Goal: Task Accomplishment & Management: Manage account settings

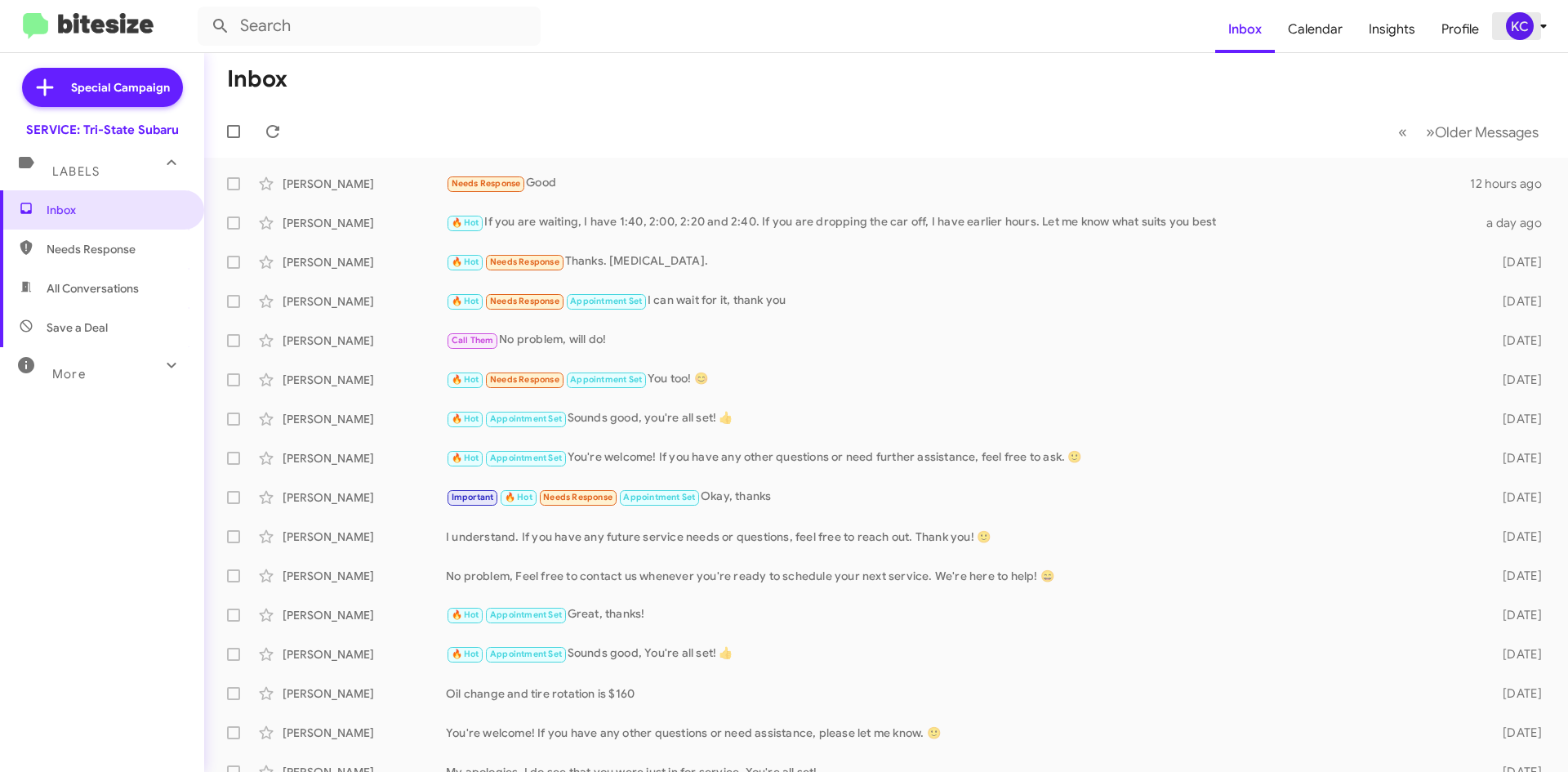
click at [1529, 14] on span "KC" at bounding box center [1529, 26] width 49 height 28
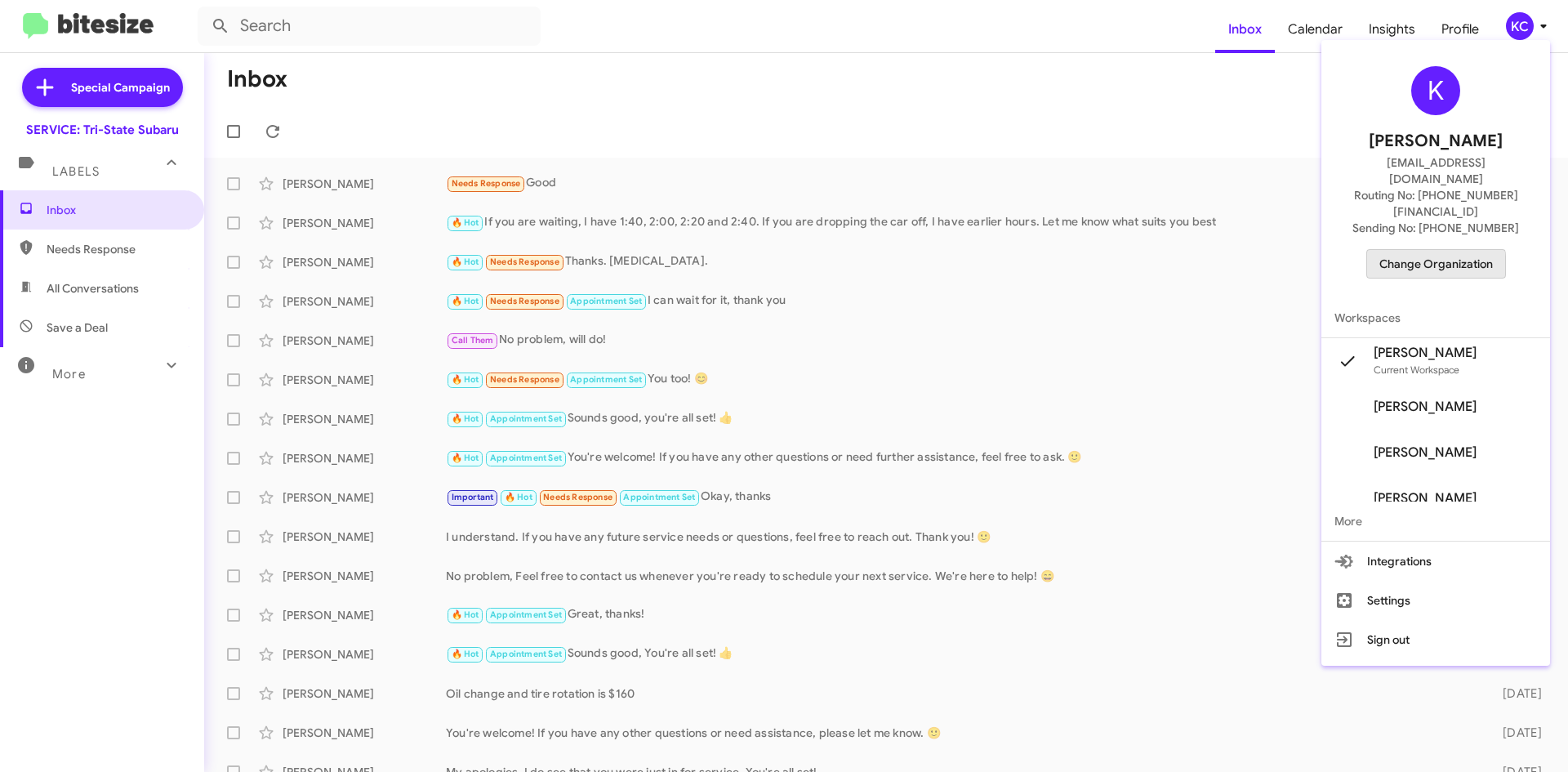
click at [1425, 250] on span "Change Organization" at bounding box center [1436, 264] width 114 height 28
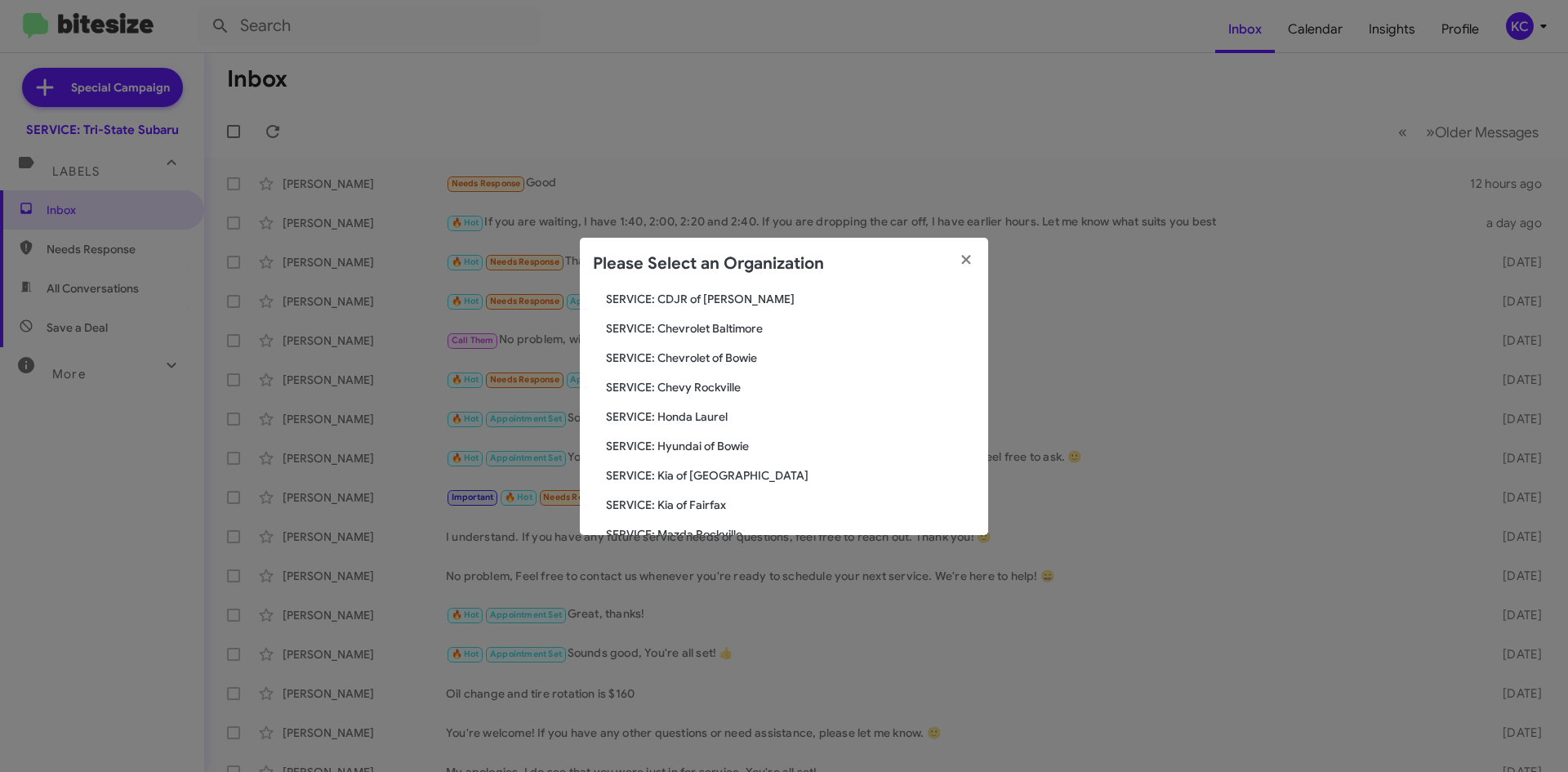
scroll to position [163, 0]
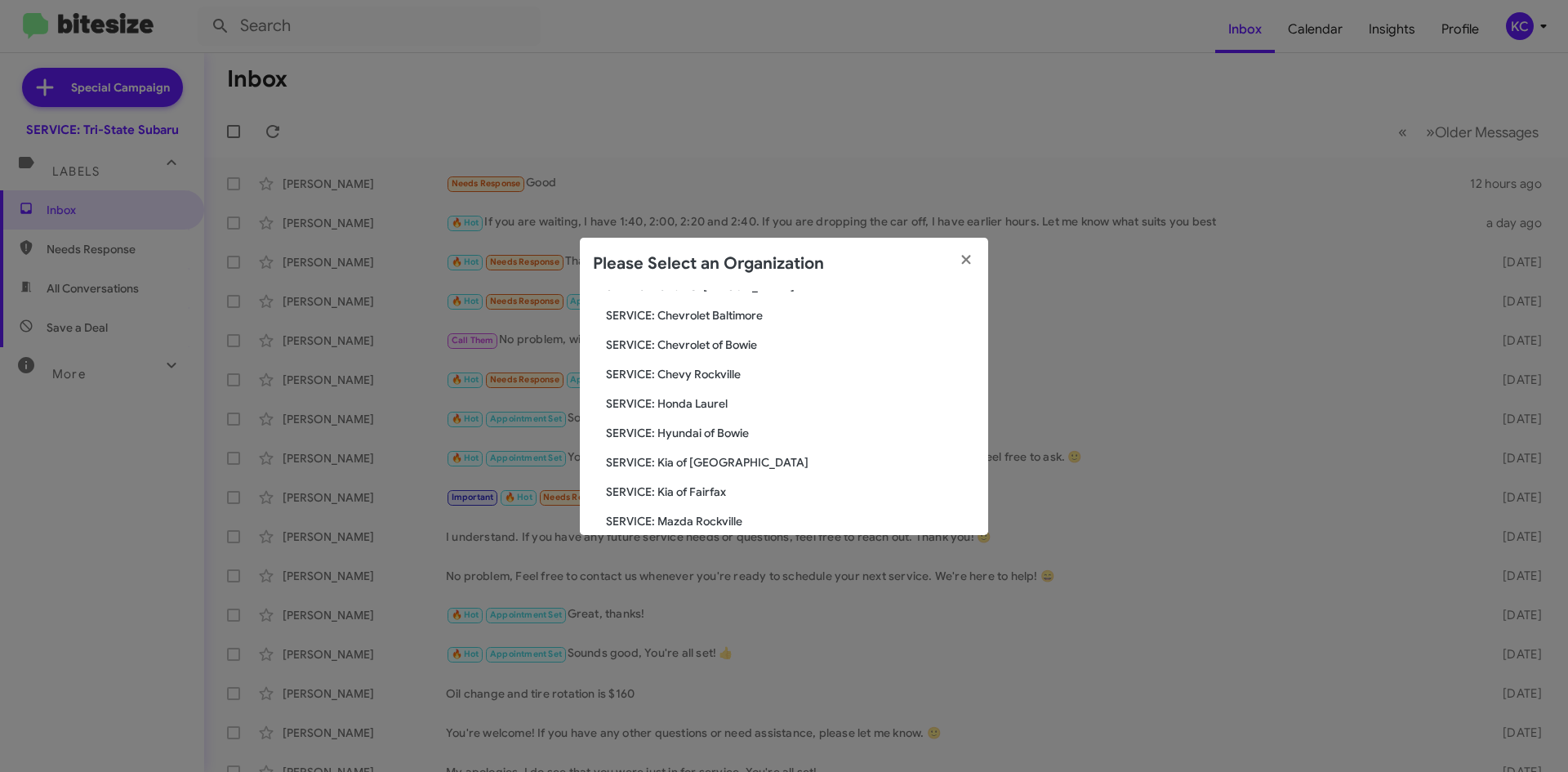
click at [744, 493] on span "SERVICE: Kia of Fairfax" at bounding box center [790, 491] width 369 height 16
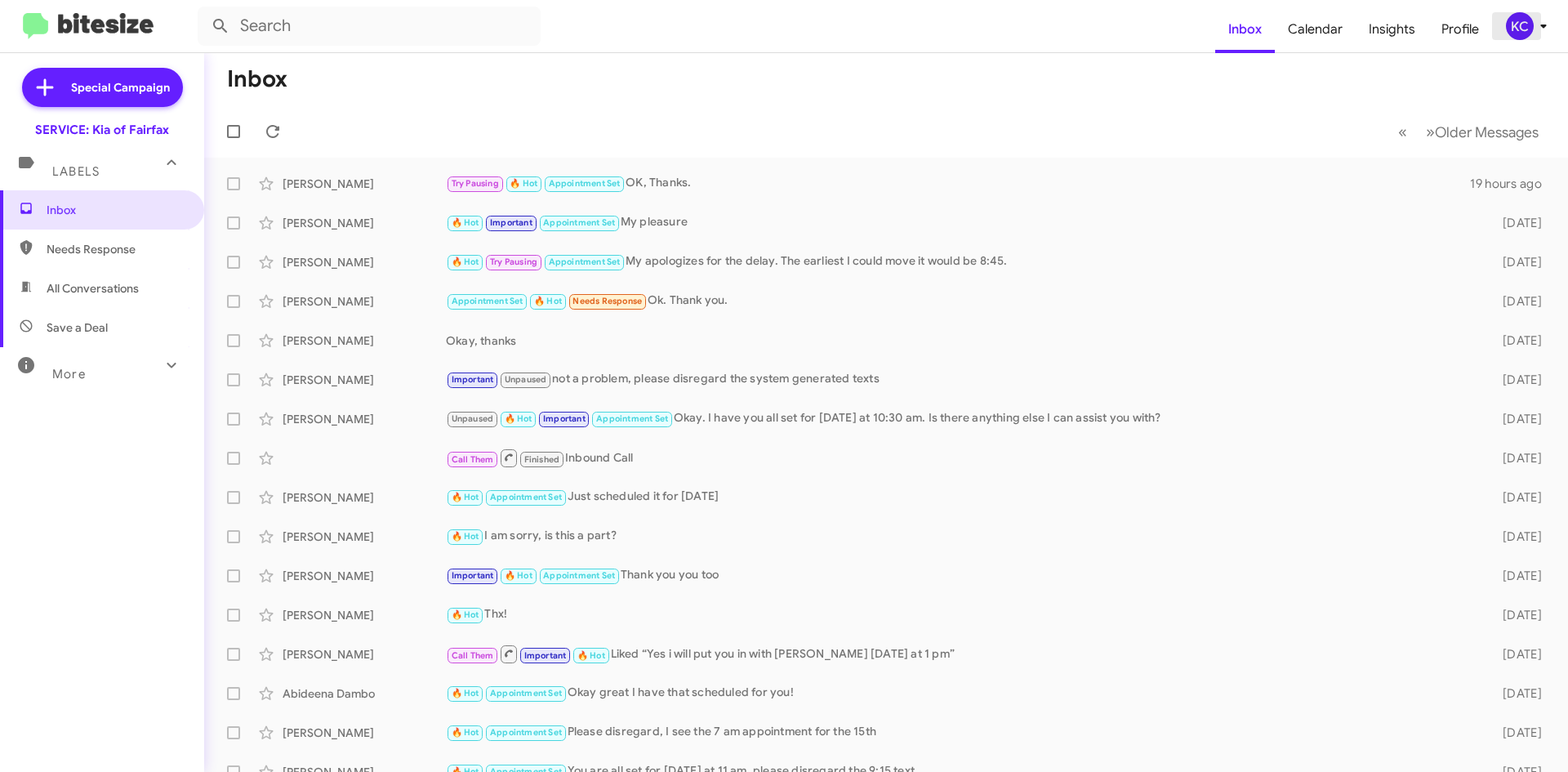
click at [1523, 16] on div "KC" at bounding box center [1519, 26] width 28 height 28
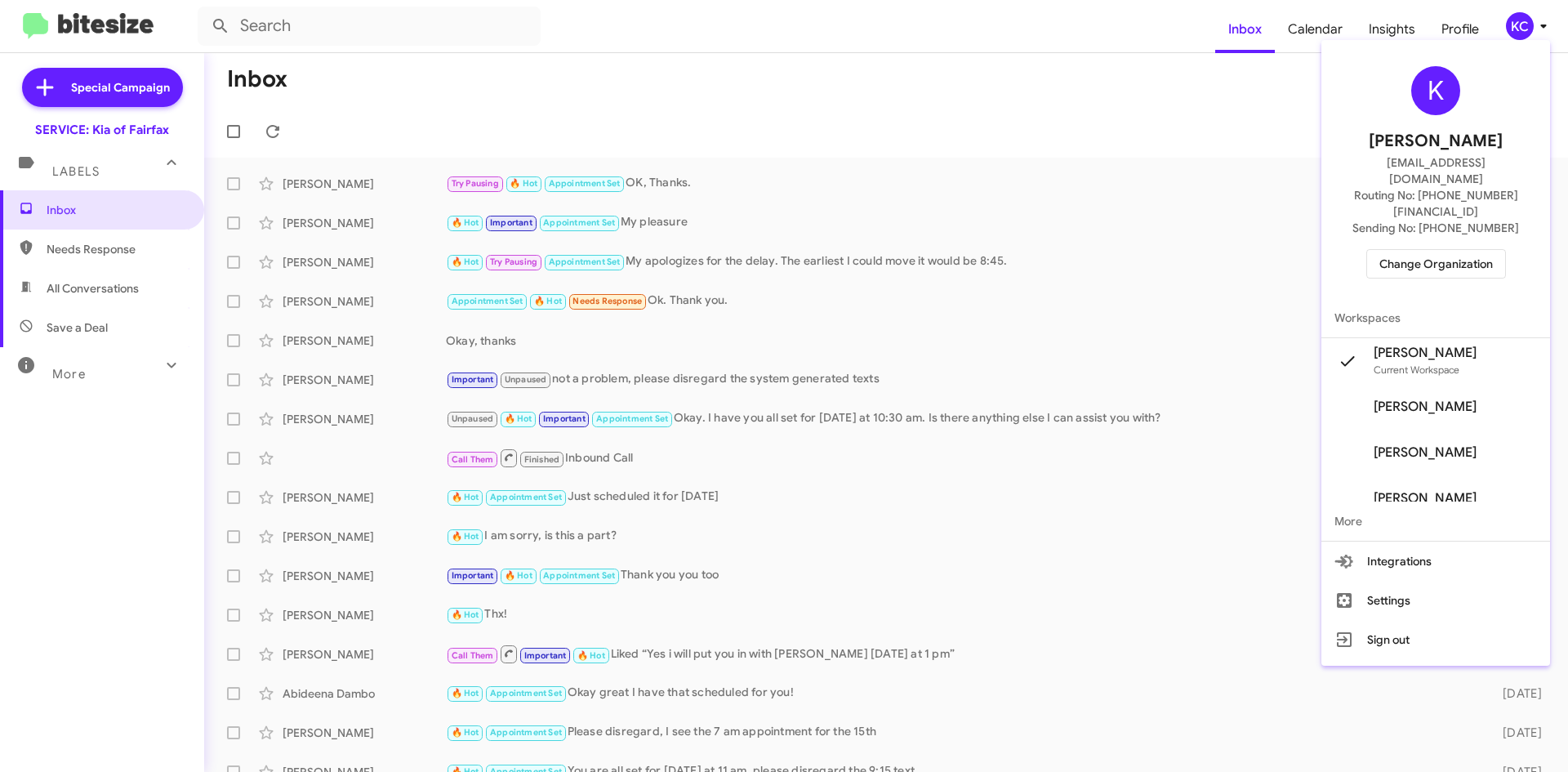
click at [1455, 250] on span "Change Organization" at bounding box center [1436, 264] width 114 height 28
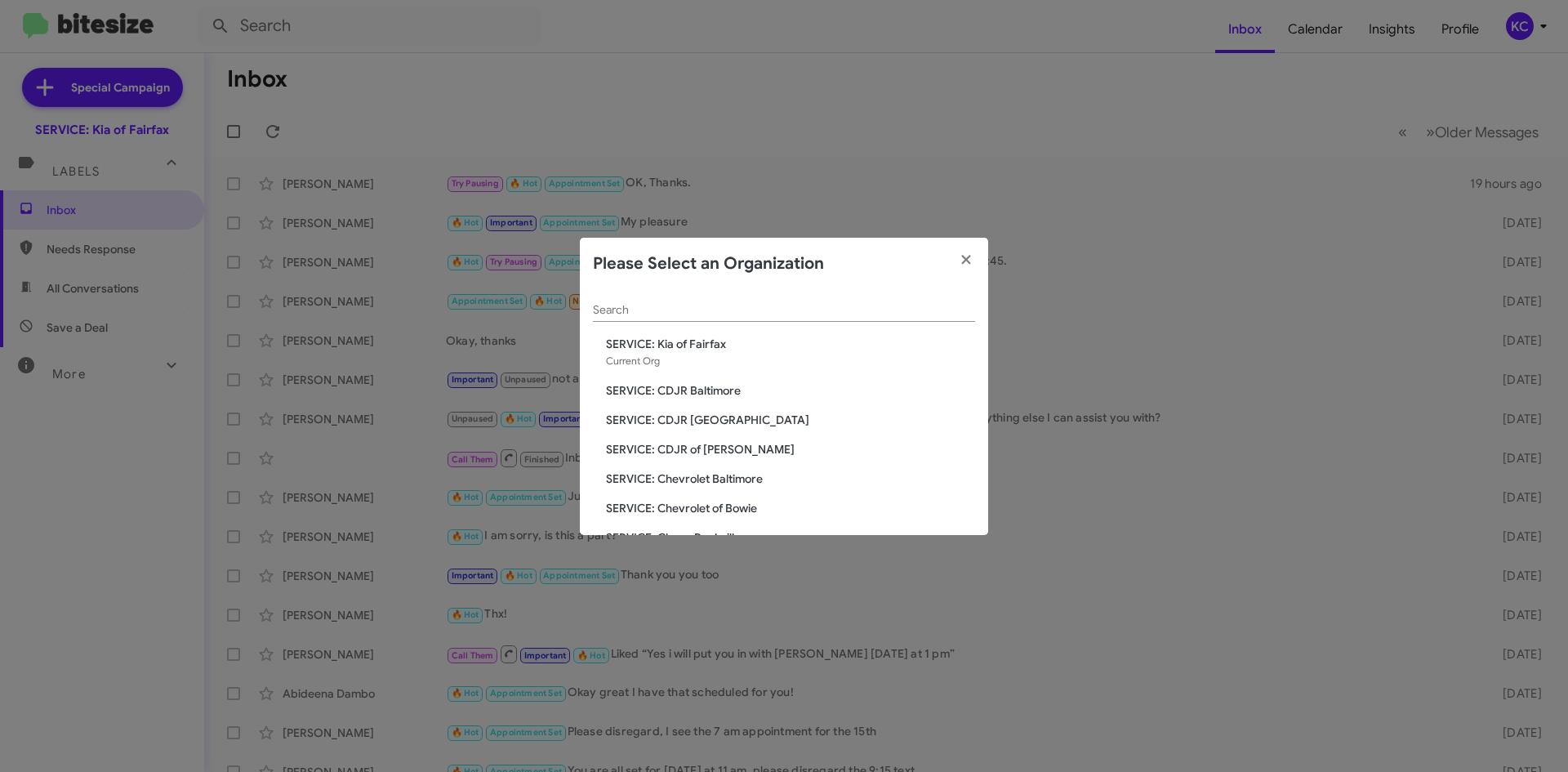
click at [797, 392] on span "SERVICE: CDJR Baltimore" at bounding box center [790, 389] width 369 height 16
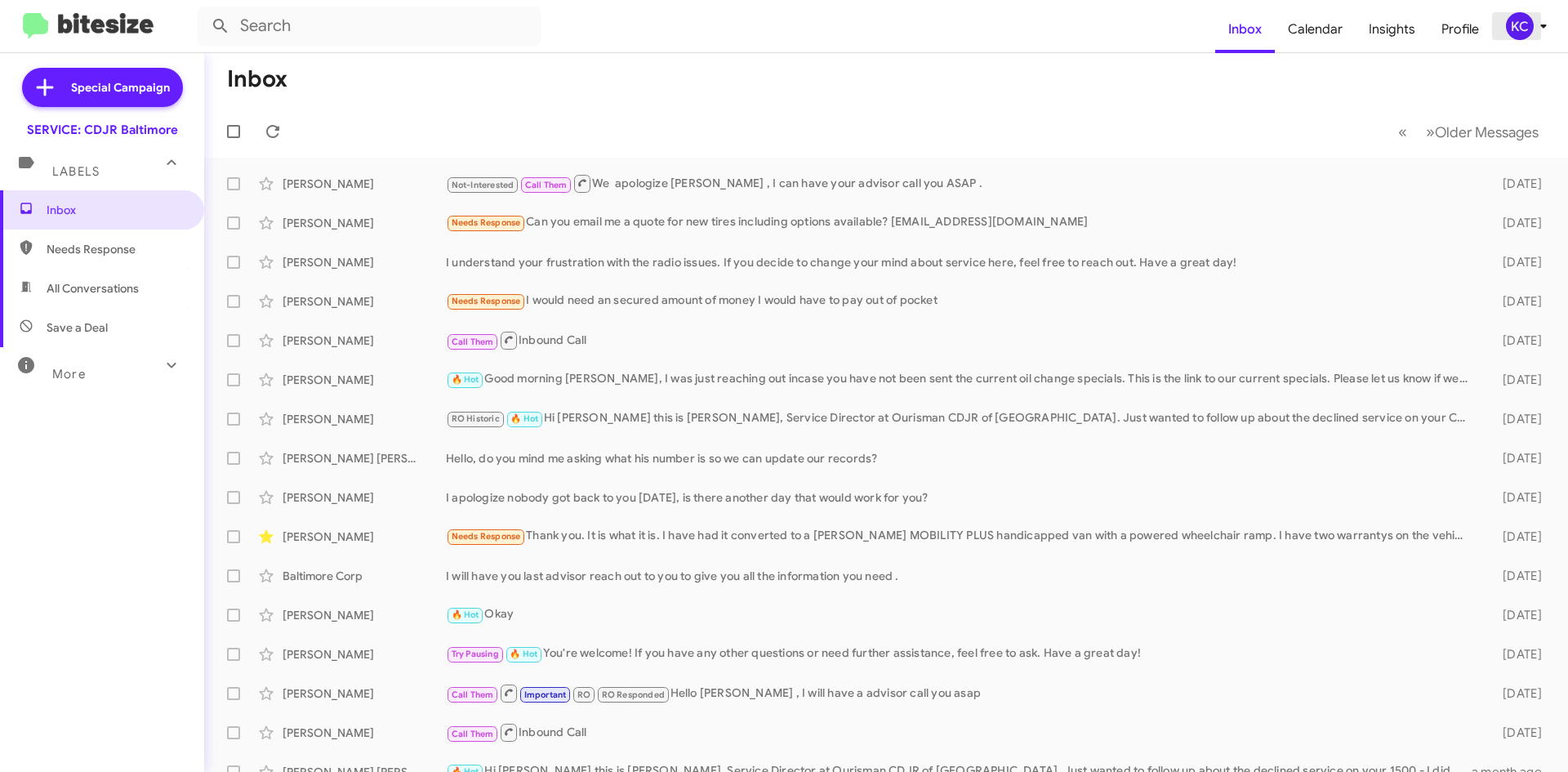
click at [1527, 18] on div "KC" at bounding box center [1519, 26] width 28 height 28
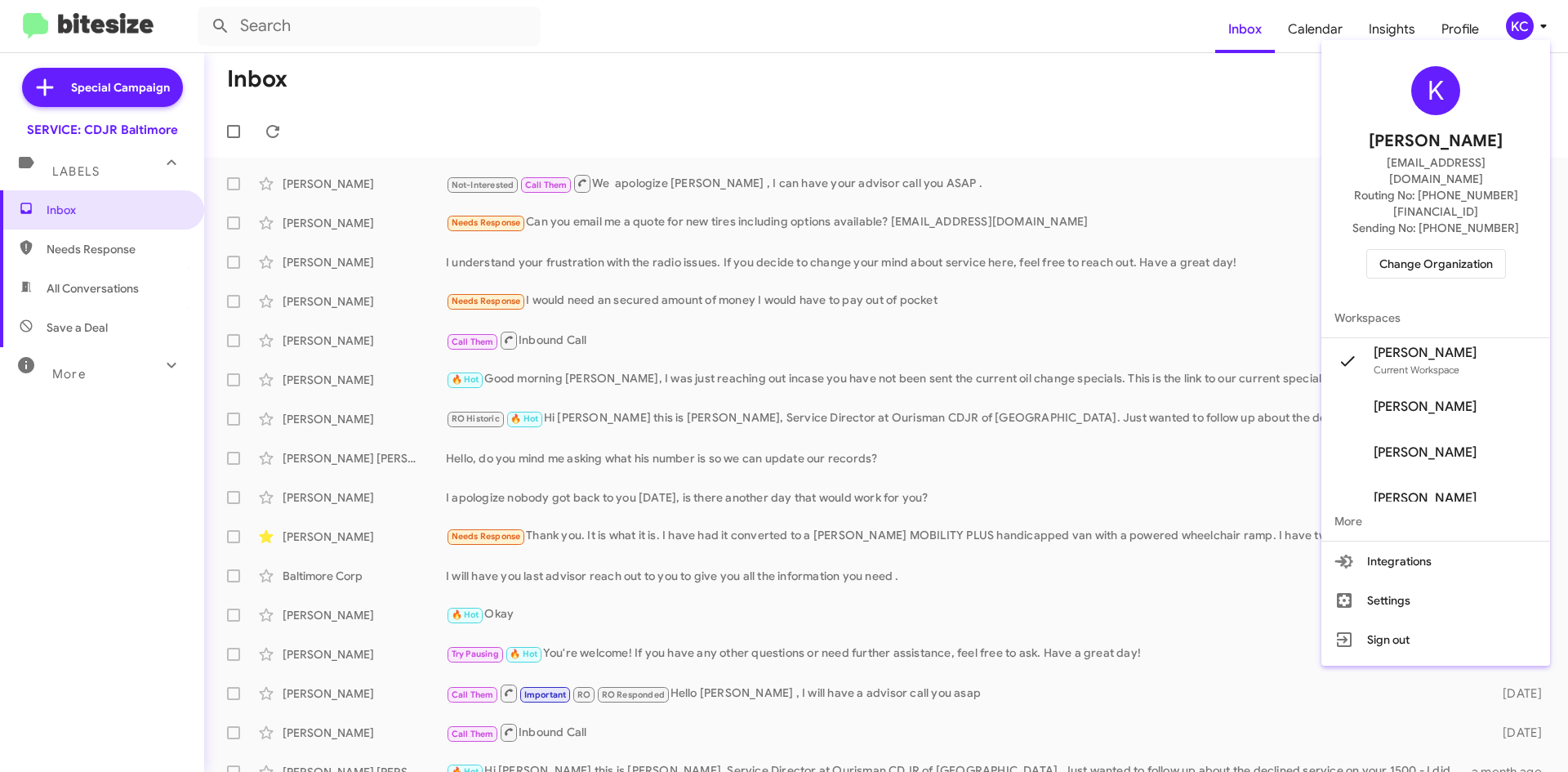
click at [1465, 250] on span "Change Organization" at bounding box center [1436, 264] width 114 height 28
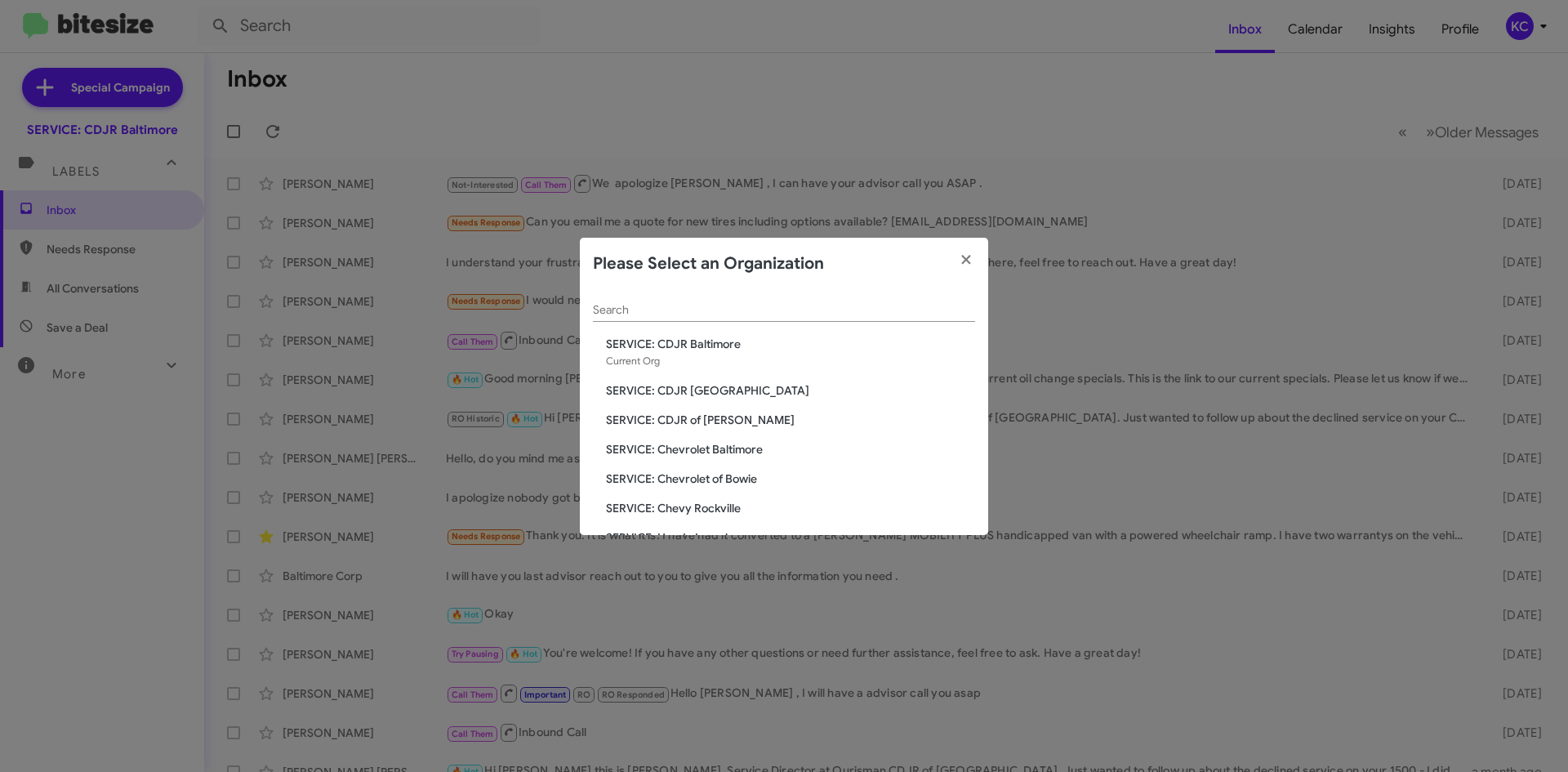
click at [766, 391] on span "SERVICE: CDJR [GEOGRAPHIC_DATA]" at bounding box center [790, 389] width 369 height 16
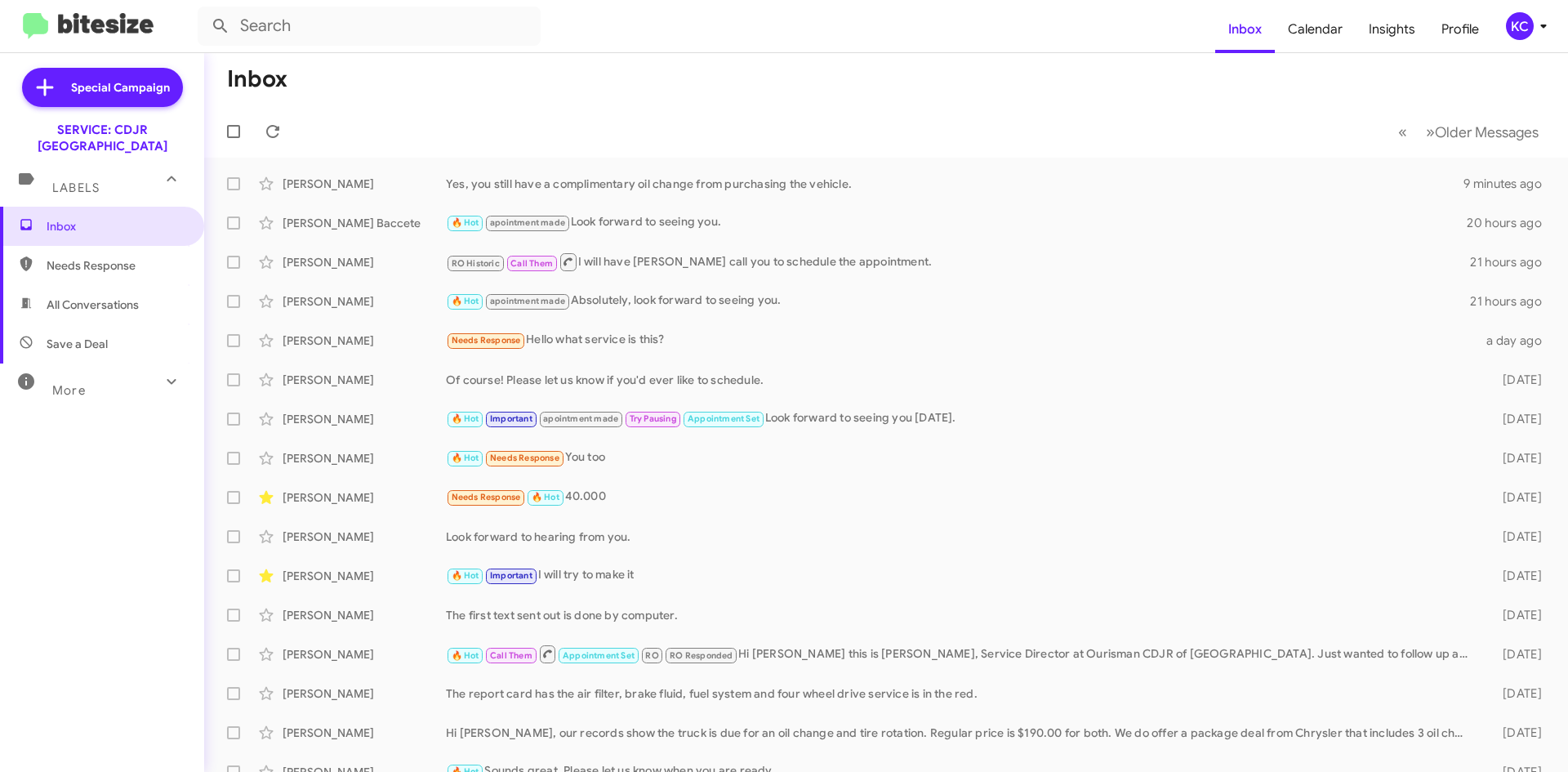
click at [1544, 19] on icon at bounding box center [1543, 25] width 20 height 20
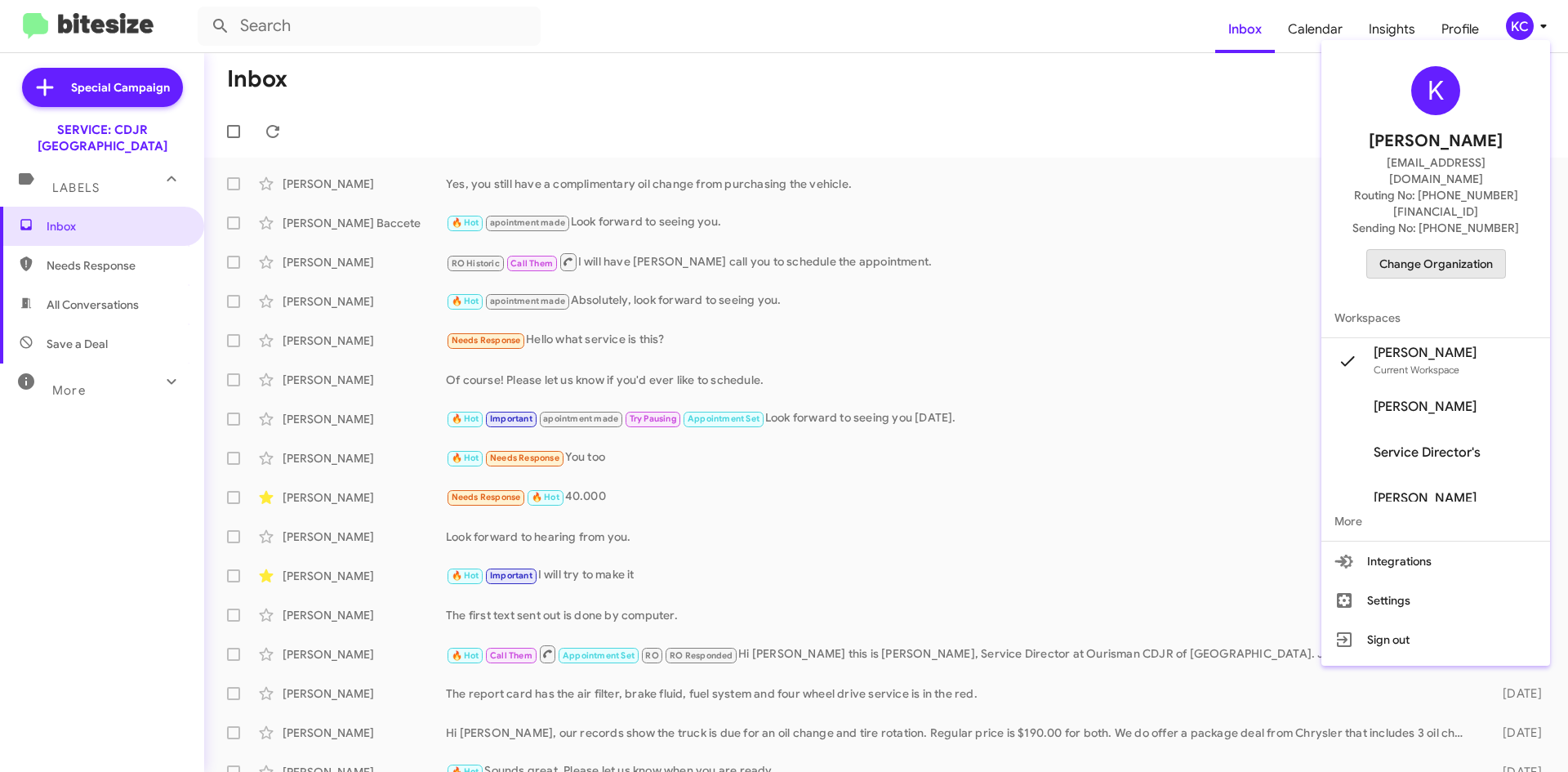
click at [1471, 250] on span "Change Organization" at bounding box center [1436, 264] width 114 height 28
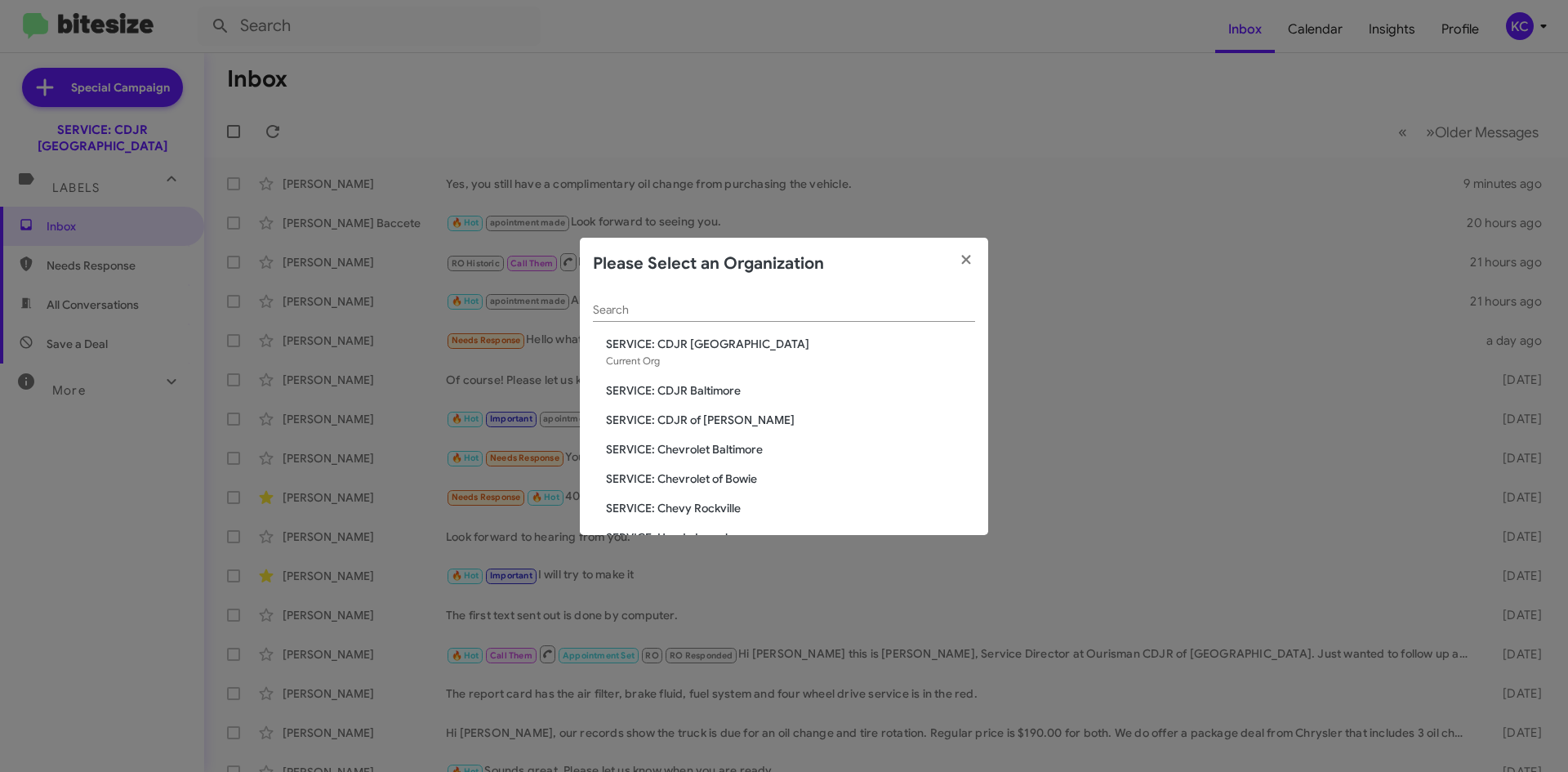
click at [715, 422] on span "SERVICE: CDJR of [PERSON_NAME]" at bounding box center [790, 419] width 369 height 16
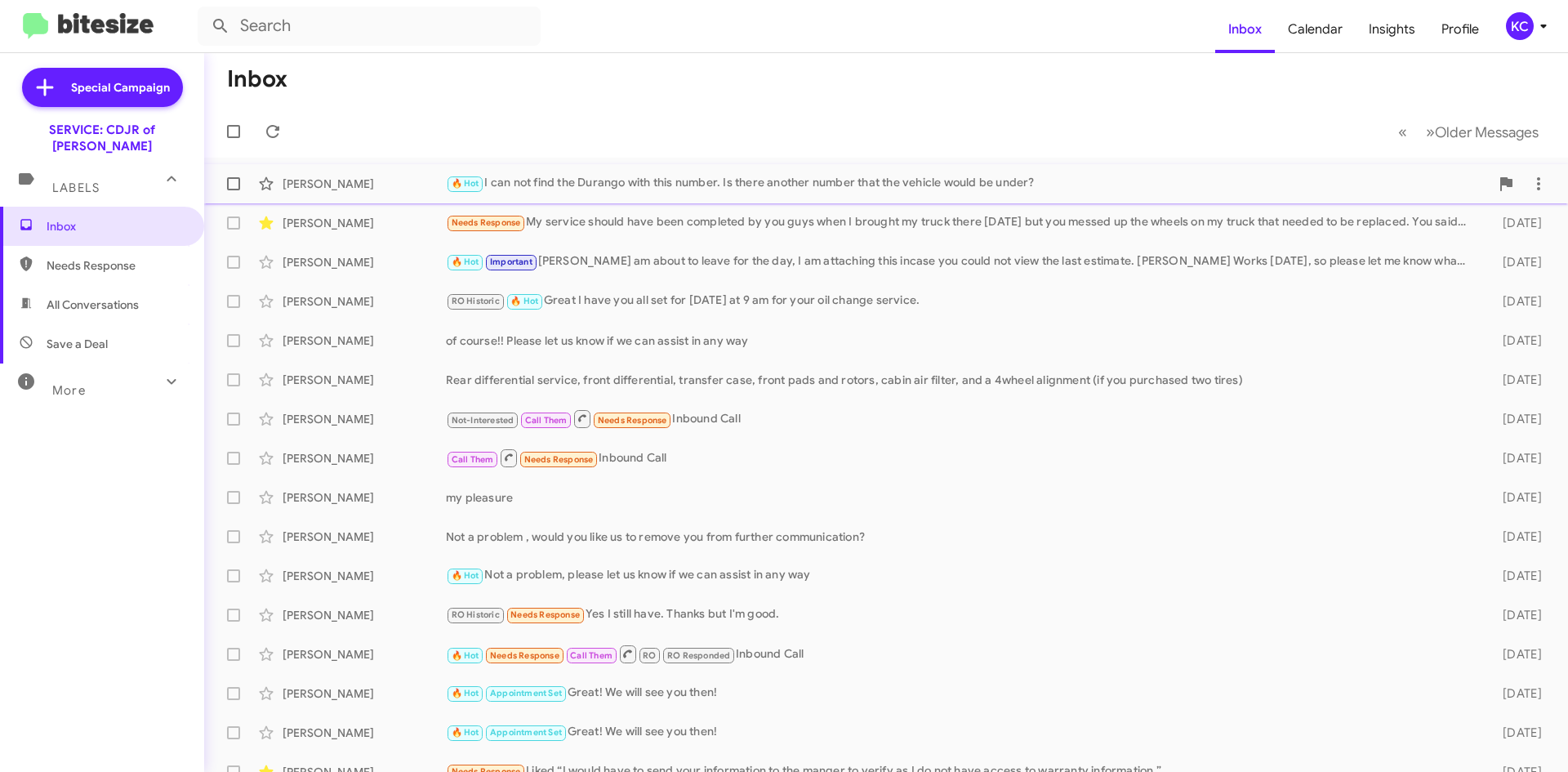
click at [996, 194] on div "Jamih Rainer 🔥 Hot I can not find the Durango with this number. Is there anothe…" at bounding box center [886, 183] width 1337 height 33
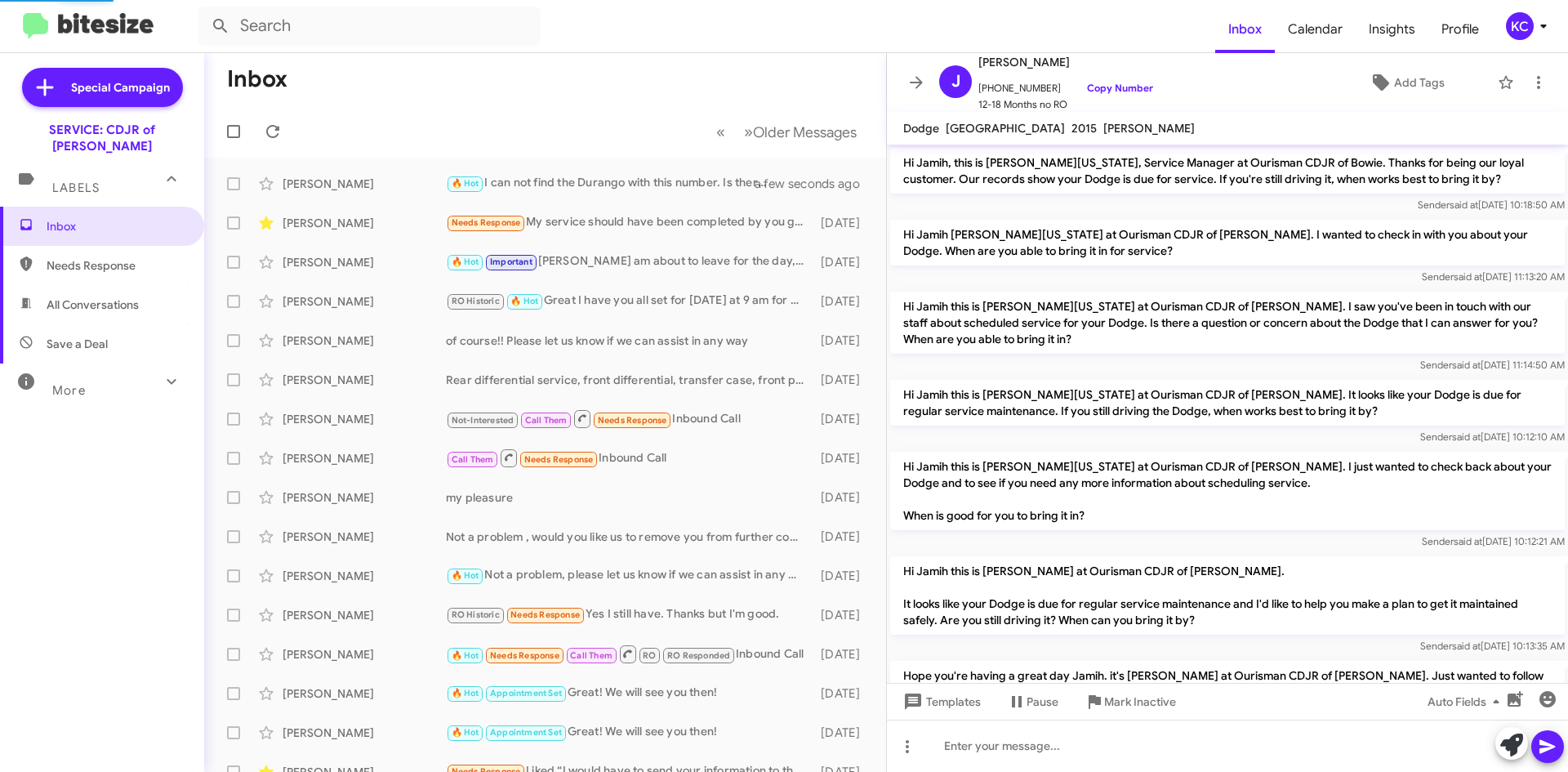
scroll to position [330, 0]
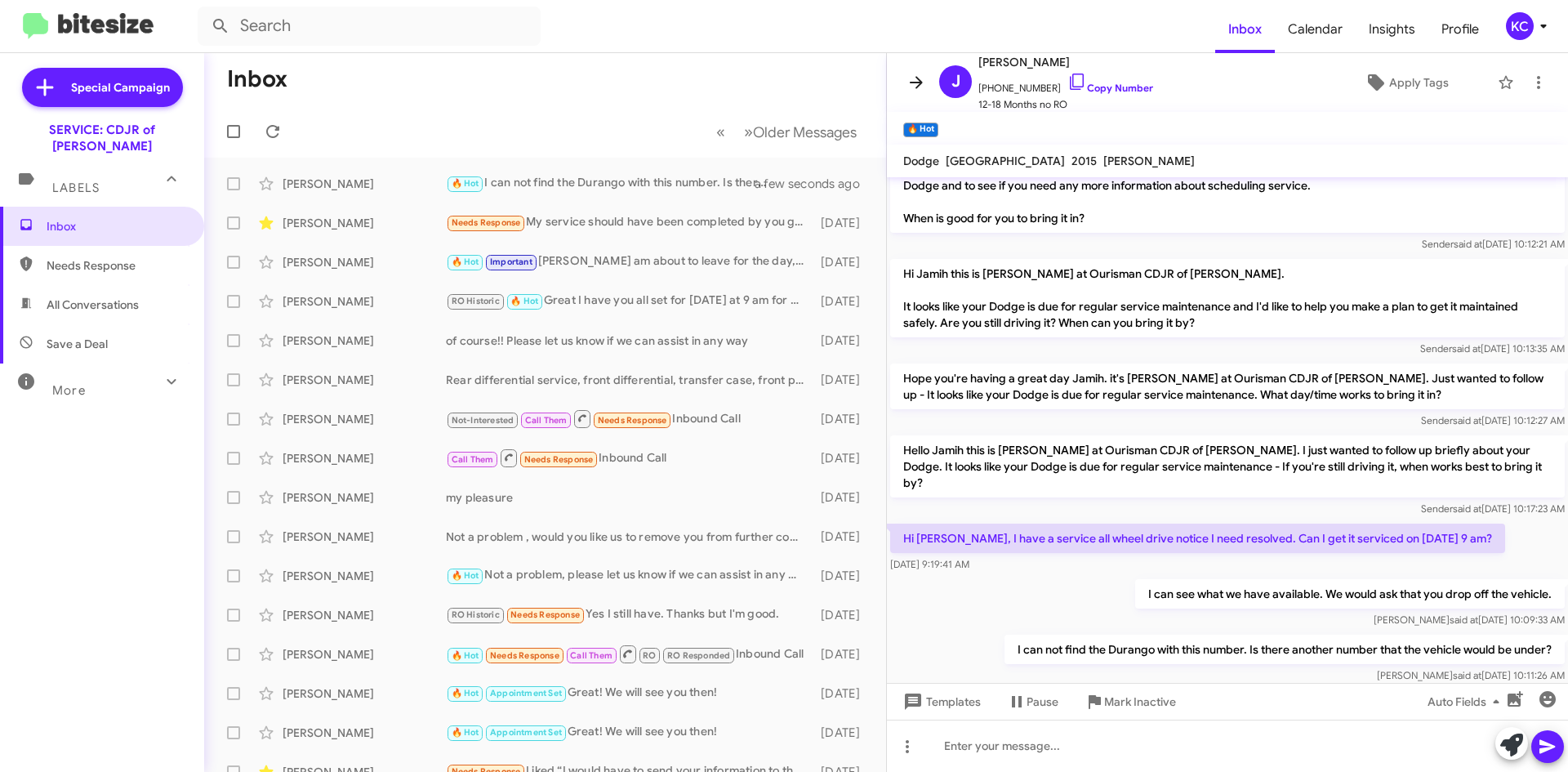
click at [923, 80] on icon at bounding box center [916, 82] width 20 height 20
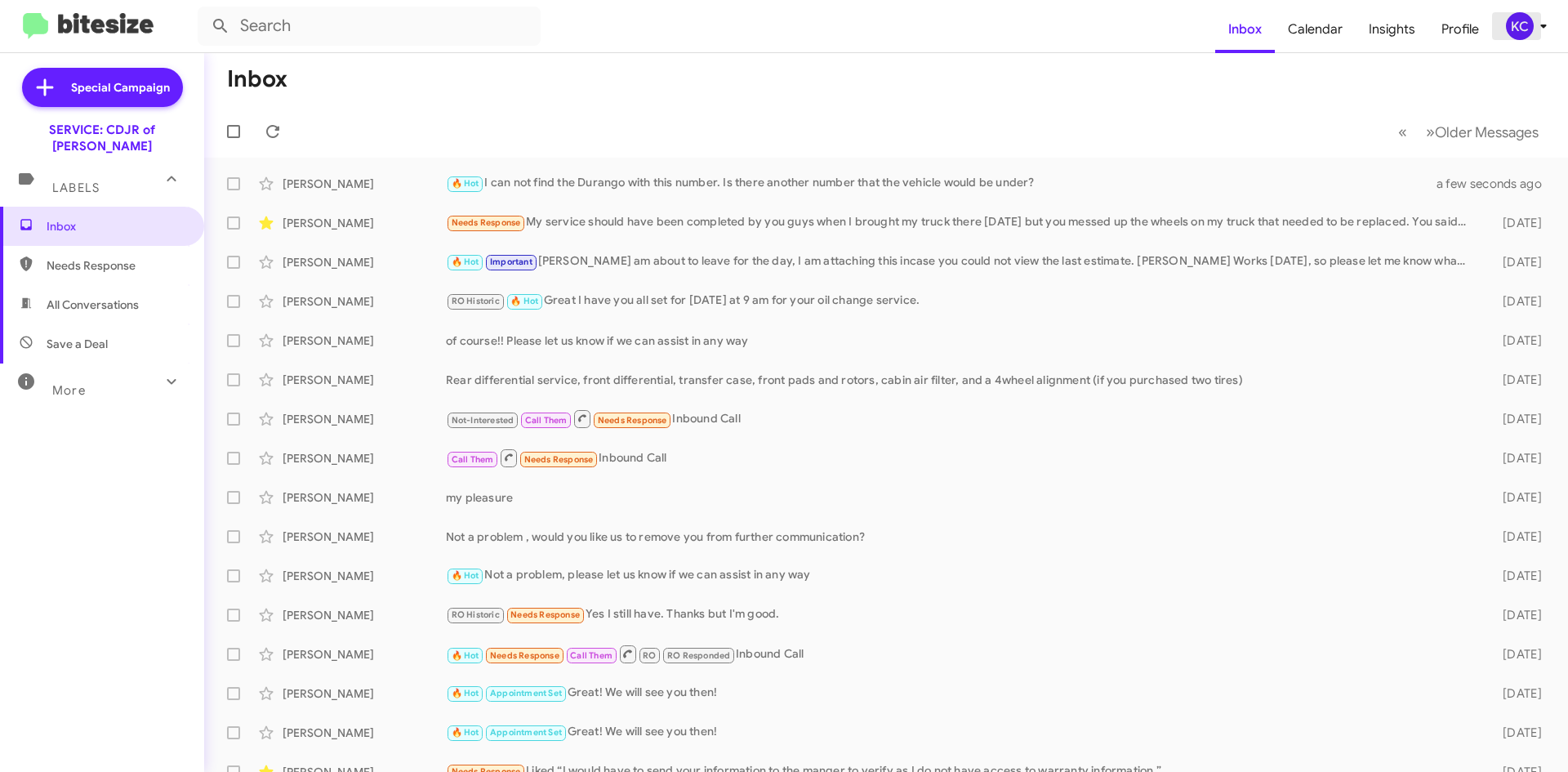
click at [1514, 35] on div "KC" at bounding box center [1519, 26] width 28 height 28
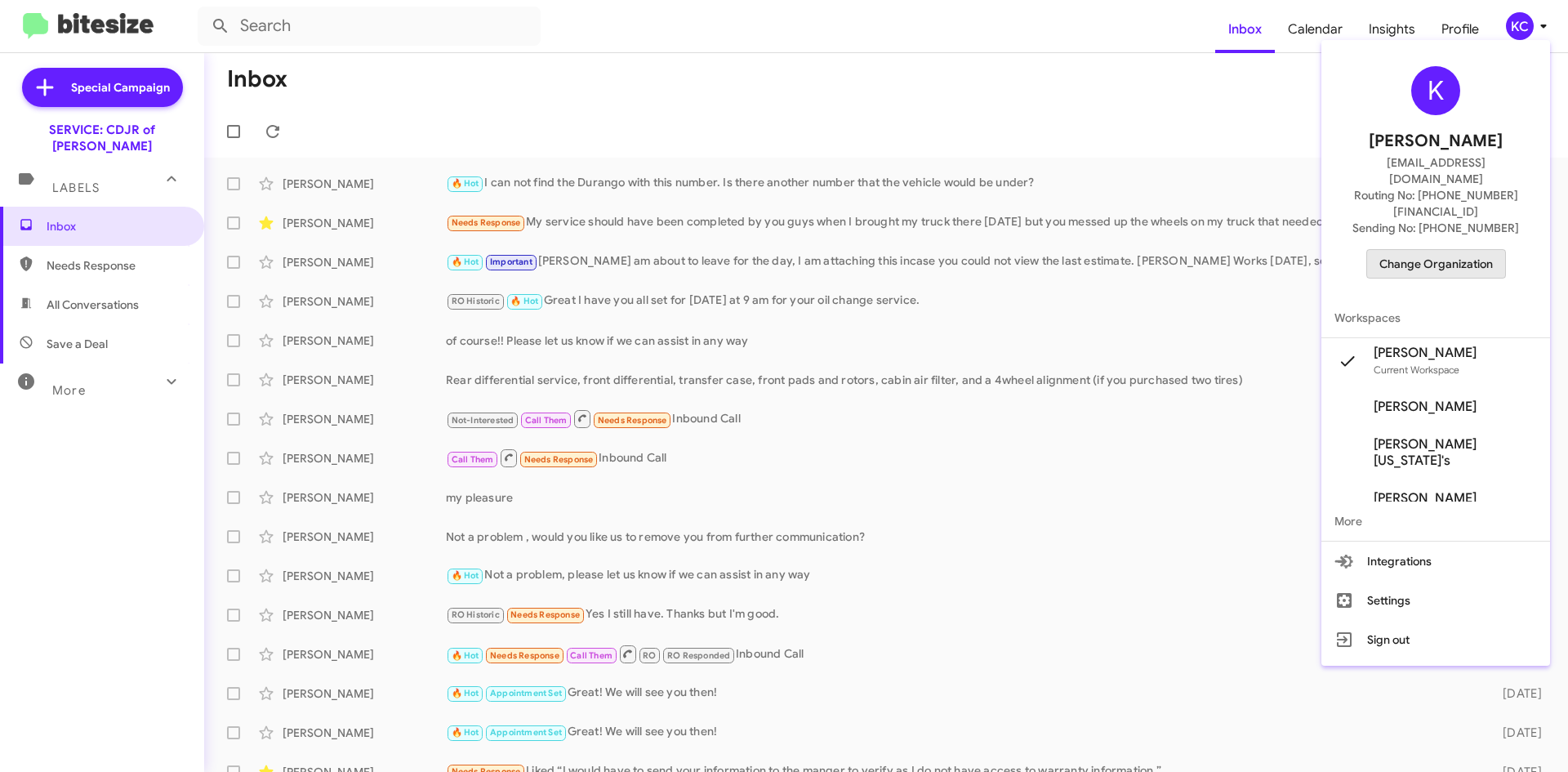
click at [1465, 250] on span "Change Organization" at bounding box center [1436, 264] width 114 height 28
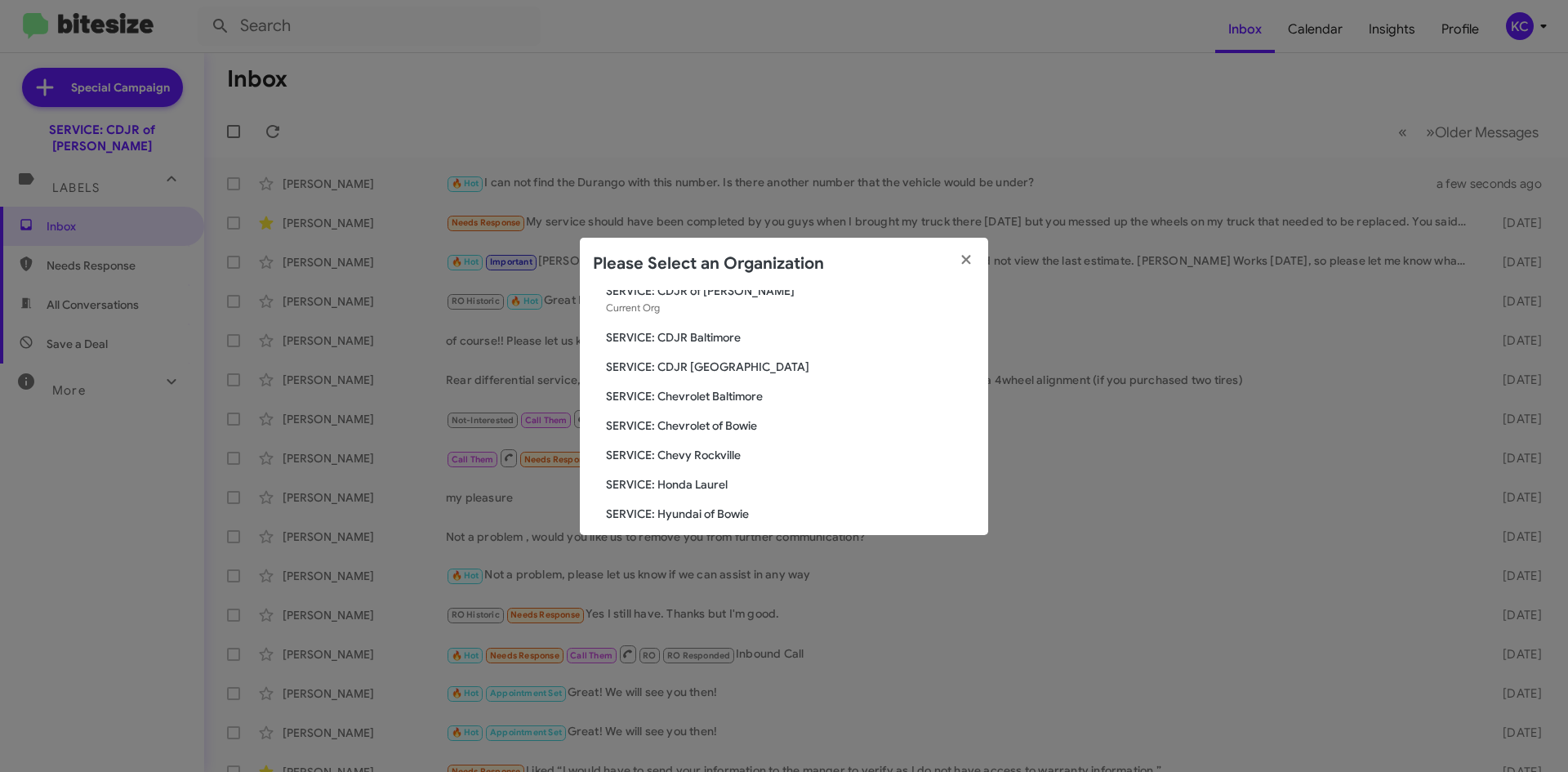
scroll to position [81, 0]
click at [754, 361] on span "SERVICE: Chevrolet Baltimore" at bounding box center [790, 367] width 369 height 16
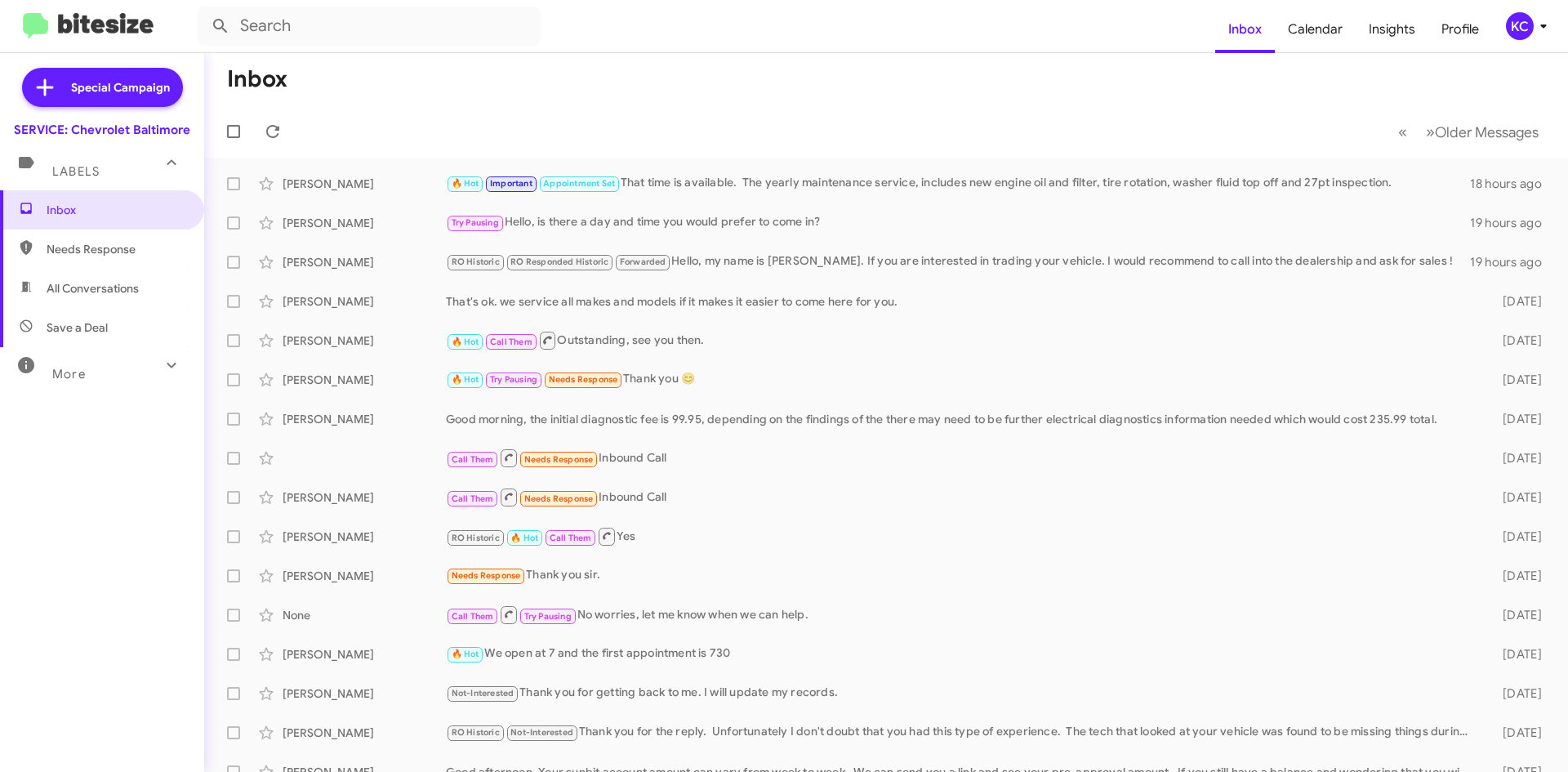
click at [1498, 19] on button "KC" at bounding box center [1520, 26] width 58 height 28
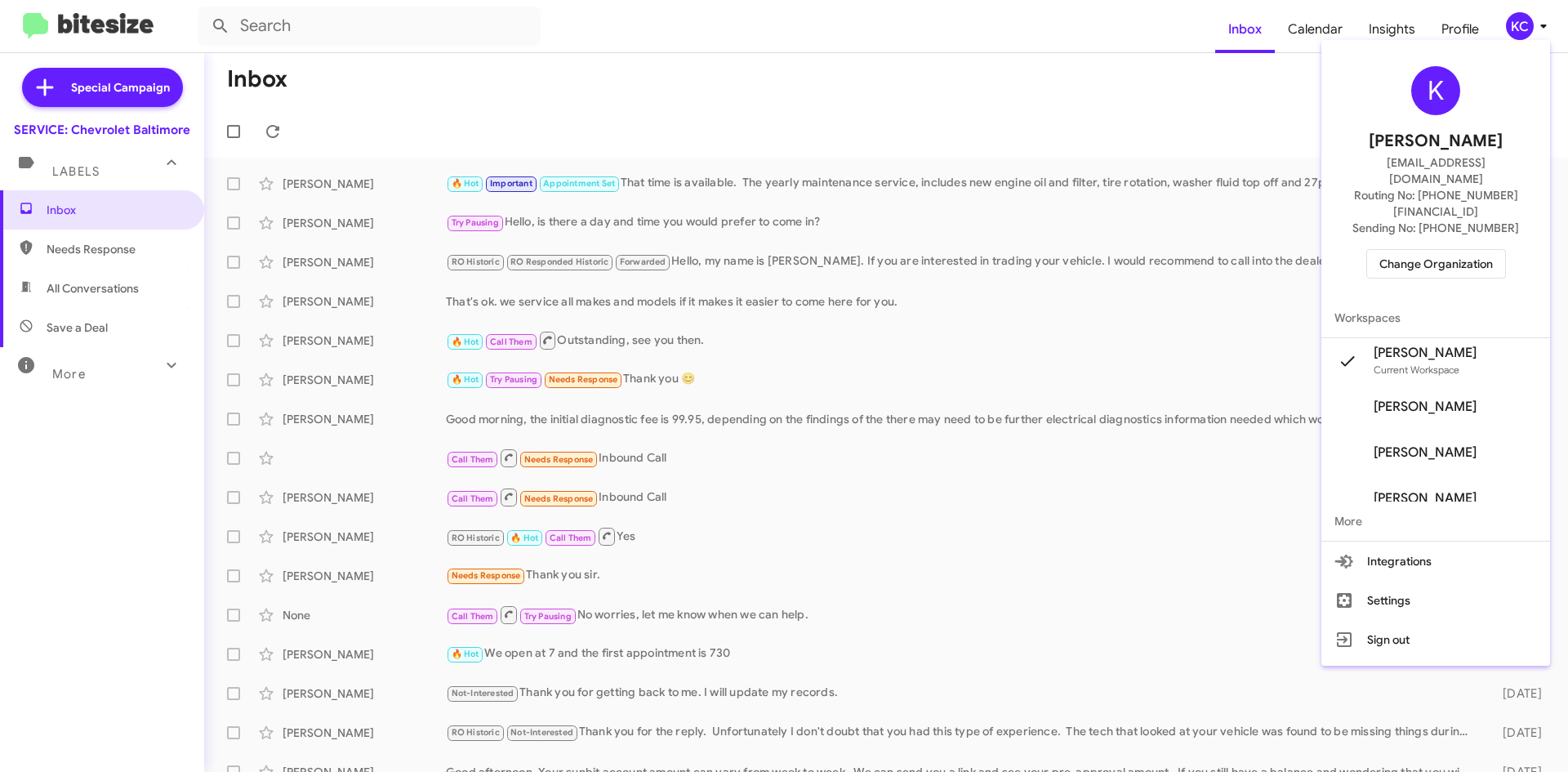
click at [1428, 250] on span "Change Organization" at bounding box center [1436, 264] width 114 height 28
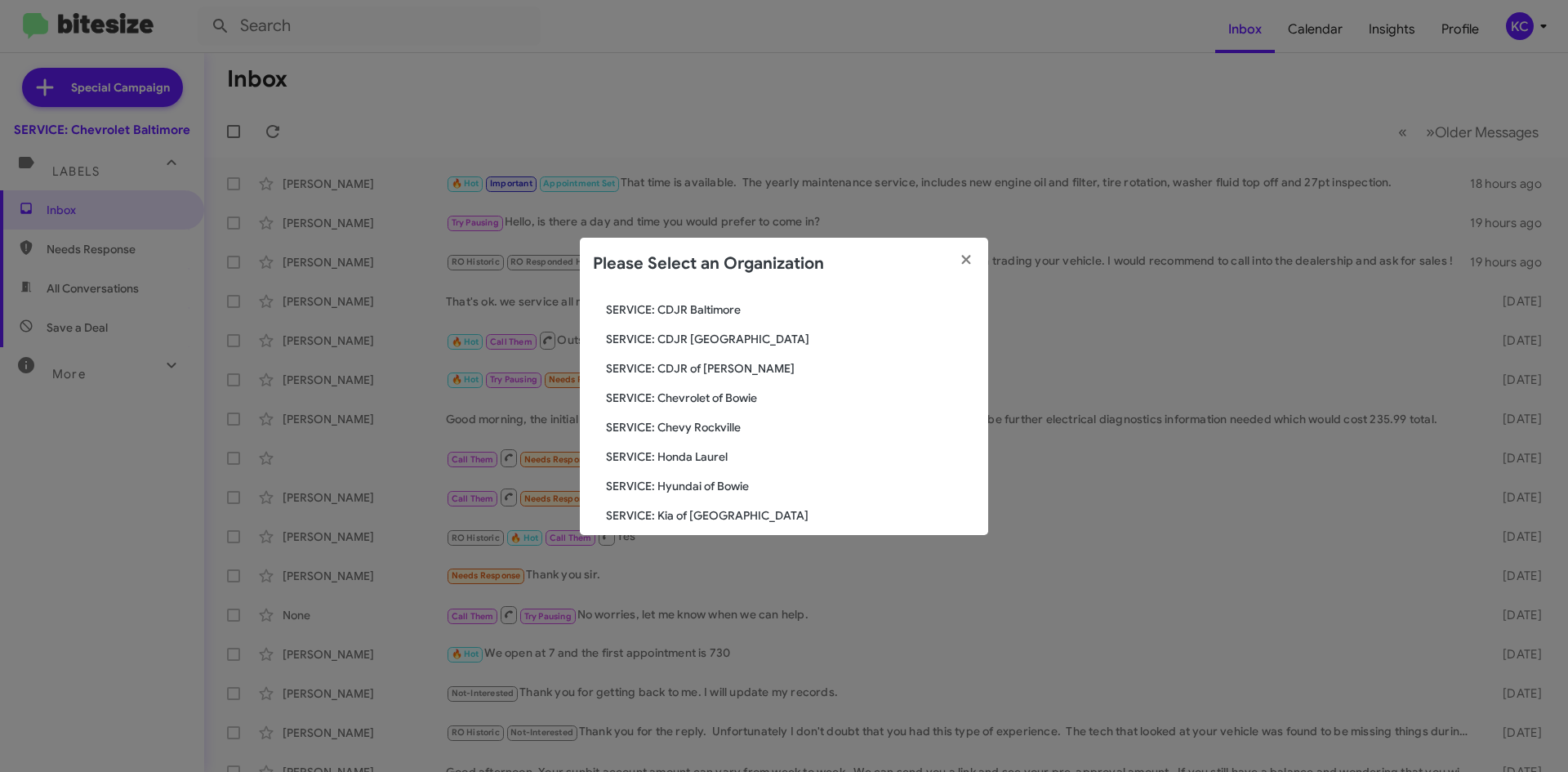
scroll to position [81, 0]
click at [713, 388] on span "SERVICE: Chevrolet of Bowie" at bounding box center [790, 396] width 369 height 16
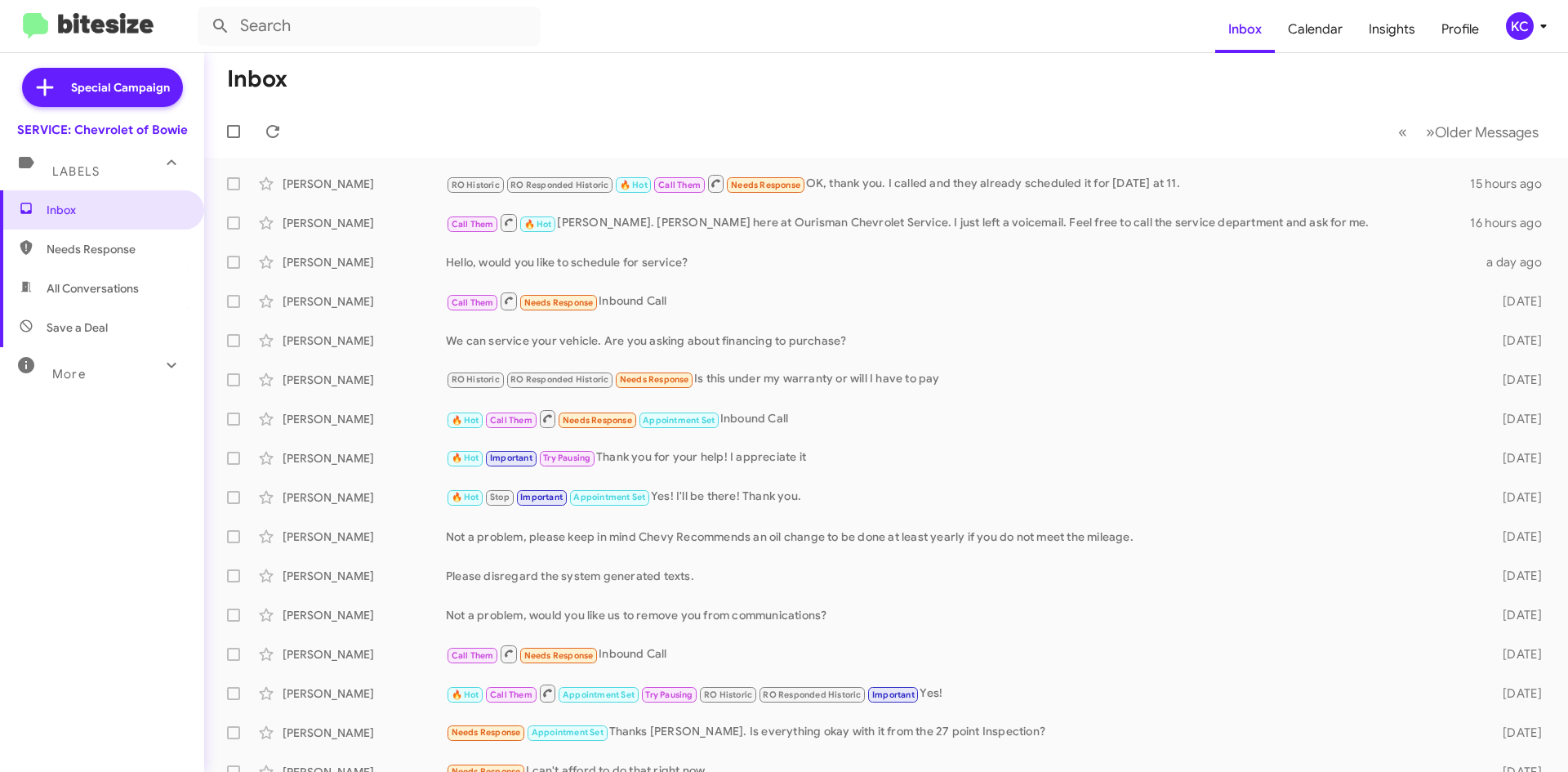
click at [1520, 21] on div "KC" at bounding box center [1519, 26] width 28 height 28
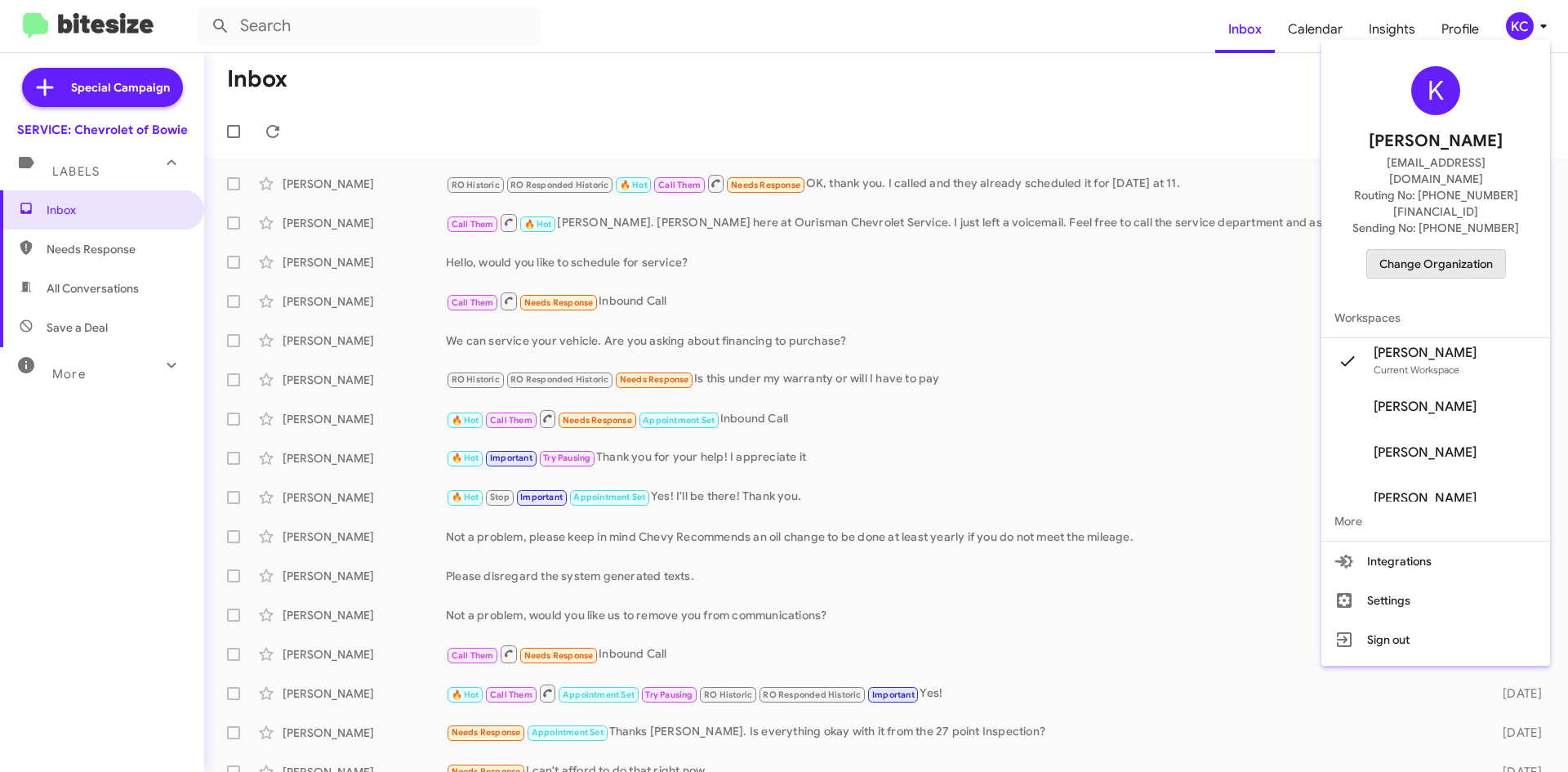
click at [1420, 250] on span "Change Organization" at bounding box center [1436, 264] width 114 height 28
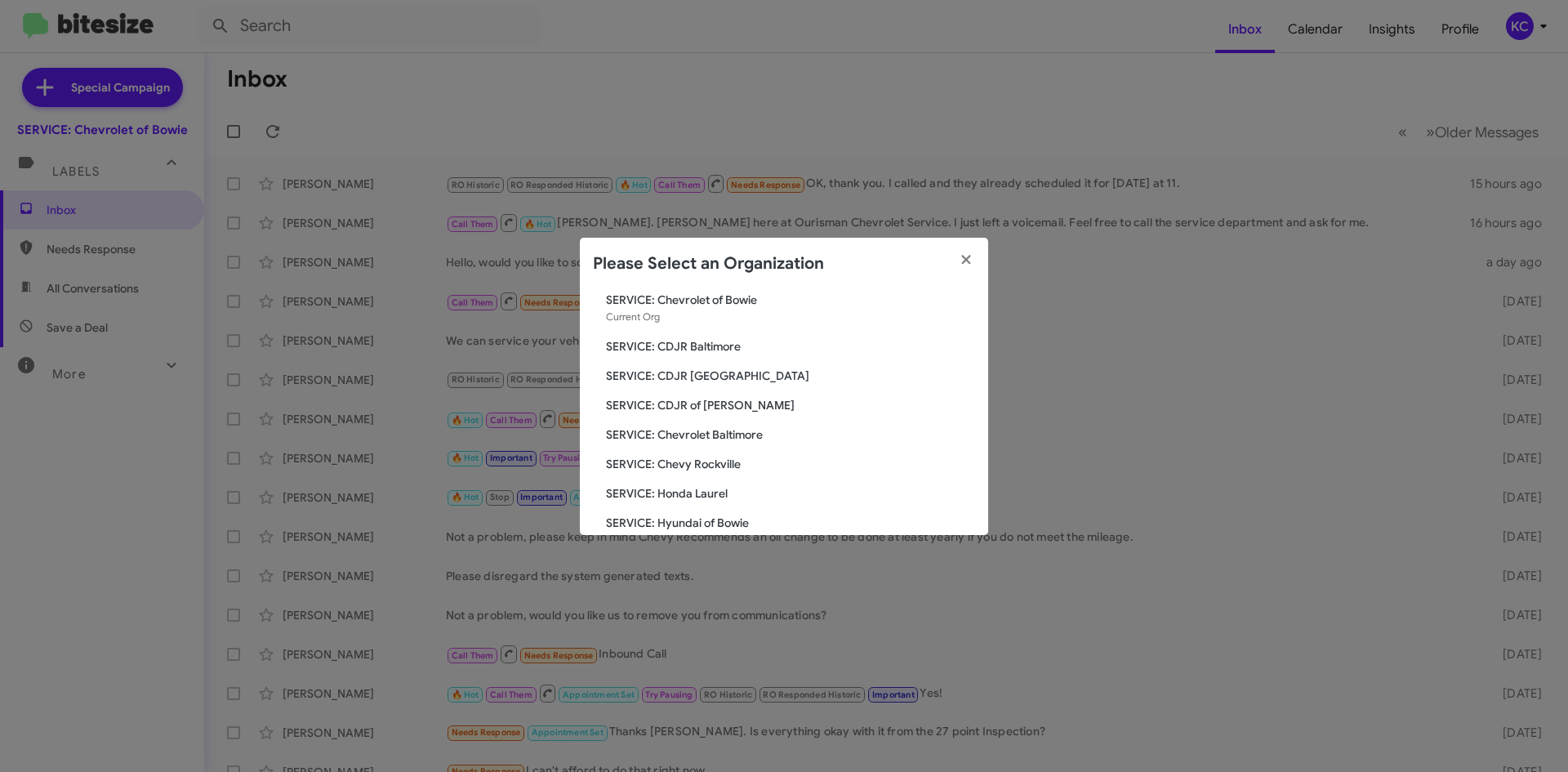
scroll to position [81, 0]
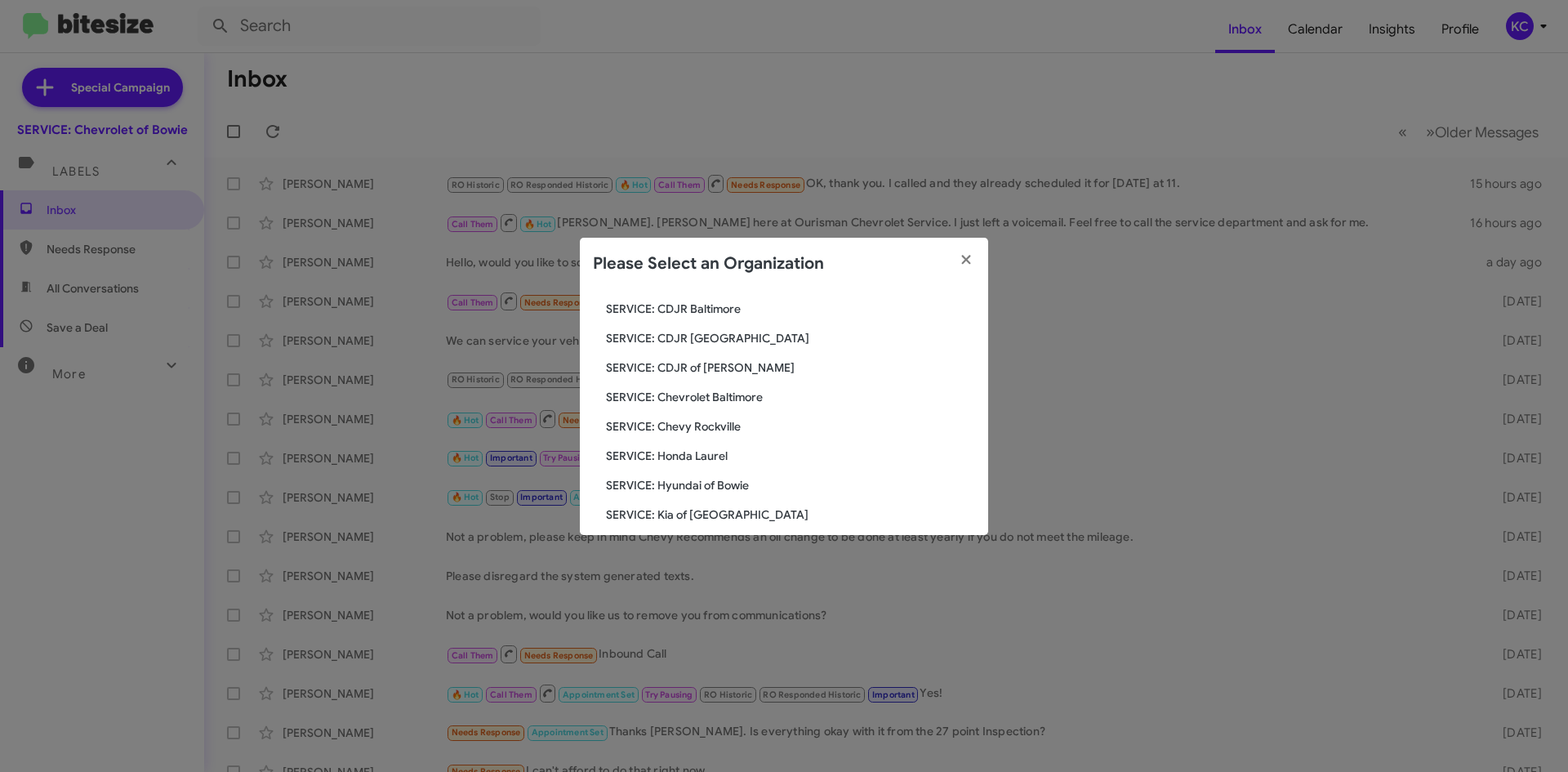
click at [724, 428] on span "SERVICE: Chevy Rockville" at bounding box center [790, 426] width 369 height 16
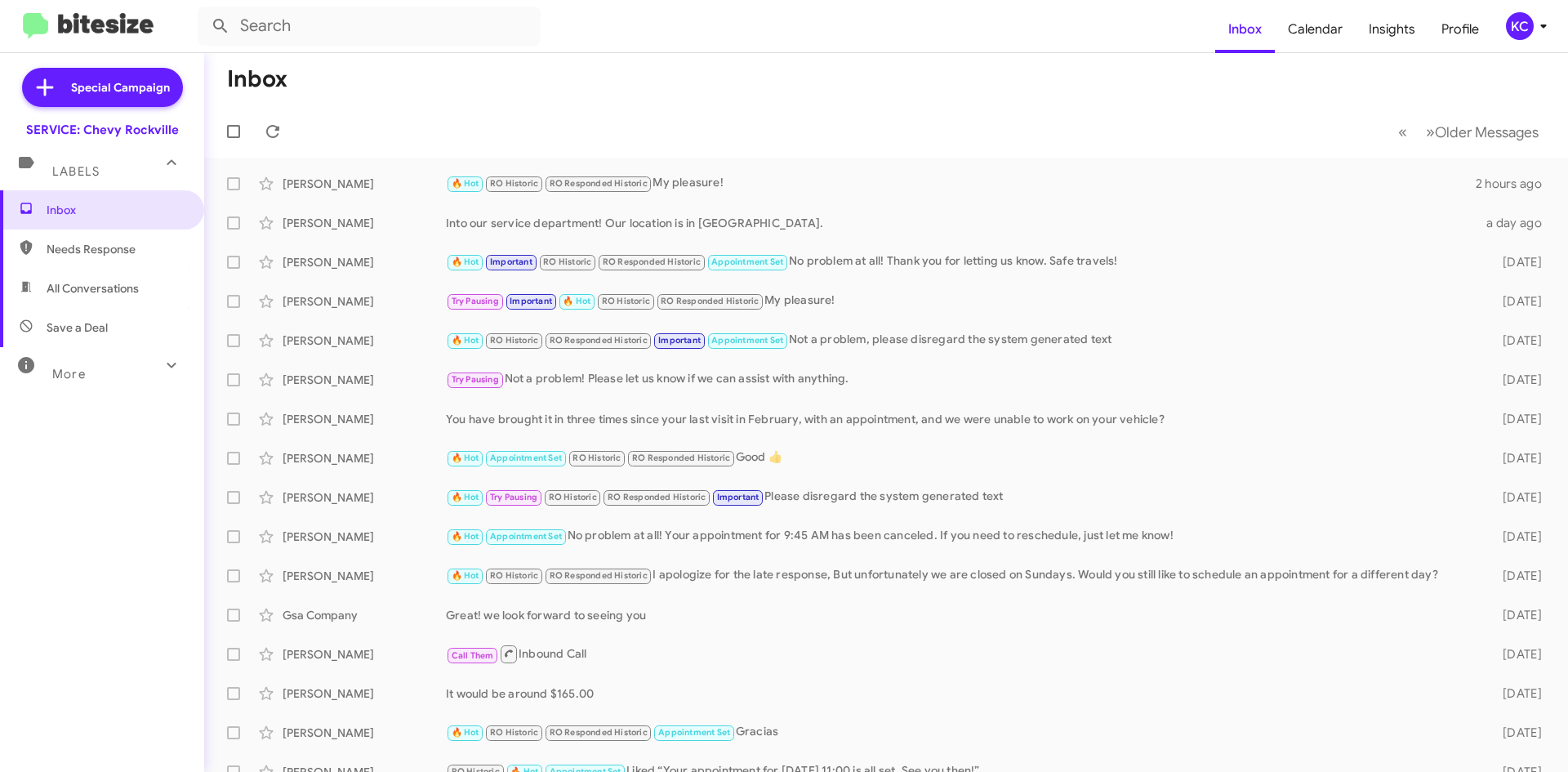
click at [1533, 20] on icon at bounding box center [1543, 25] width 20 height 20
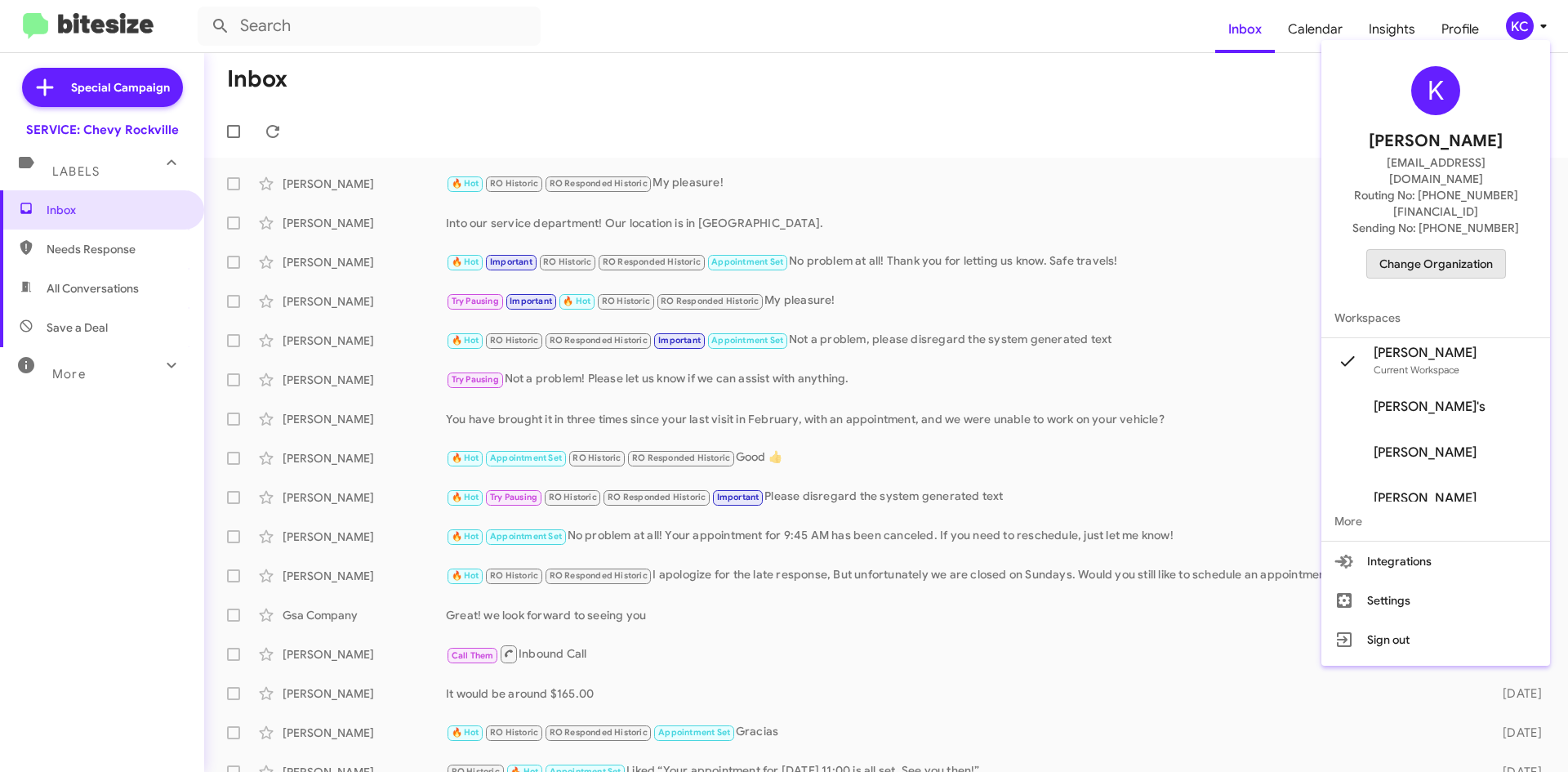
click at [1459, 250] on span "Change Organization" at bounding box center [1436, 264] width 114 height 28
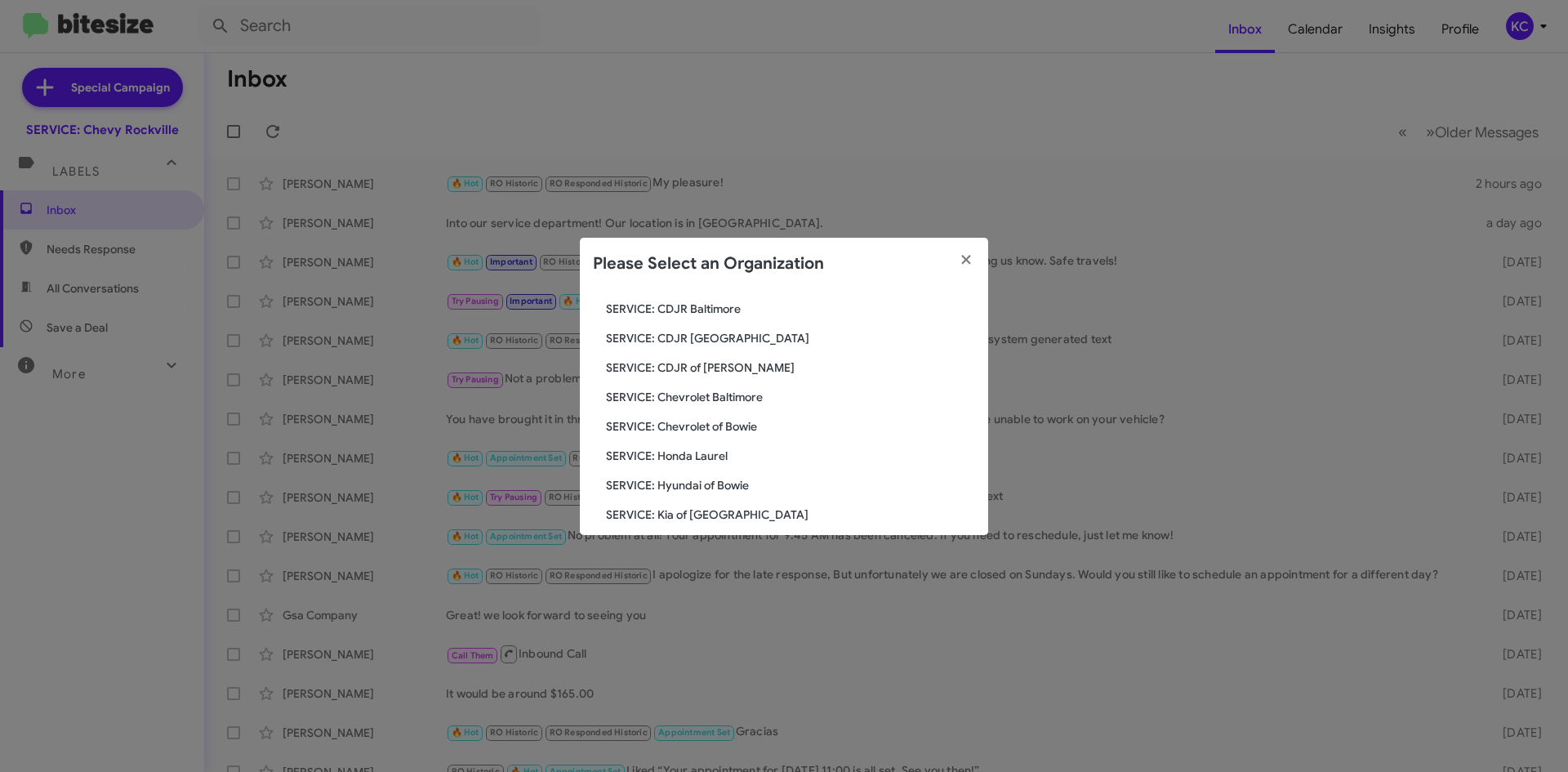
scroll to position [163, 0]
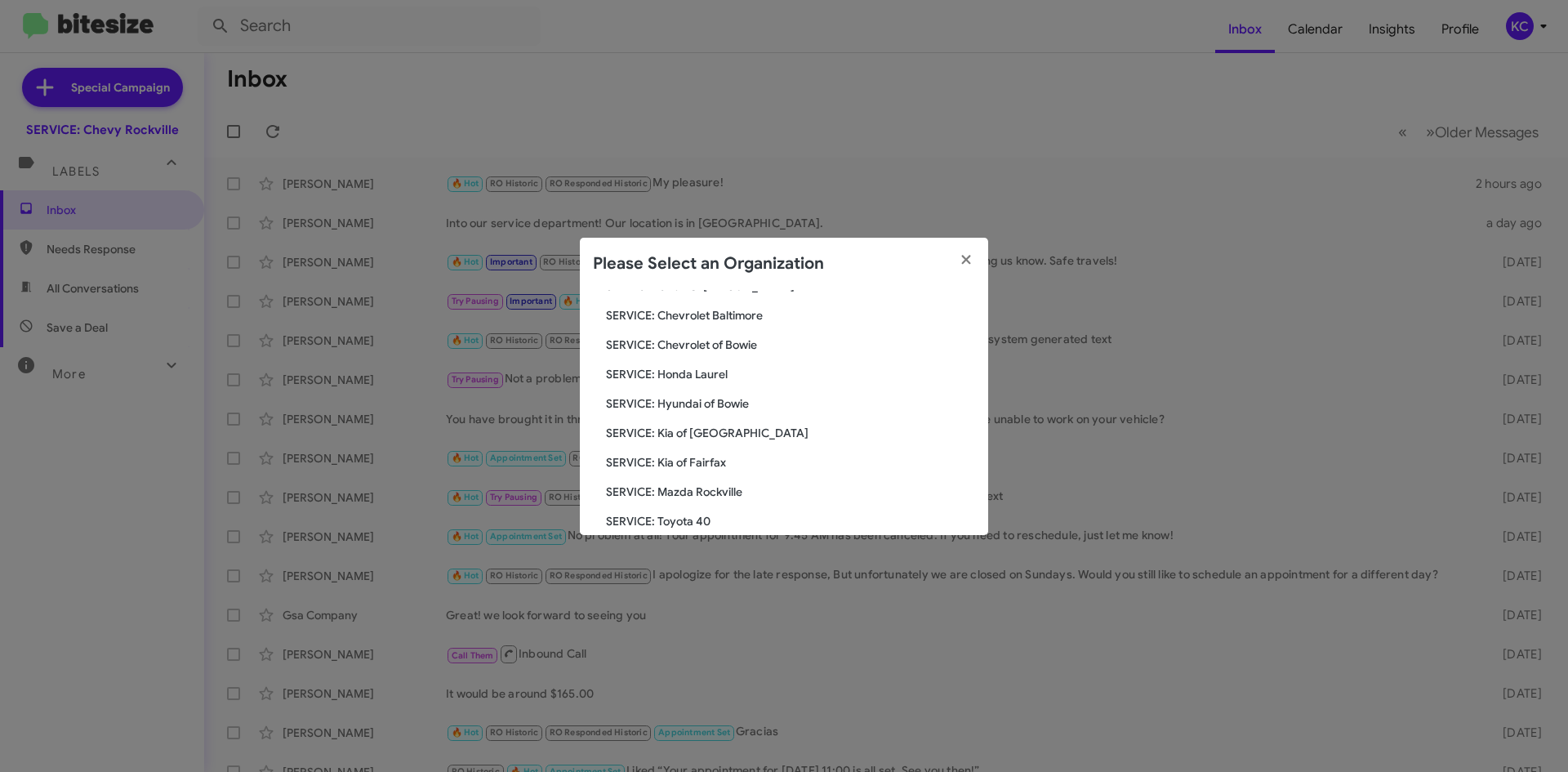
click at [707, 368] on span "SERVICE: Honda Laurel" at bounding box center [790, 373] width 369 height 16
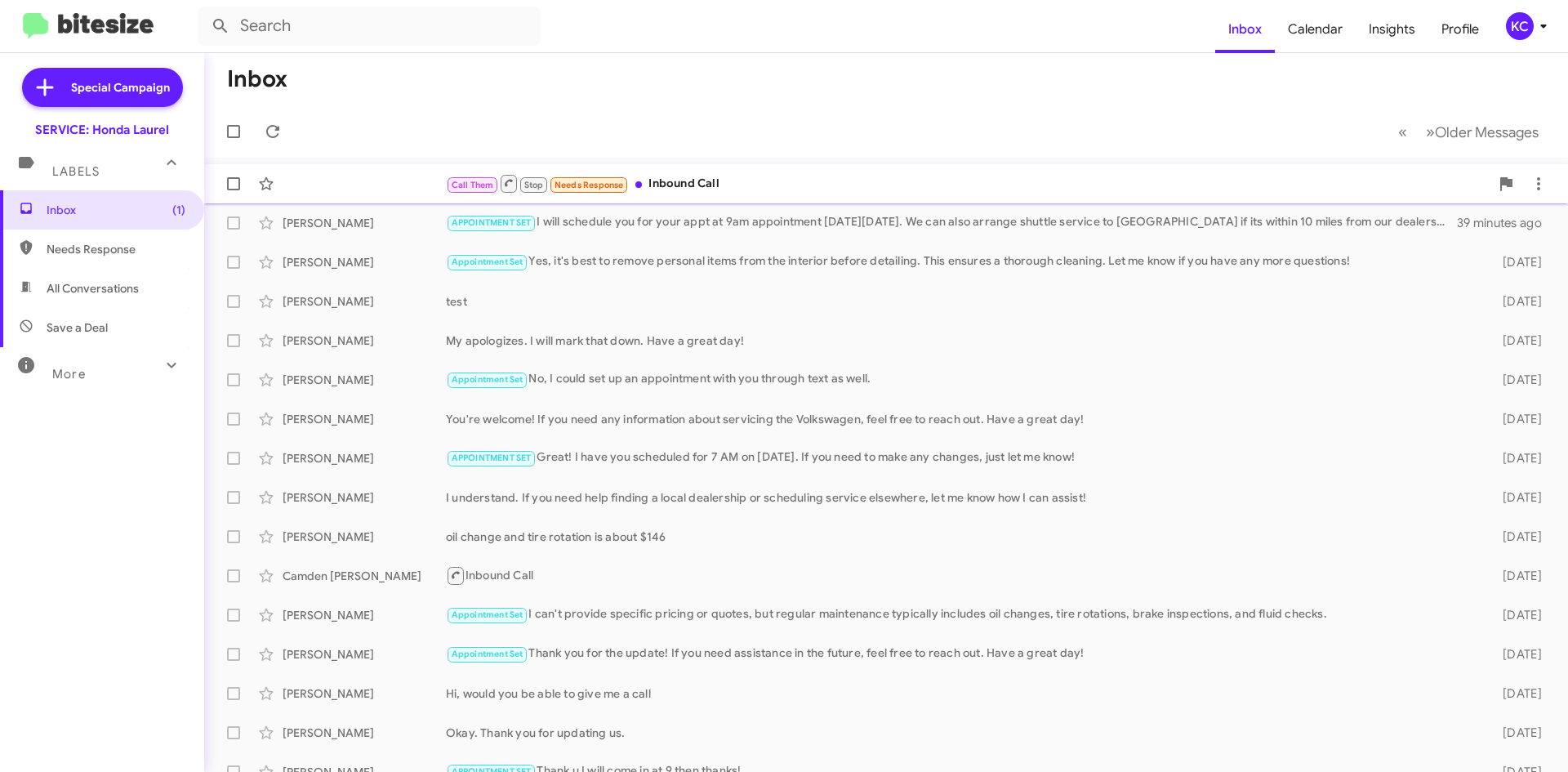
click at [1220, 180] on div "Call Them Stop Needs Response Inbound Call" at bounding box center [968, 183] width 1043 height 21
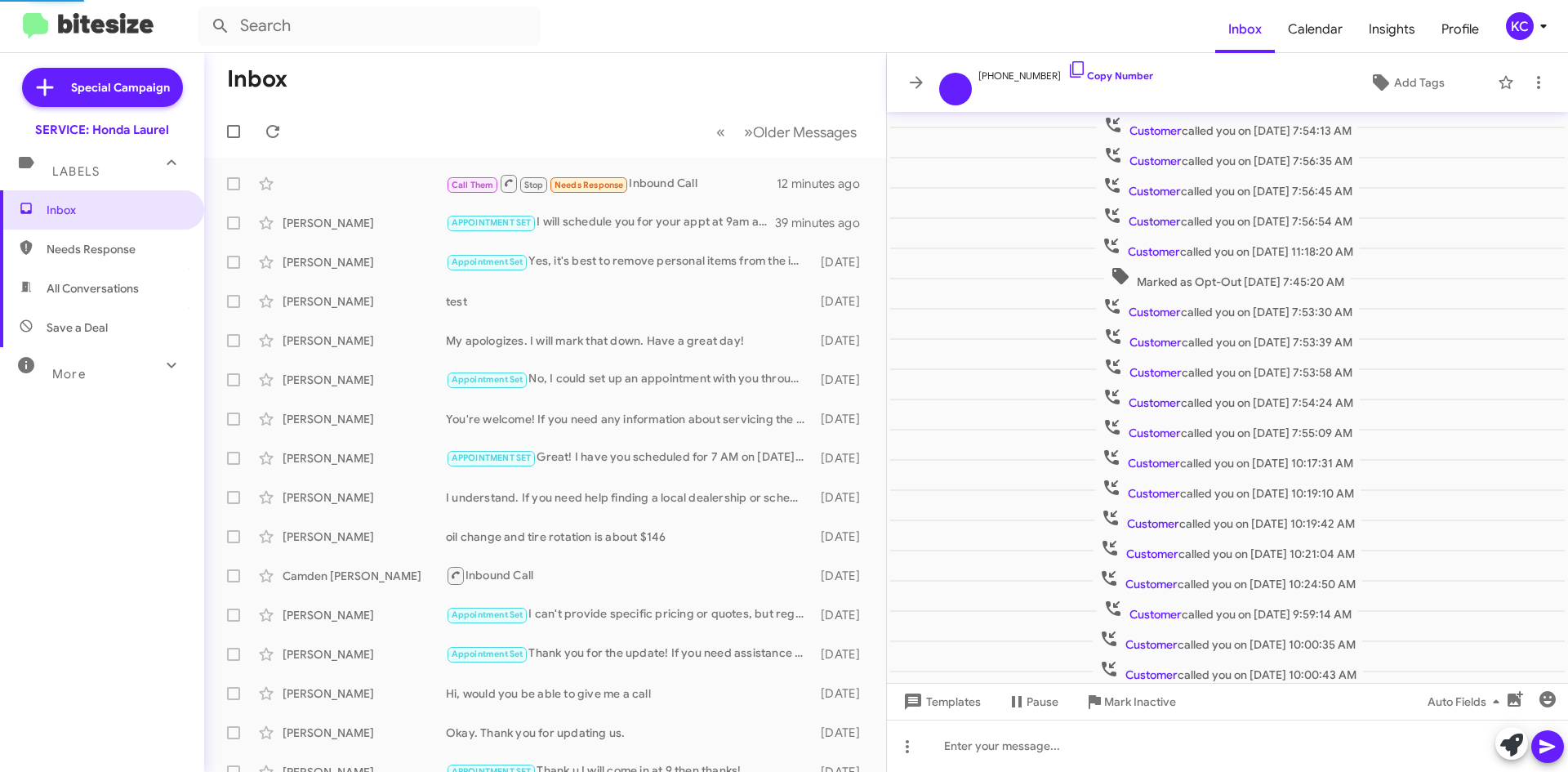
scroll to position [115, 0]
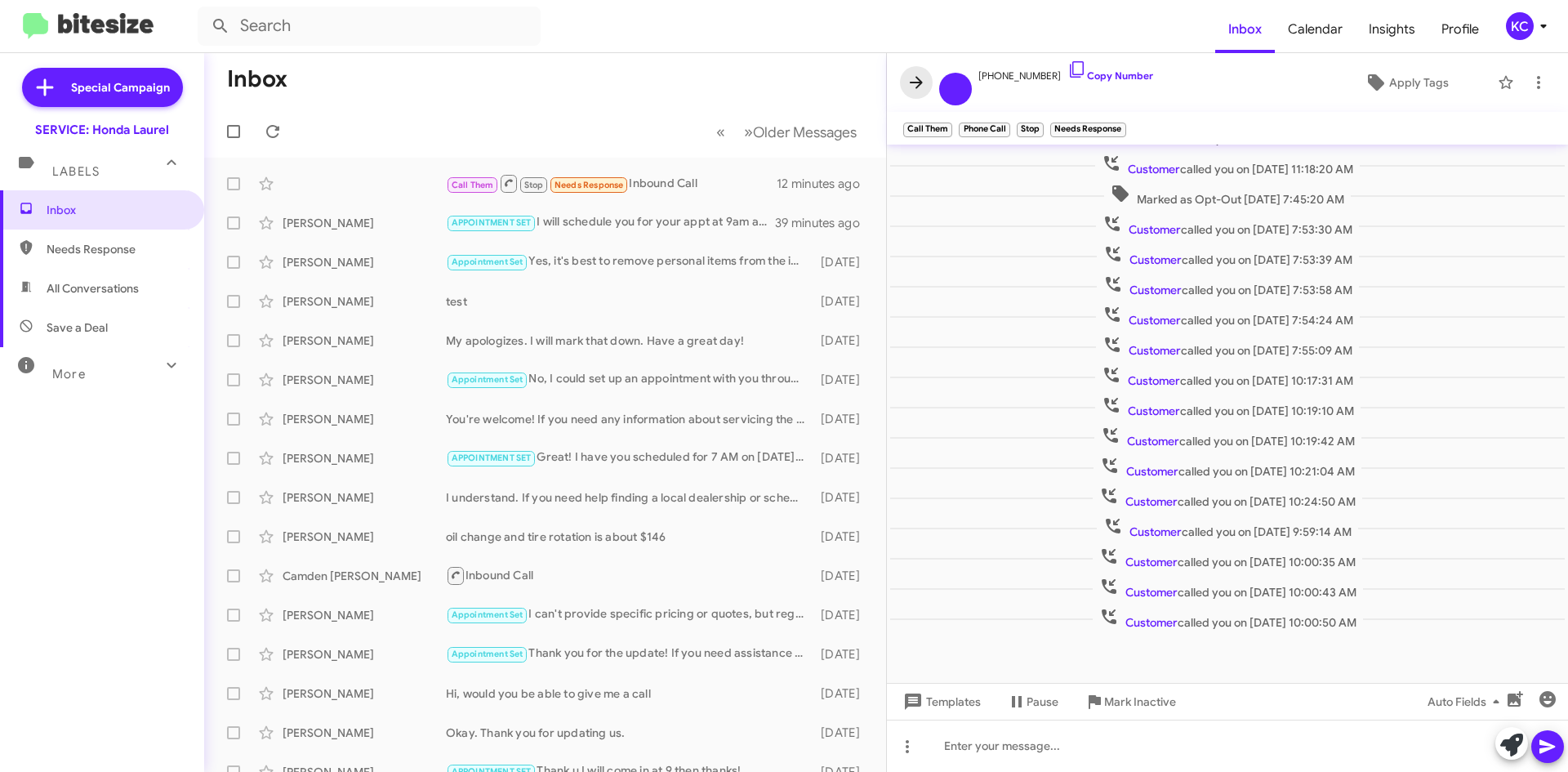
click at [918, 75] on icon at bounding box center [916, 82] width 20 height 20
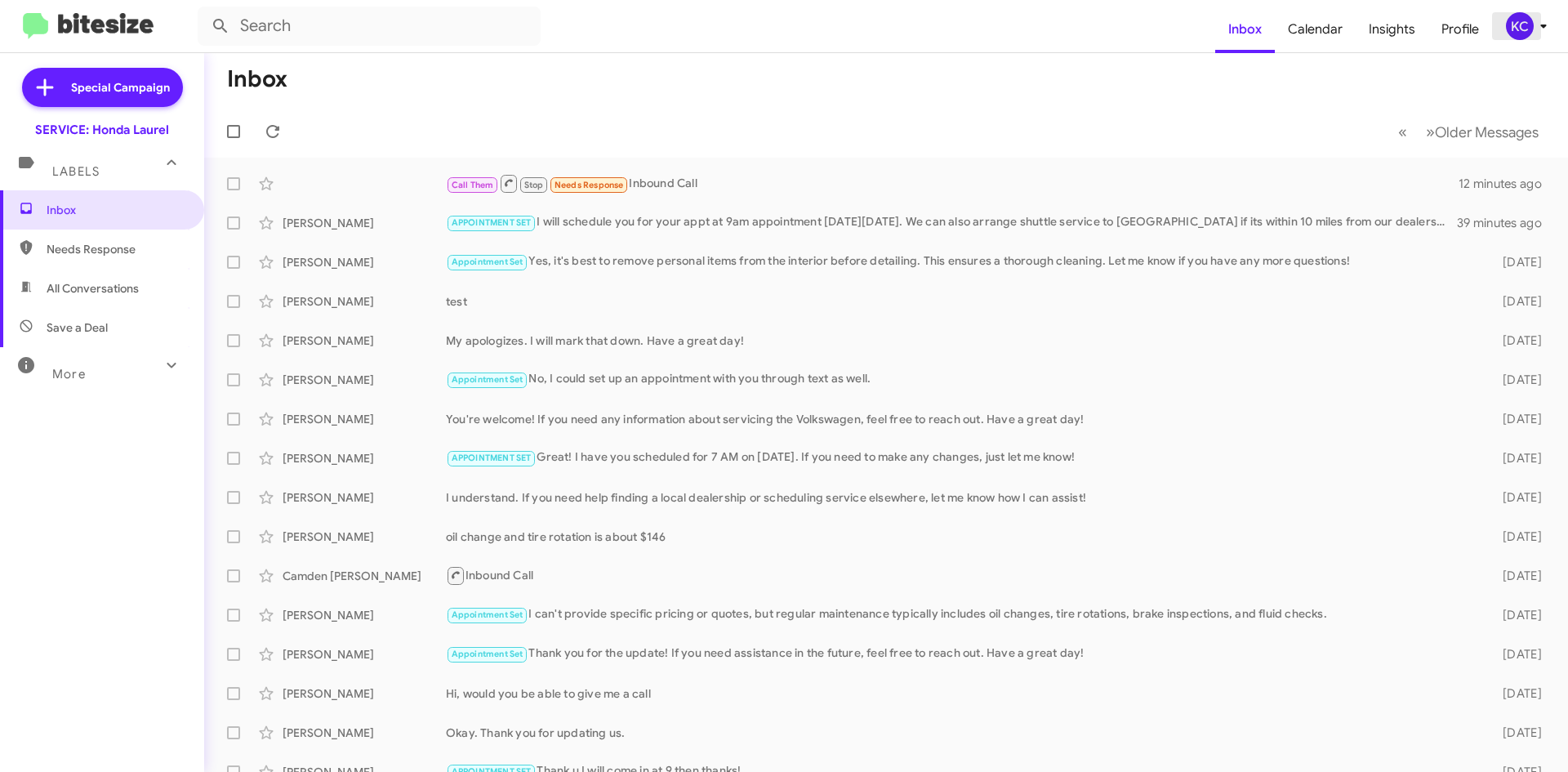
click at [1522, 40] on div "KC" at bounding box center [1519, 26] width 28 height 28
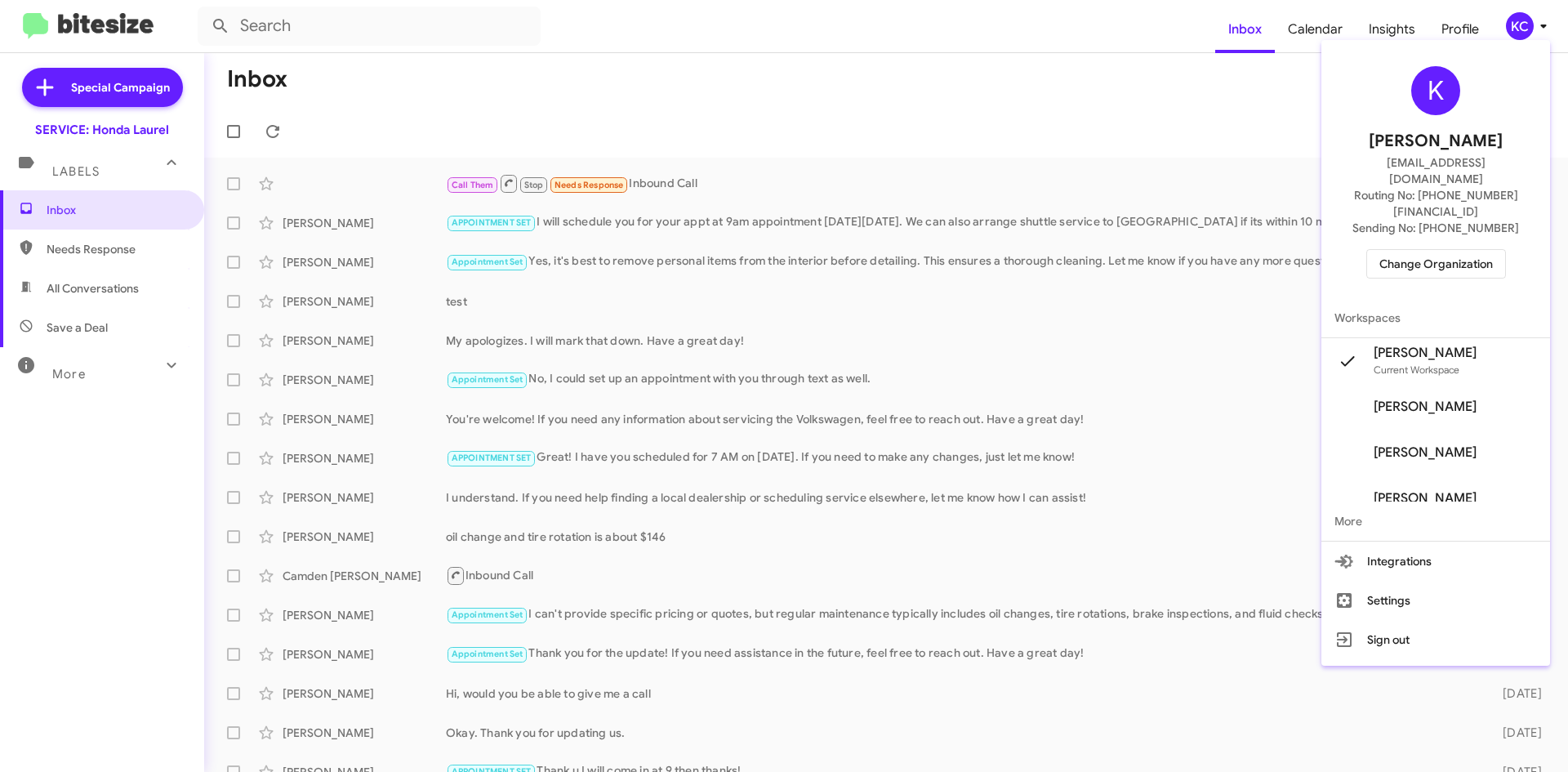
click at [999, 151] on div at bounding box center [784, 386] width 1568 height 772
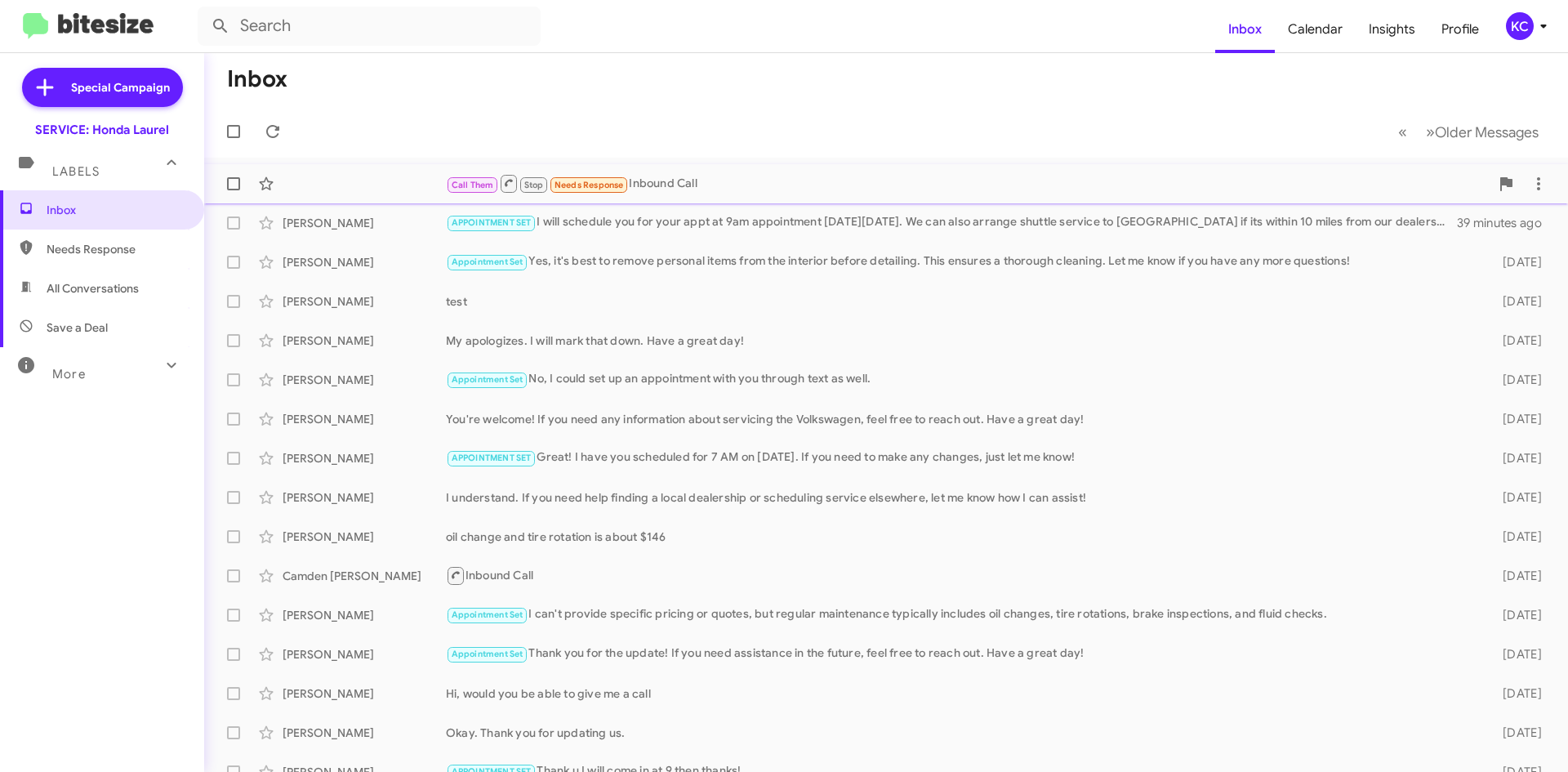
click at [970, 166] on span "Call Them Stop Needs Response Inbound Call 12 minutes ago" at bounding box center [886, 184] width 1364 height 39
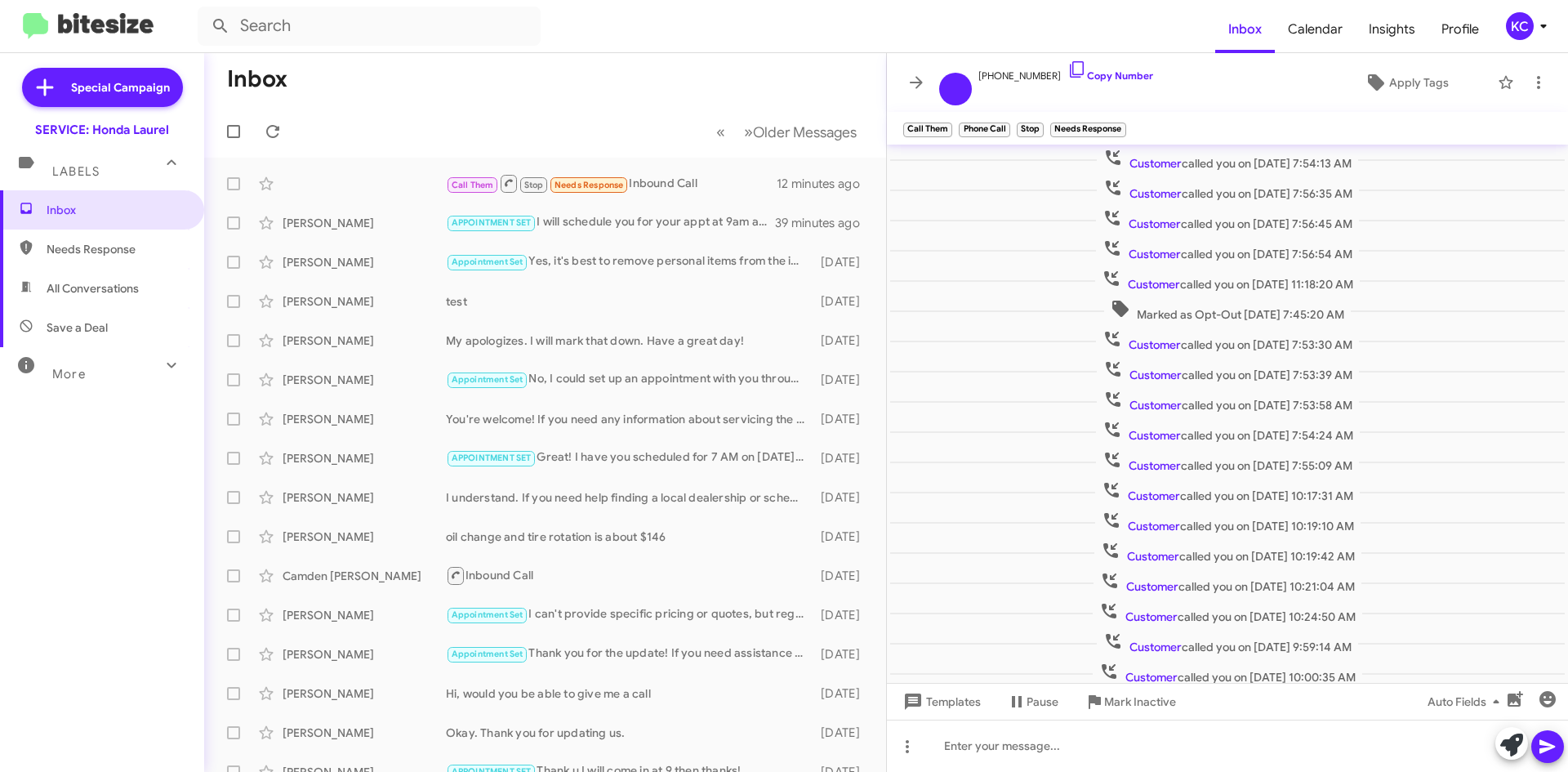
scroll to position [81, 0]
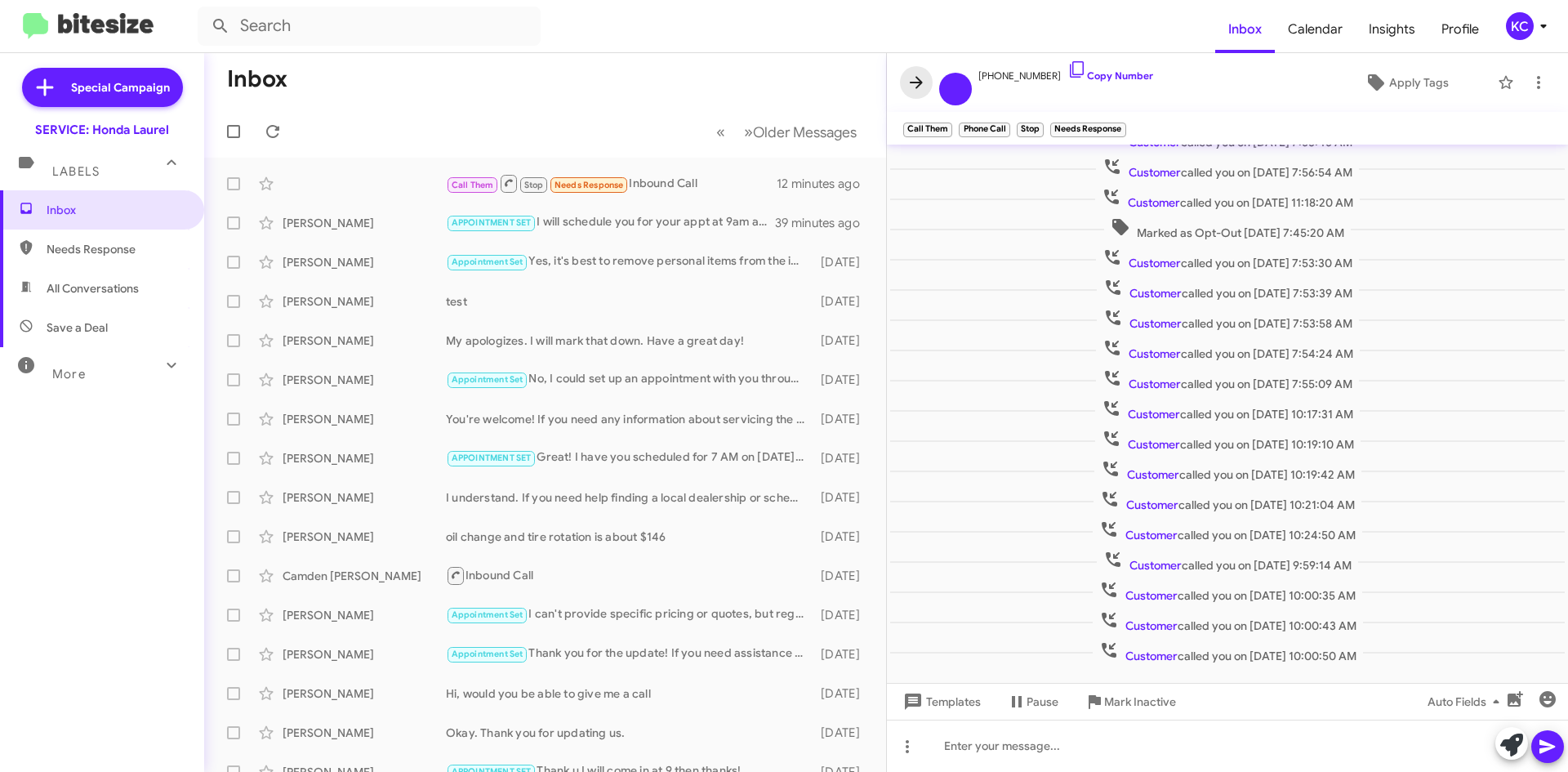
click at [921, 77] on icon at bounding box center [916, 82] width 20 height 20
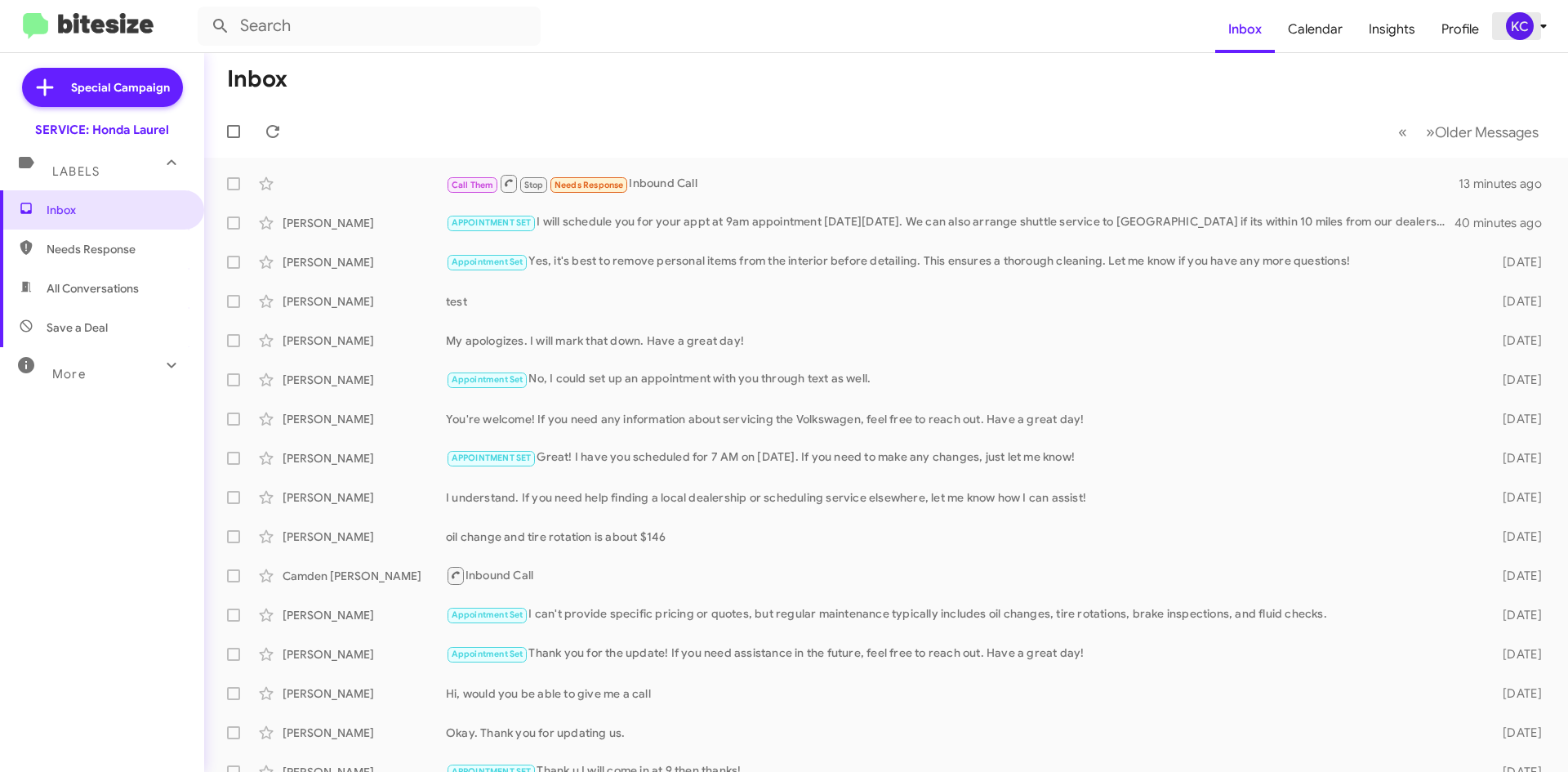
click at [1536, 26] on icon at bounding box center [1543, 25] width 20 height 20
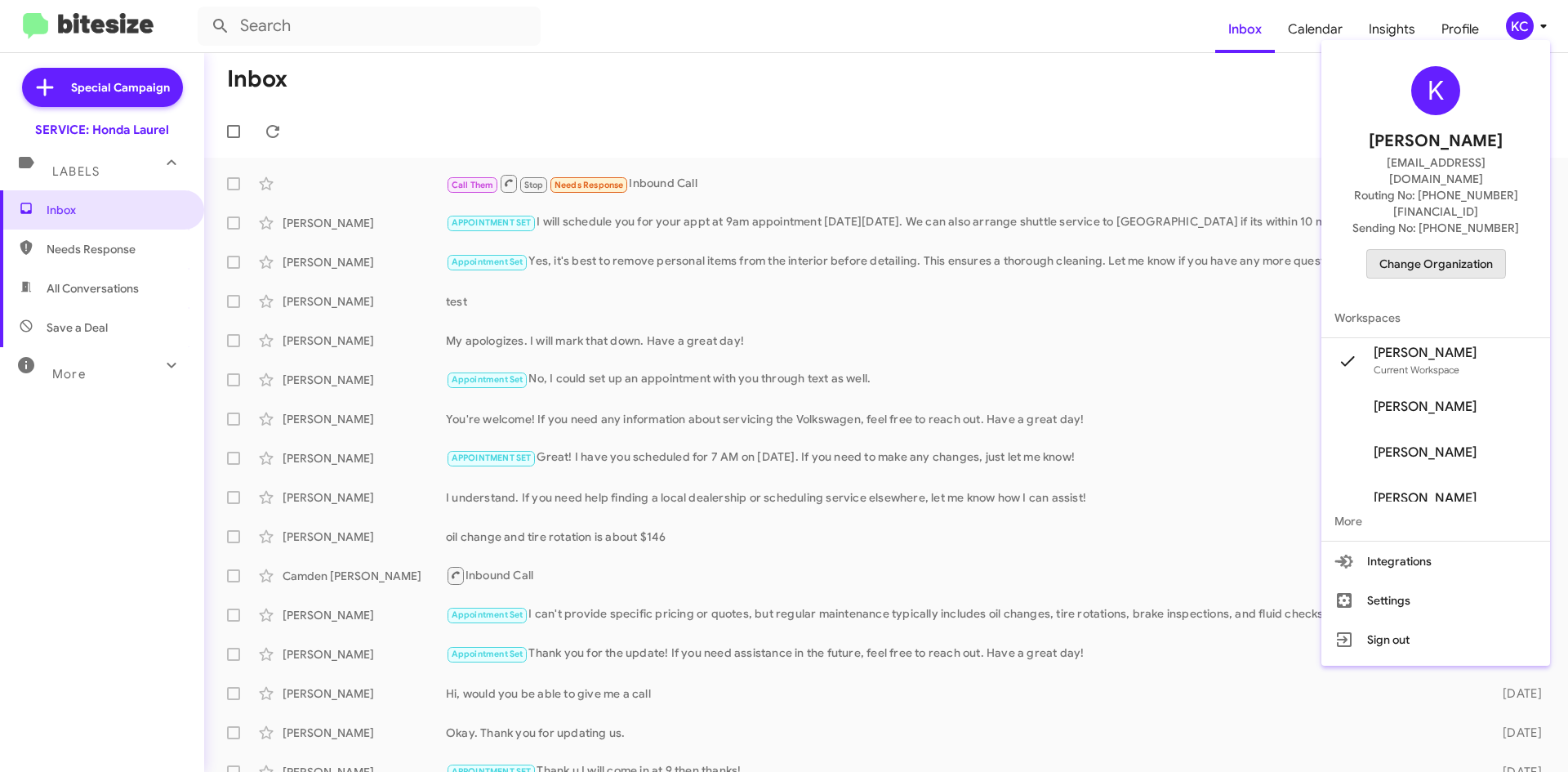
click at [1442, 250] on span "Change Organization" at bounding box center [1436, 264] width 114 height 28
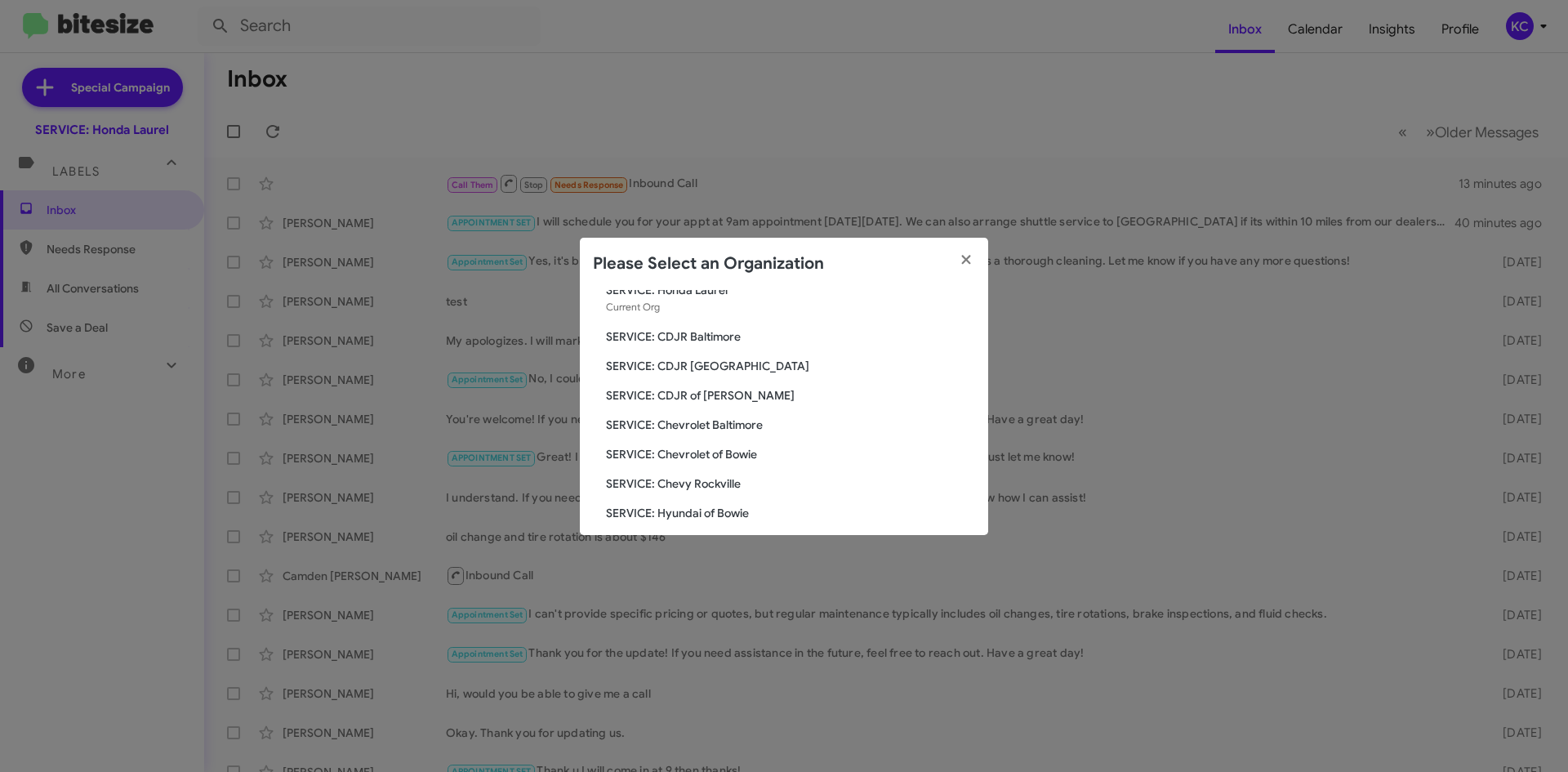
scroll to position [81, 0]
click at [693, 486] on span "SERVICE: Hyundai of Bowie" at bounding box center [790, 484] width 369 height 16
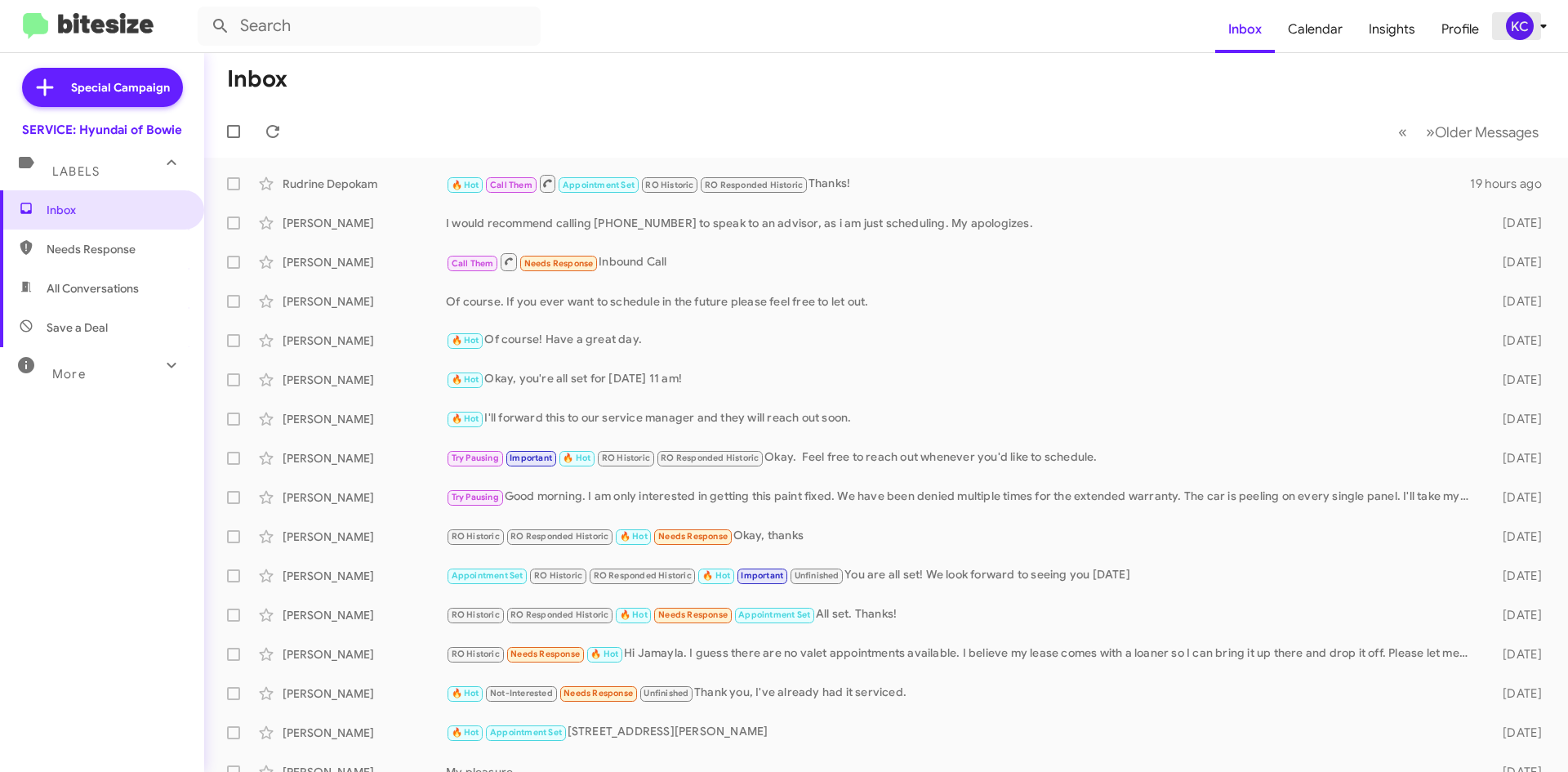
click at [1538, 18] on icon at bounding box center [1543, 25] width 20 height 20
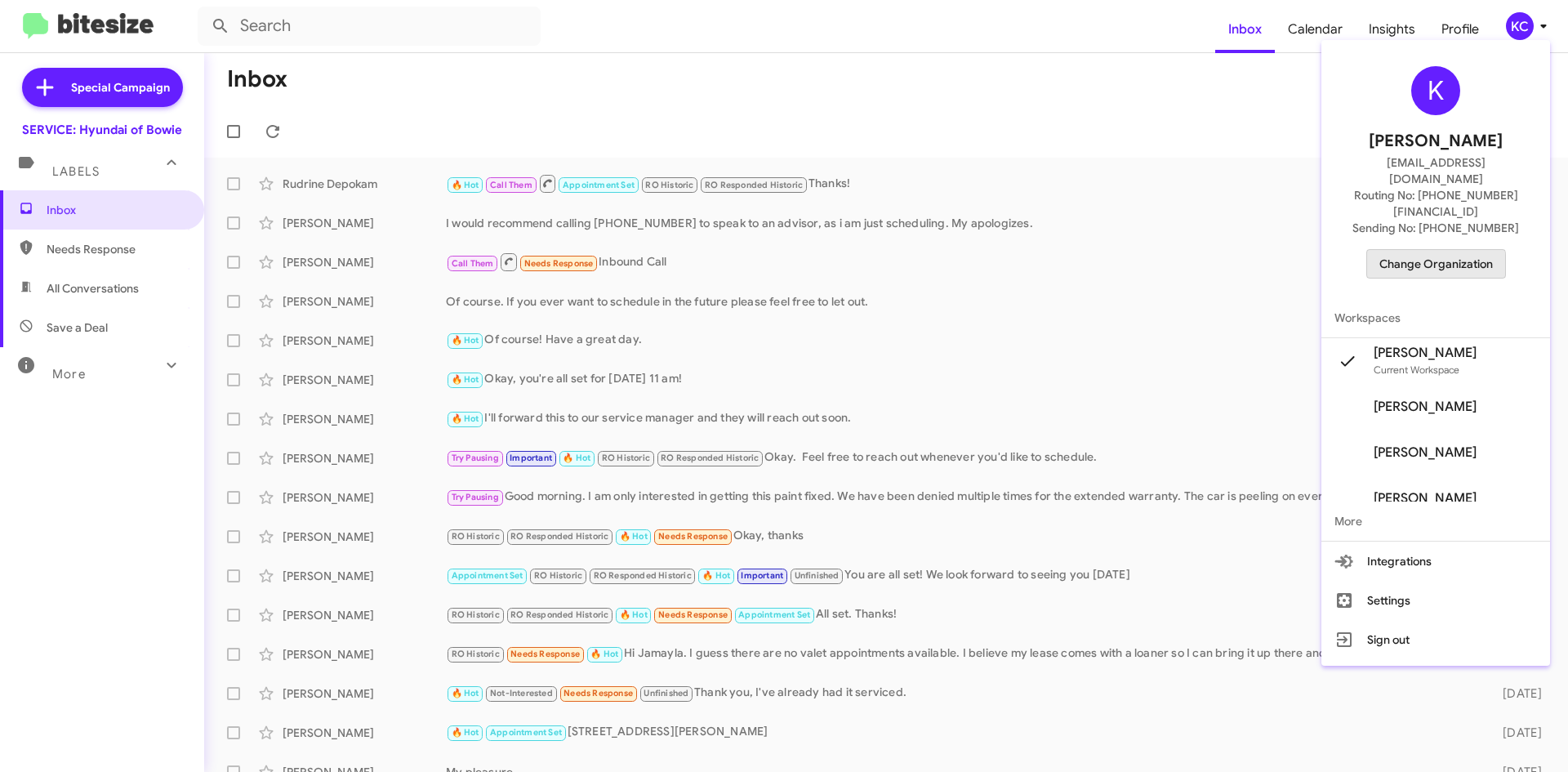
click at [1405, 250] on span "Change Organization" at bounding box center [1436, 264] width 114 height 28
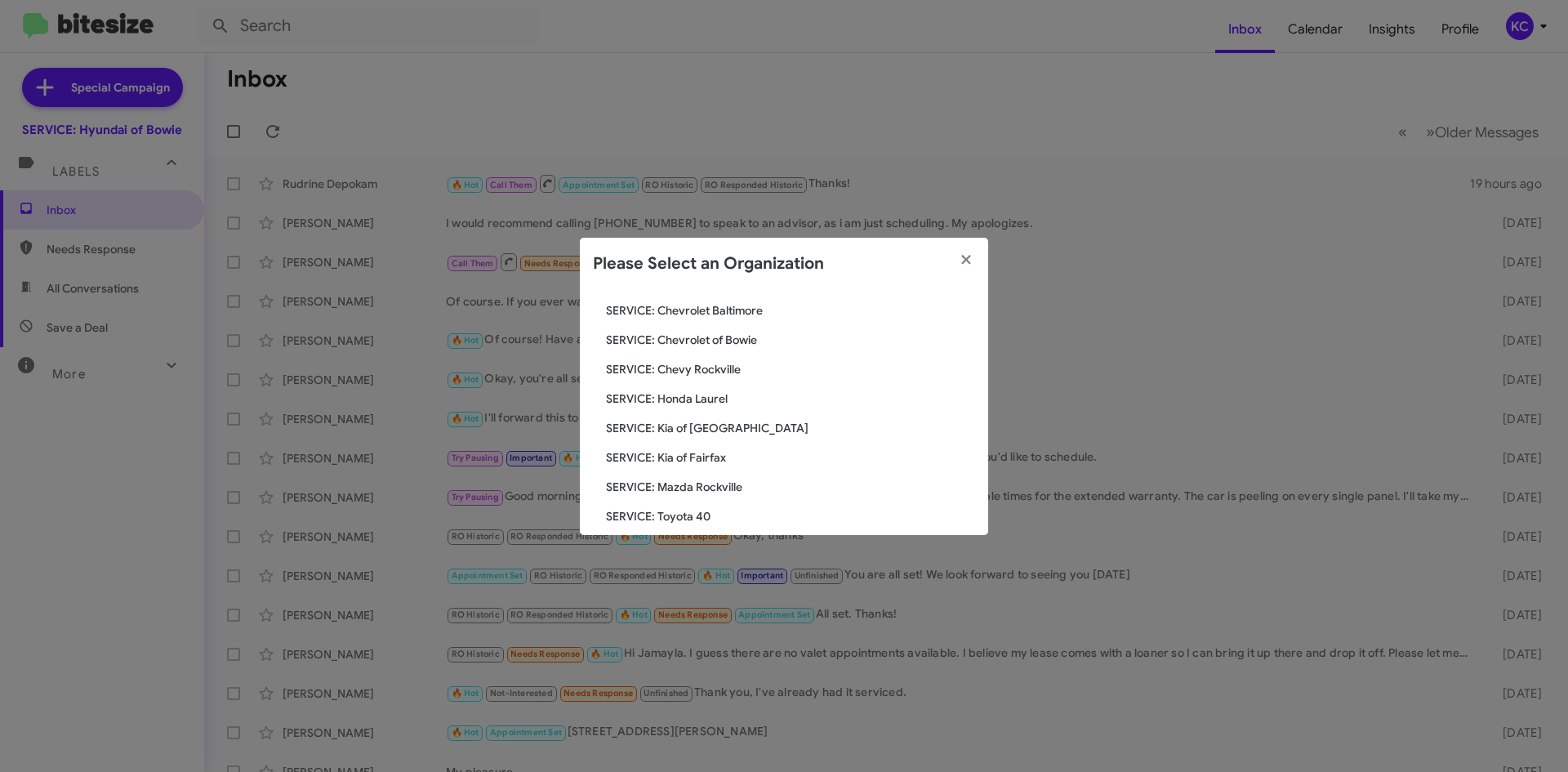
scroll to position [245, 0]
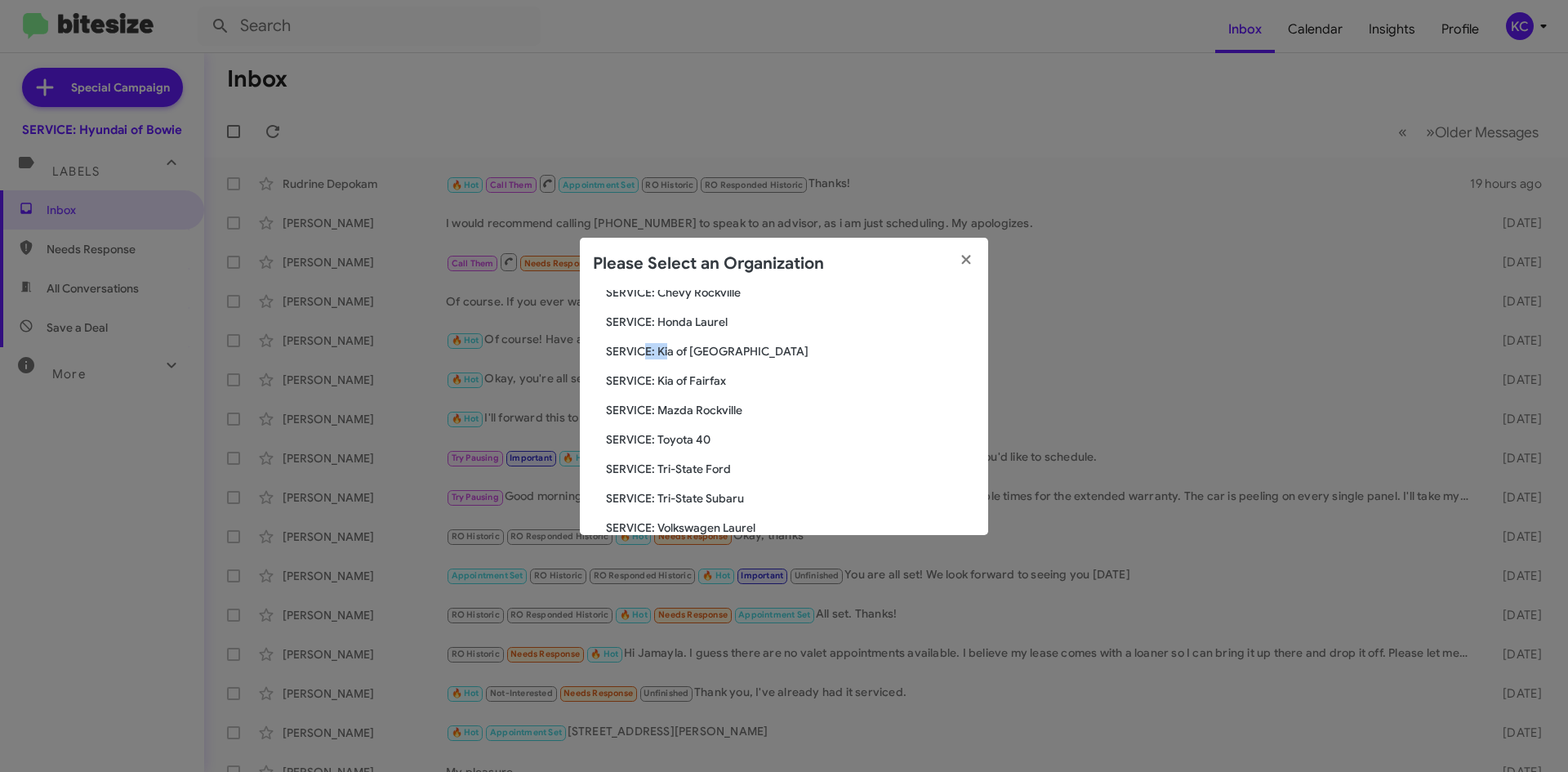
drag, startPoint x: 667, startPoint y: 342, endPoint x: 655, endPoint y: 344, distance: 12.2
click at [651, 342] on div "Search SERVICE: Hyundai of Bowie Current Org SERVICE: CDJR Baltimore SERVICE: C…" at bounding box center [783, 413] width 408 height 245
click at [800, 344] on span "SERVICE: Kia of [GEOGRAPHIC_DATA]" at bounding box center [790, 350] width 369 height 16
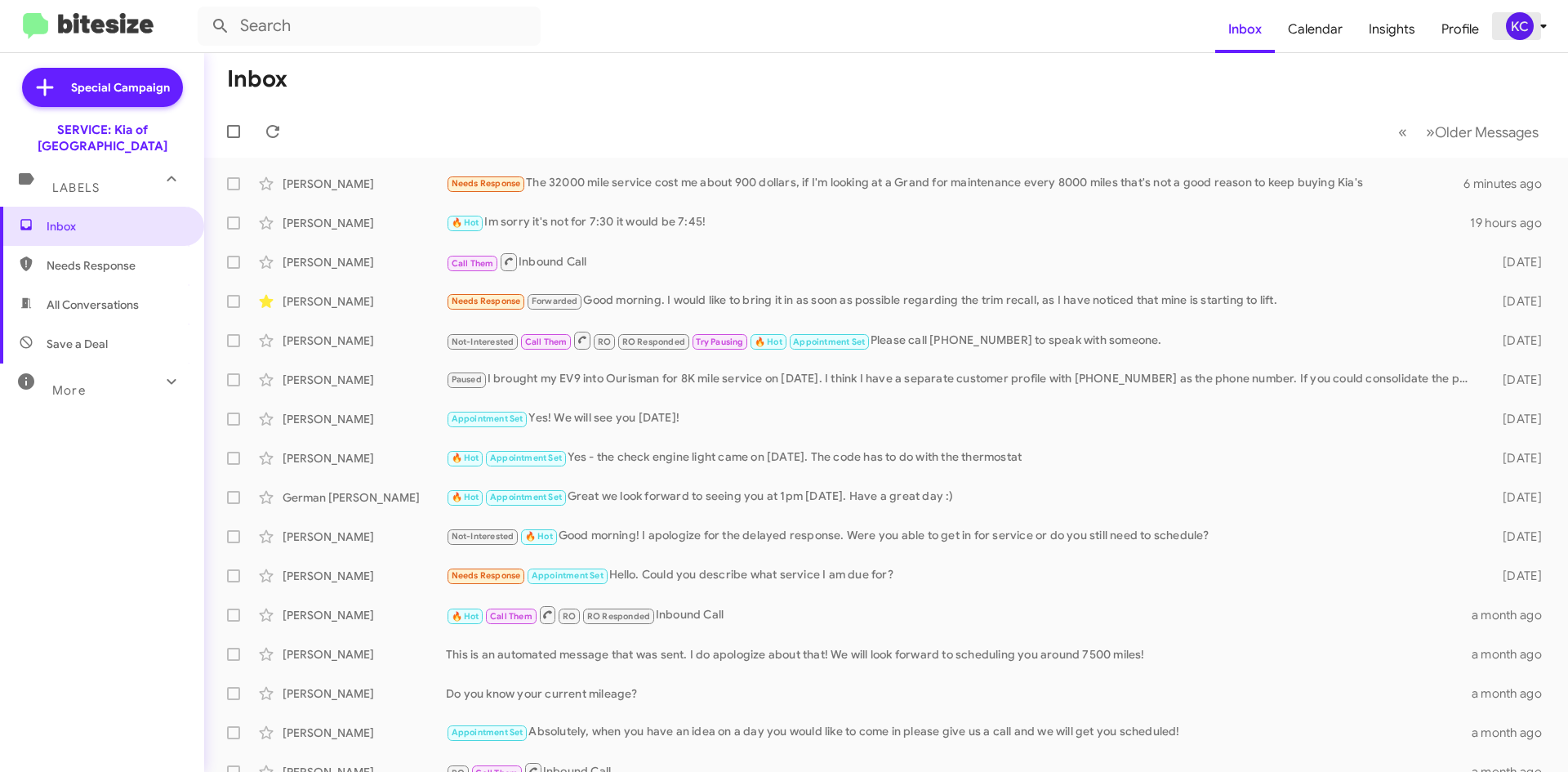
click at [1525, 35] on div "KC" at bounding box center [1519, 26] width 28 height 28
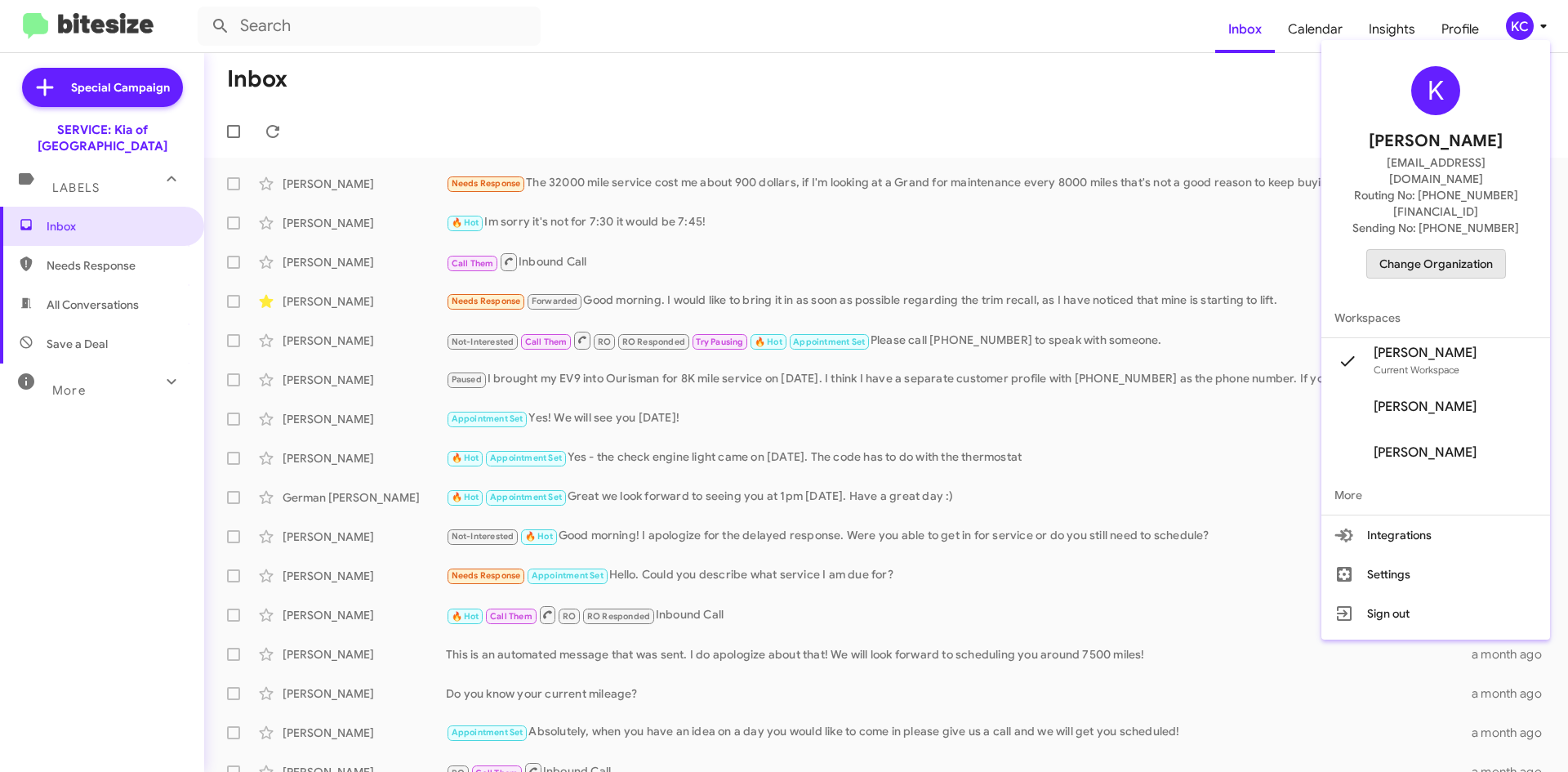
click at [1415, 250] on span "Change Organization" at bounding box center [1436, 264] width 114 height 28
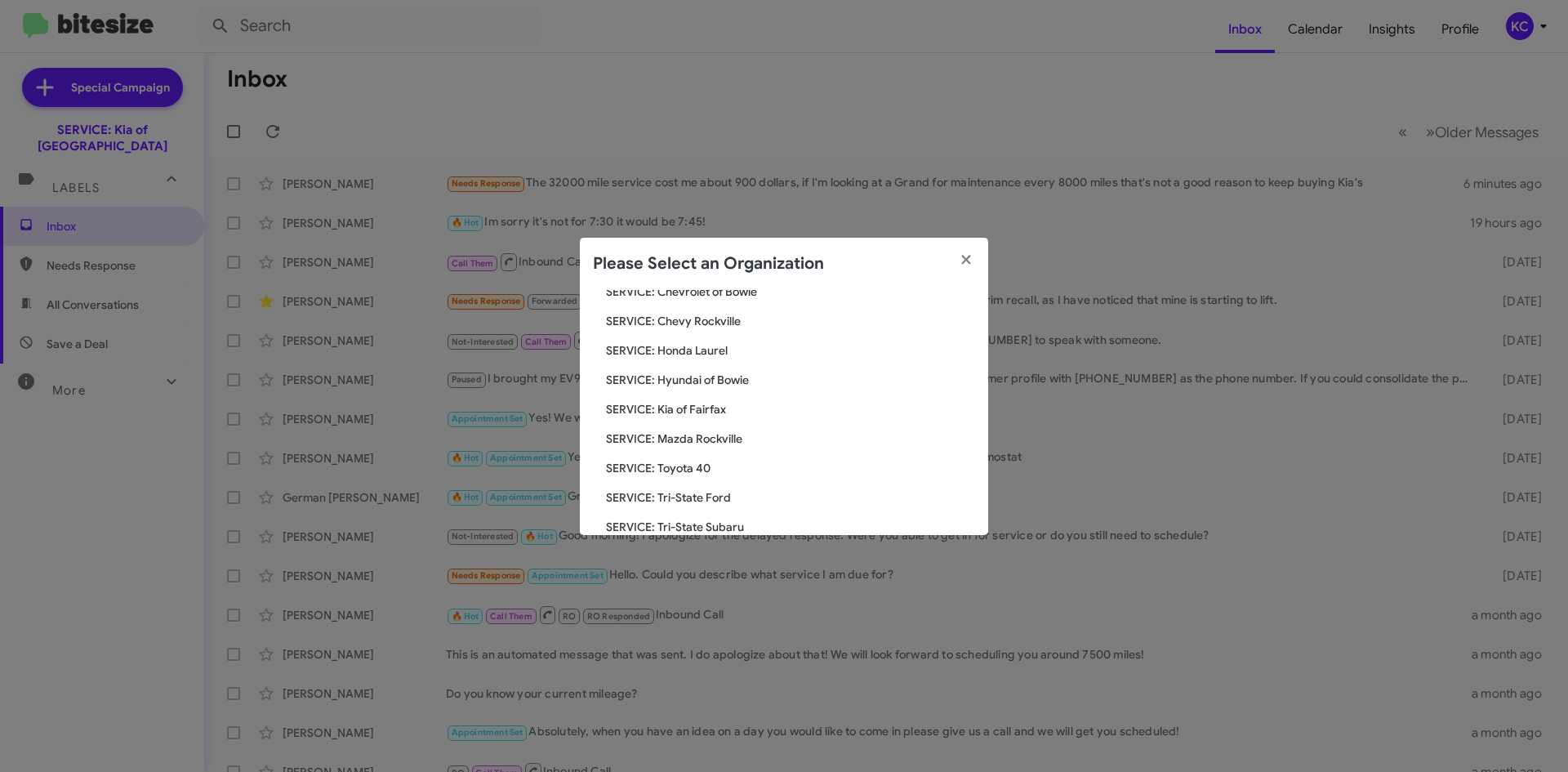
scroll to position [245, 0]
click at [746, 385] on span "SERVICE: Kia of Fairfax" at bounding box center [790, 380] width 369 height 16
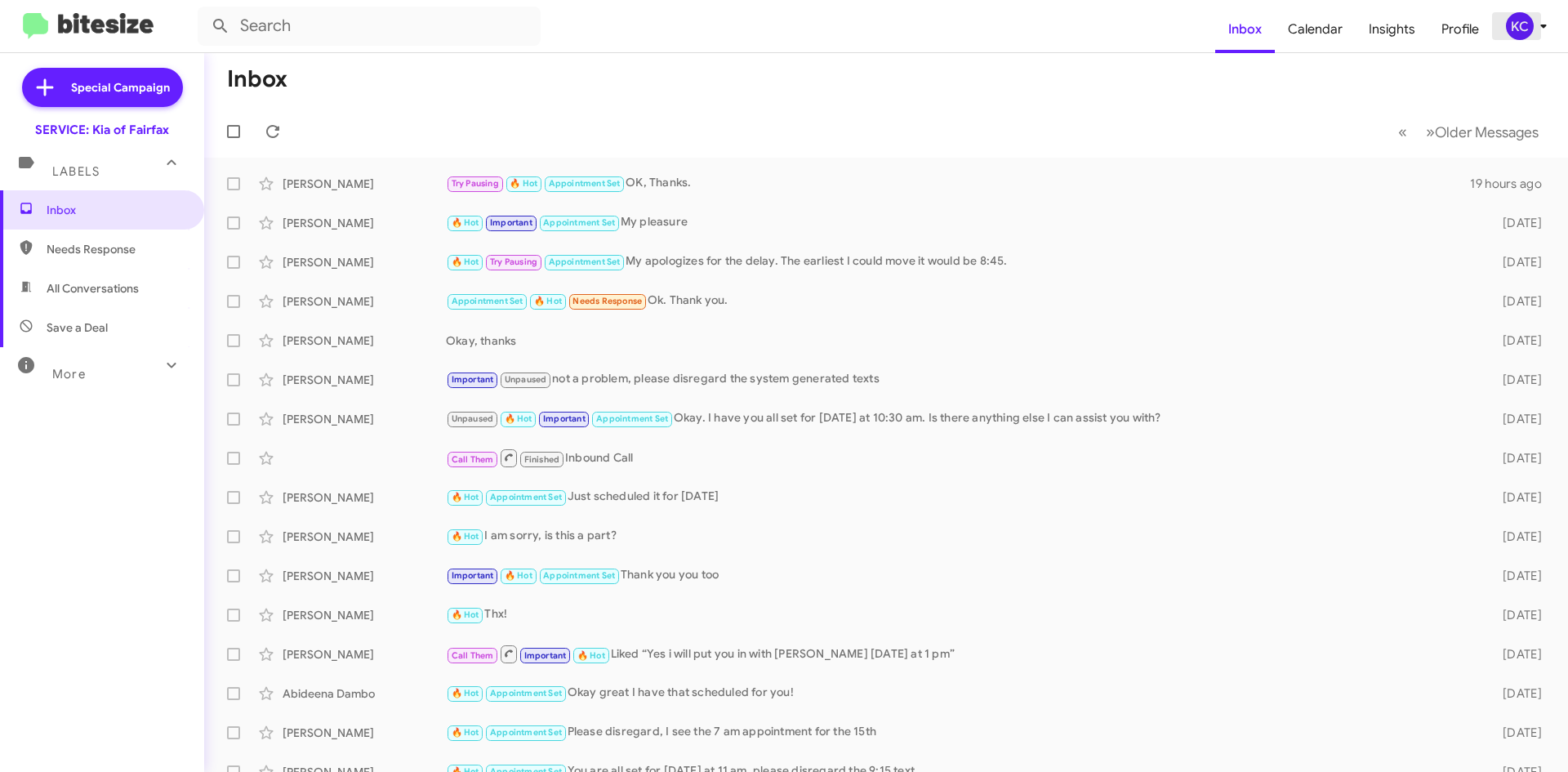
click at [1503, 21] on button "KC" at bounding box center [1520, 26] width 58 height 28
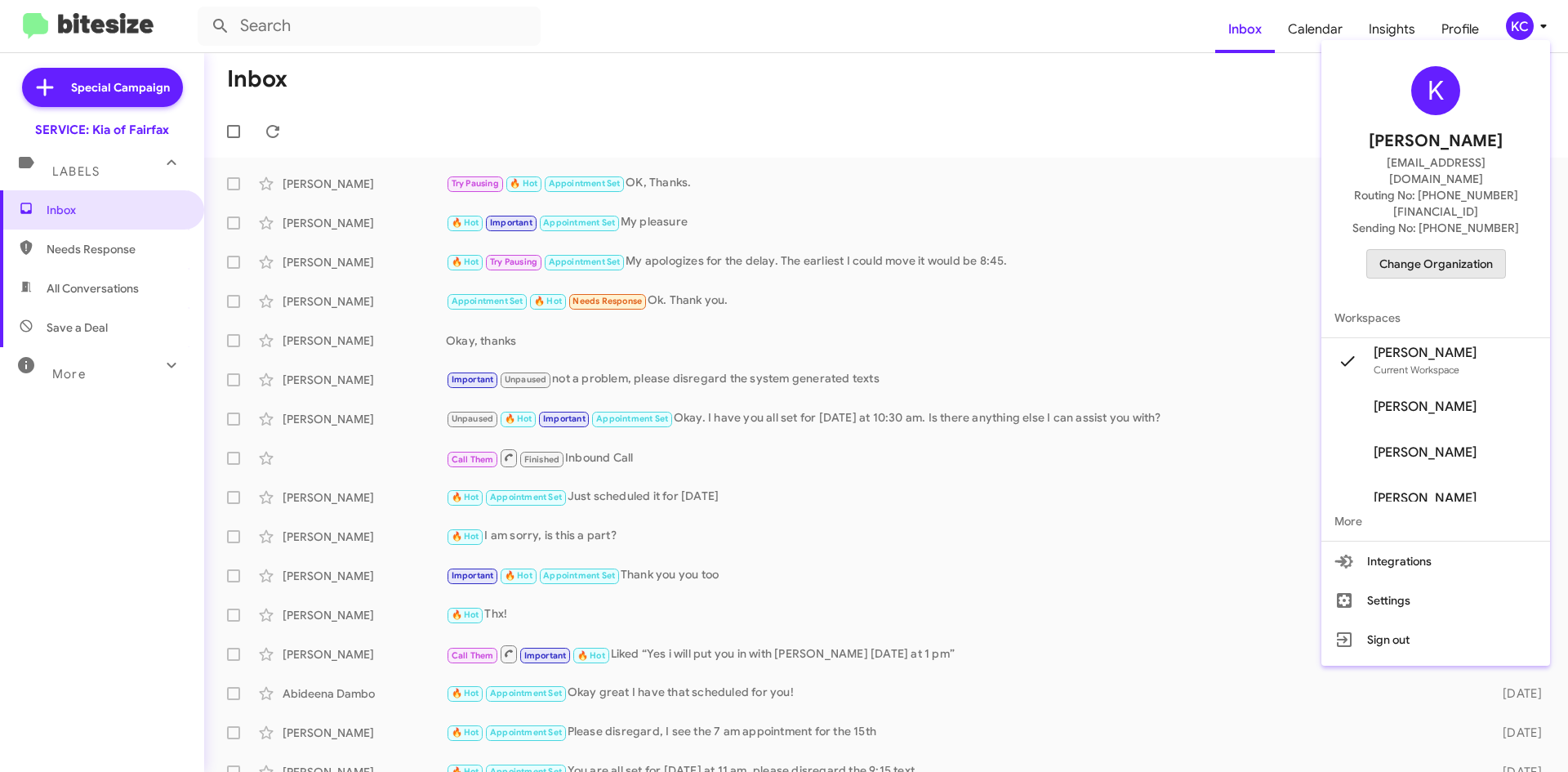
drag, startPoint x: 1448, startPoint y: 218, endPoint x: 1458, endPoint y: 204, distance: 17.2
click at [1450, 214] on div "K Kaylee Cole kaycole@ourismancars.com Routing No: +1 (703) 934-8877 Sending No…" at bounding box center [1435, 172] width 229 height 251
click at [1422, 246] on div "K Kaylee Cole kaycole@ourismancars.com Routing No: +1 (703) 934-8877 Sending No…" at bounding box center [1435, 172] width 229 height 251
click at [1417, 250] on span "Change Organization" at bounding box center [1436, 264] width 114 height 28
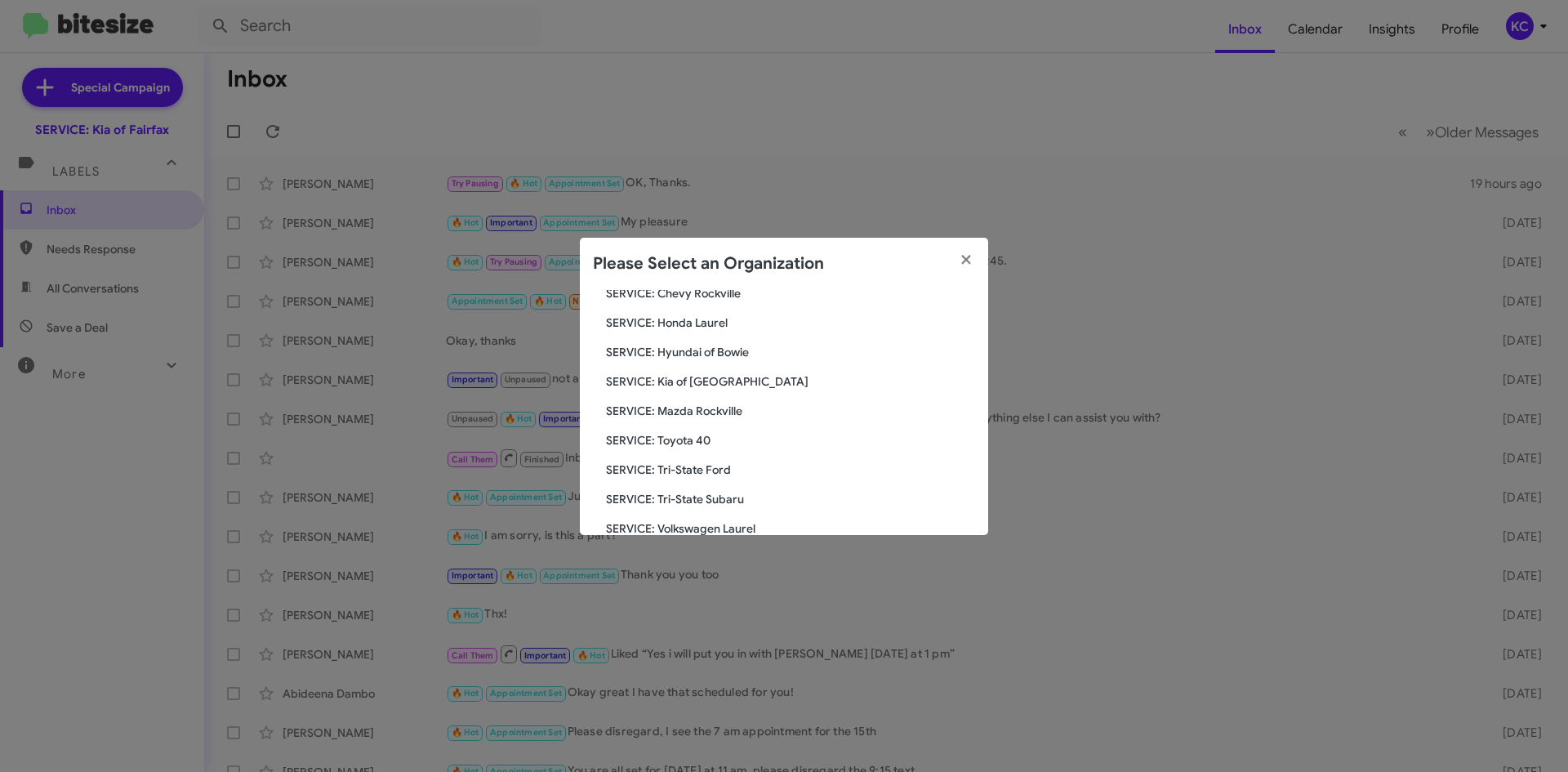
scroll to position [245, 0]
click at [741, 406] on span "SERVICE: Mazda Rockville" at bounding box center [790, 409] width 369 height 16
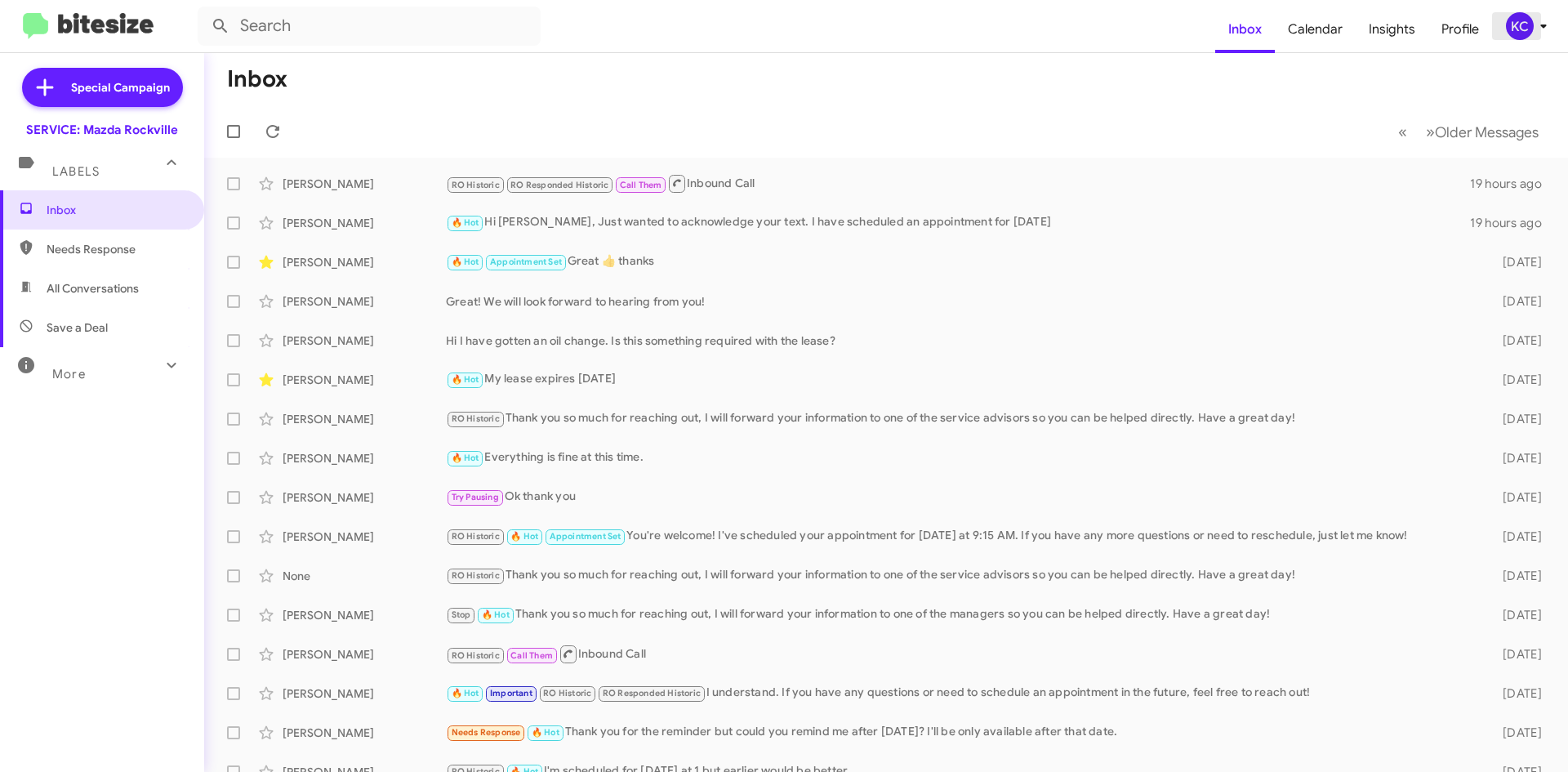
click at [1519, 32] on div "KC" at bounding box center [1519, 26] width 28 height 28
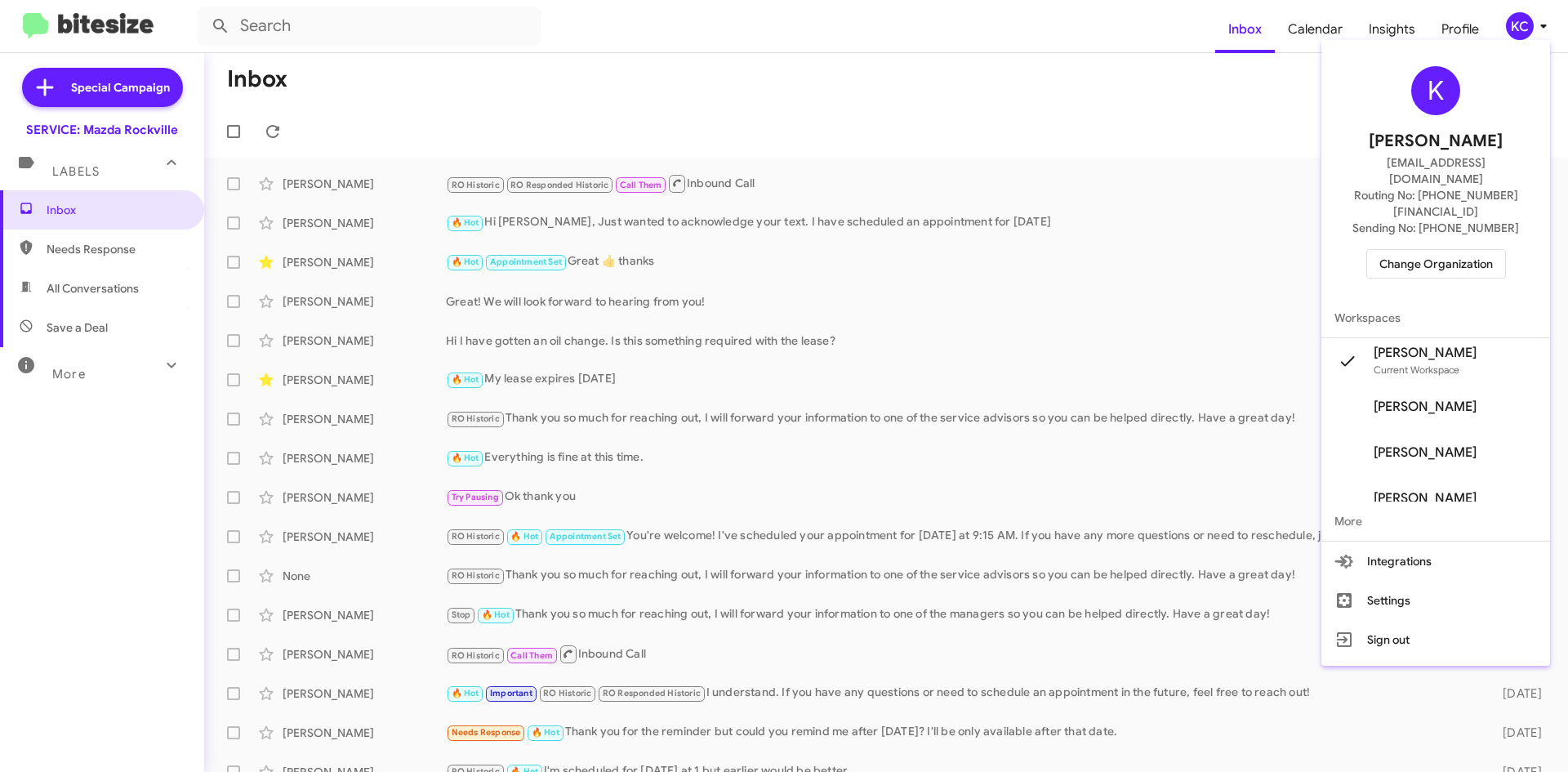
click at [1436, 250] on span "Change Organization" at bounding box center [1436, 264] width 114 height 28
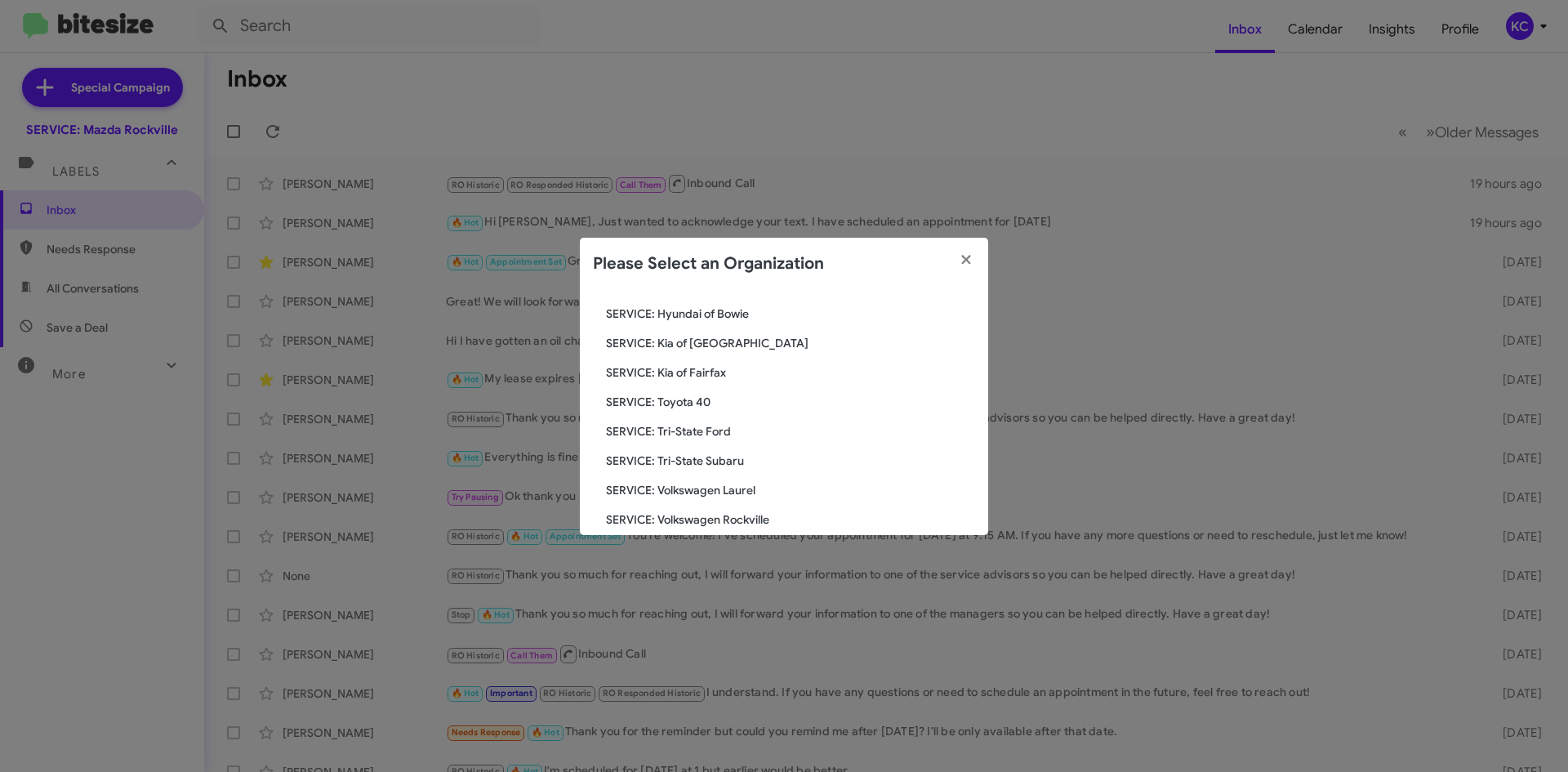
scroll to position [302, 0]
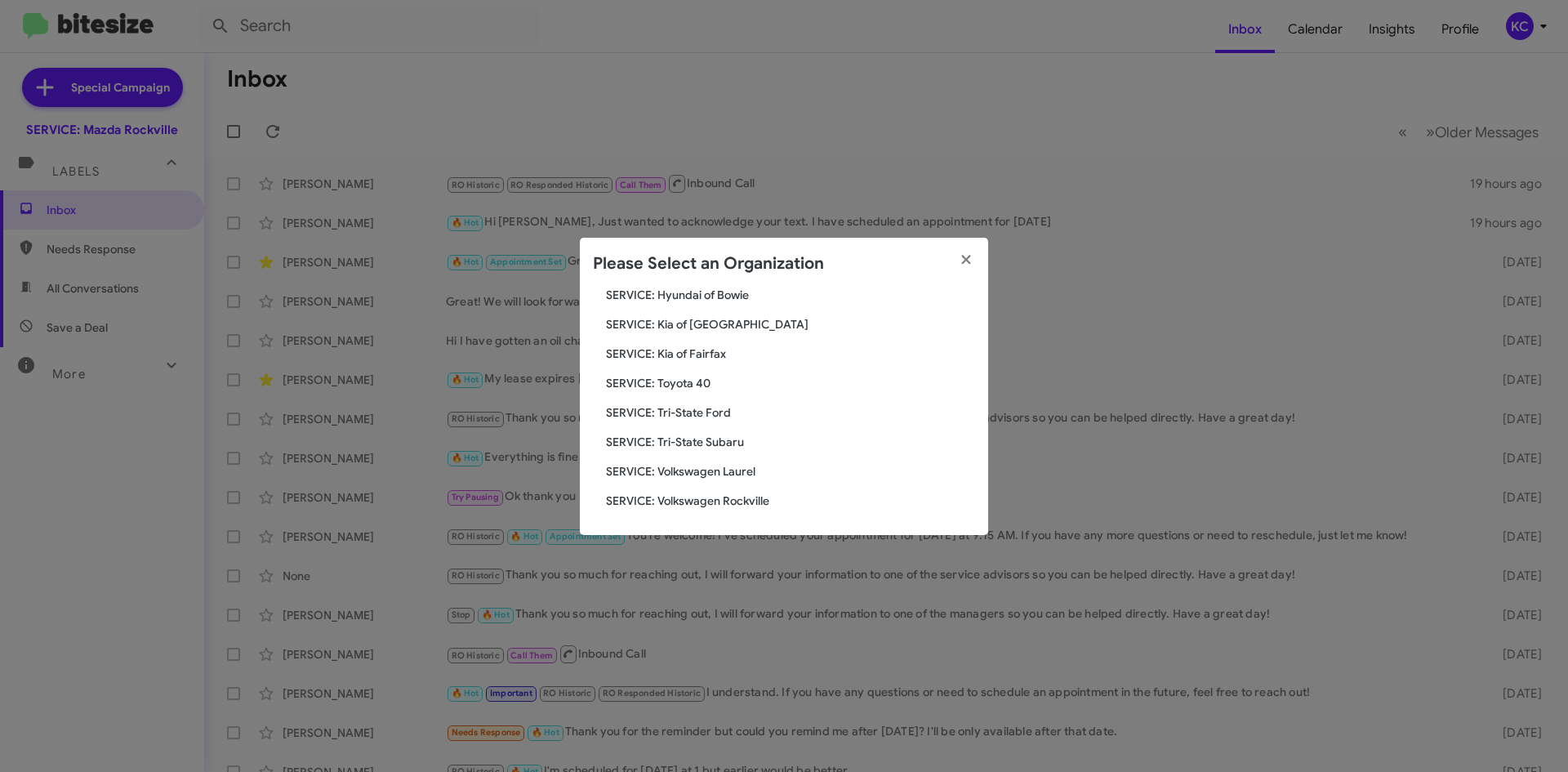
click at [663, 384] on span "SERVICE: Toyota 40" at bounding box center [790, 383] width 369 height 16
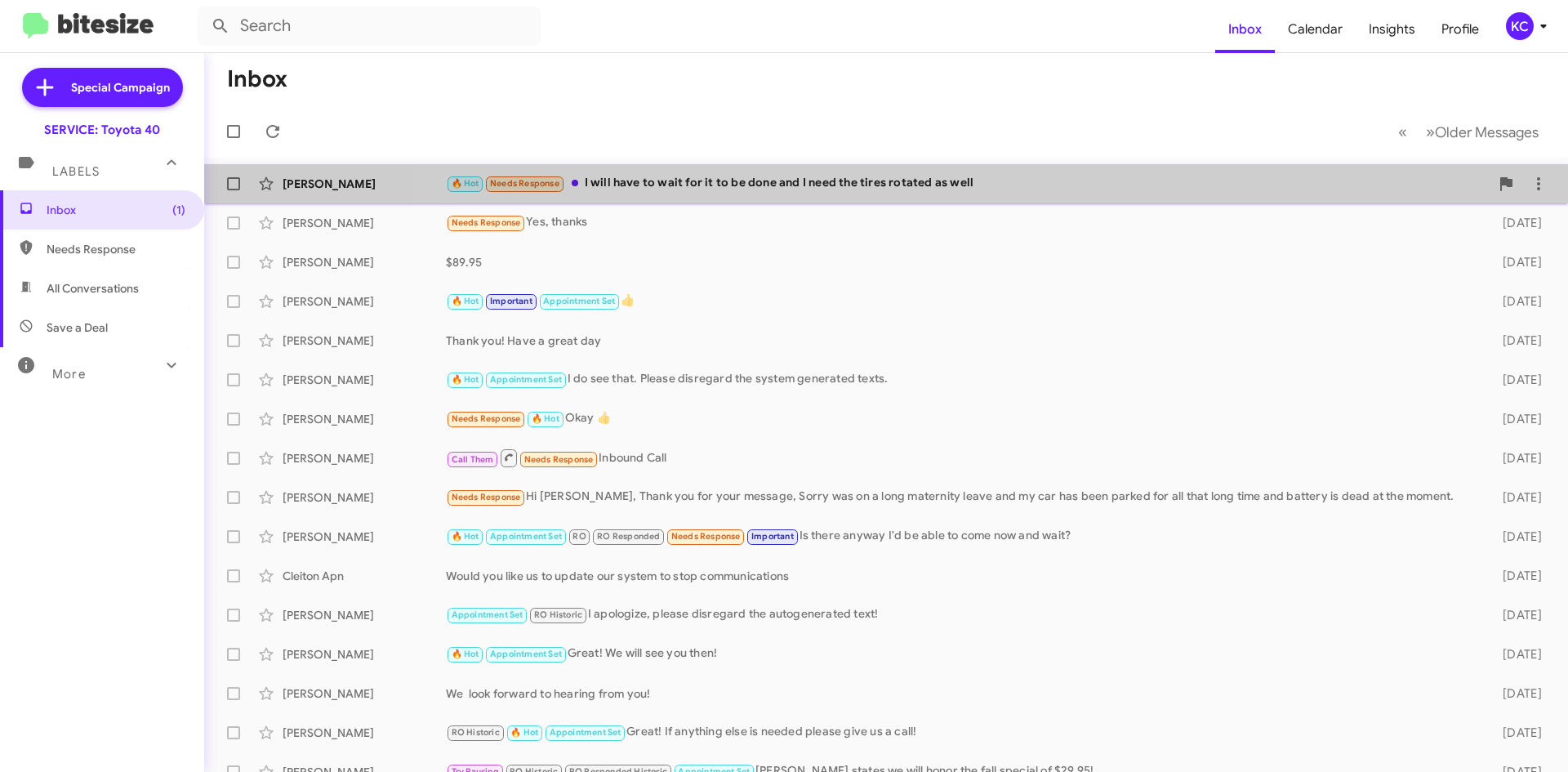
click at [1119, 197] on div "Linda Benson 🔥 Hot Needs Response I will have to wait for it to be done and I n…" at bounding box center [886, 183] width 1337 height 33
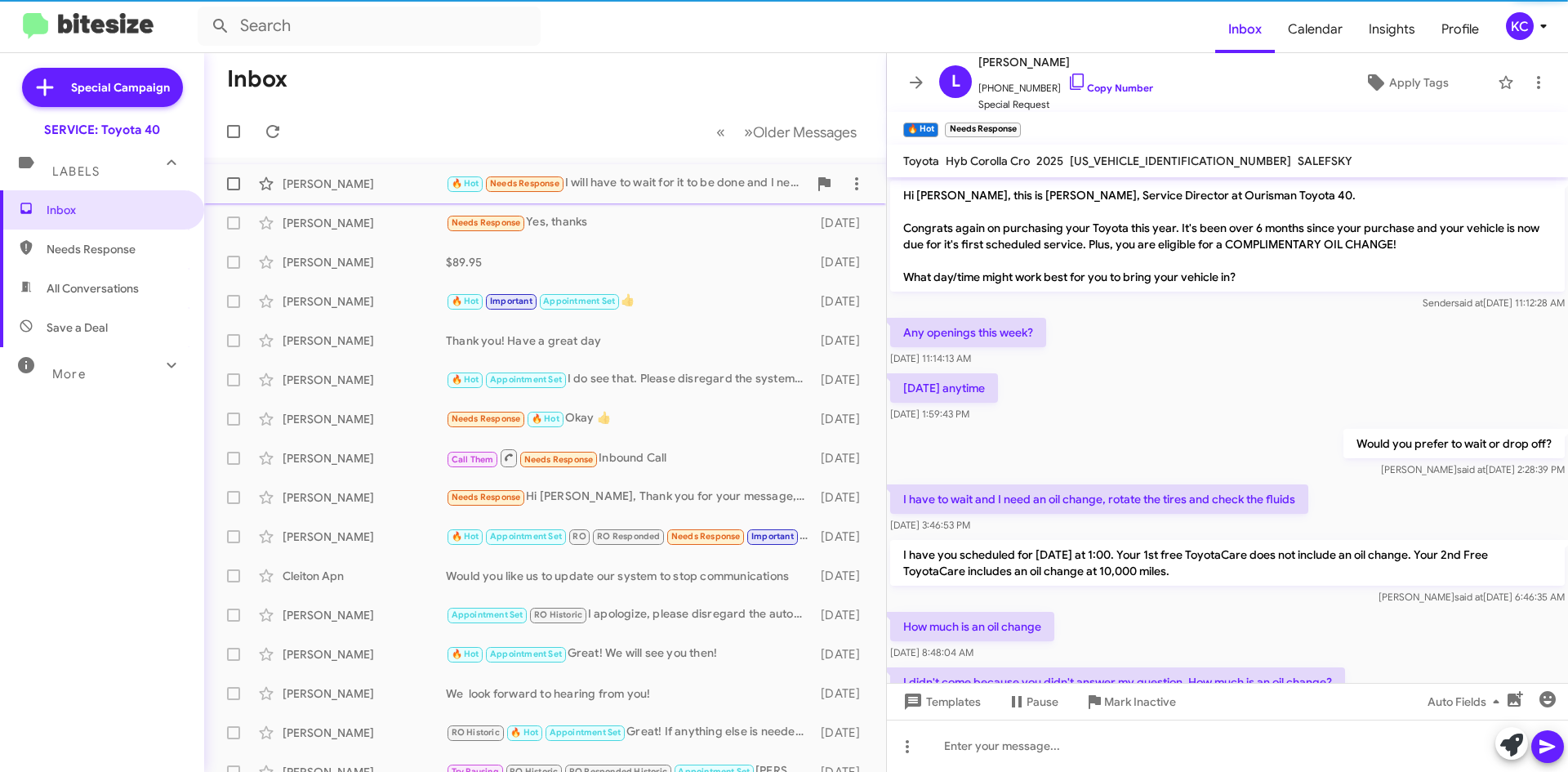
scroll to position [216, 0]
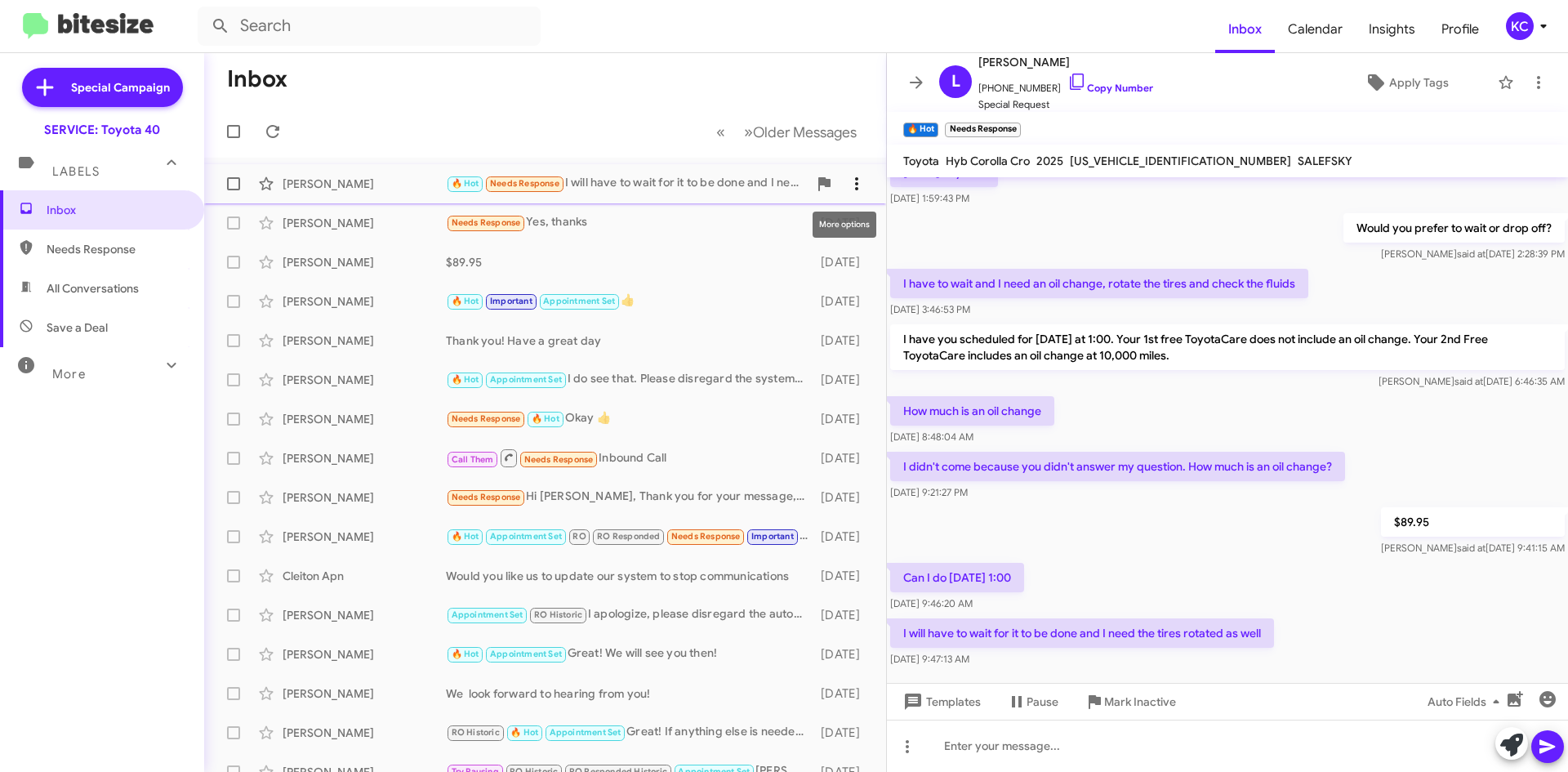
click at [844, 197] on button at bounding box center [856, 183] width 33 height 33
click at [763, 225] on span "Mark as unread" at bounding box center [721, 226] width 82 height 39
click at [1529, 25] on div "KC" at bounding box center [1519, 26] width 28 height 28
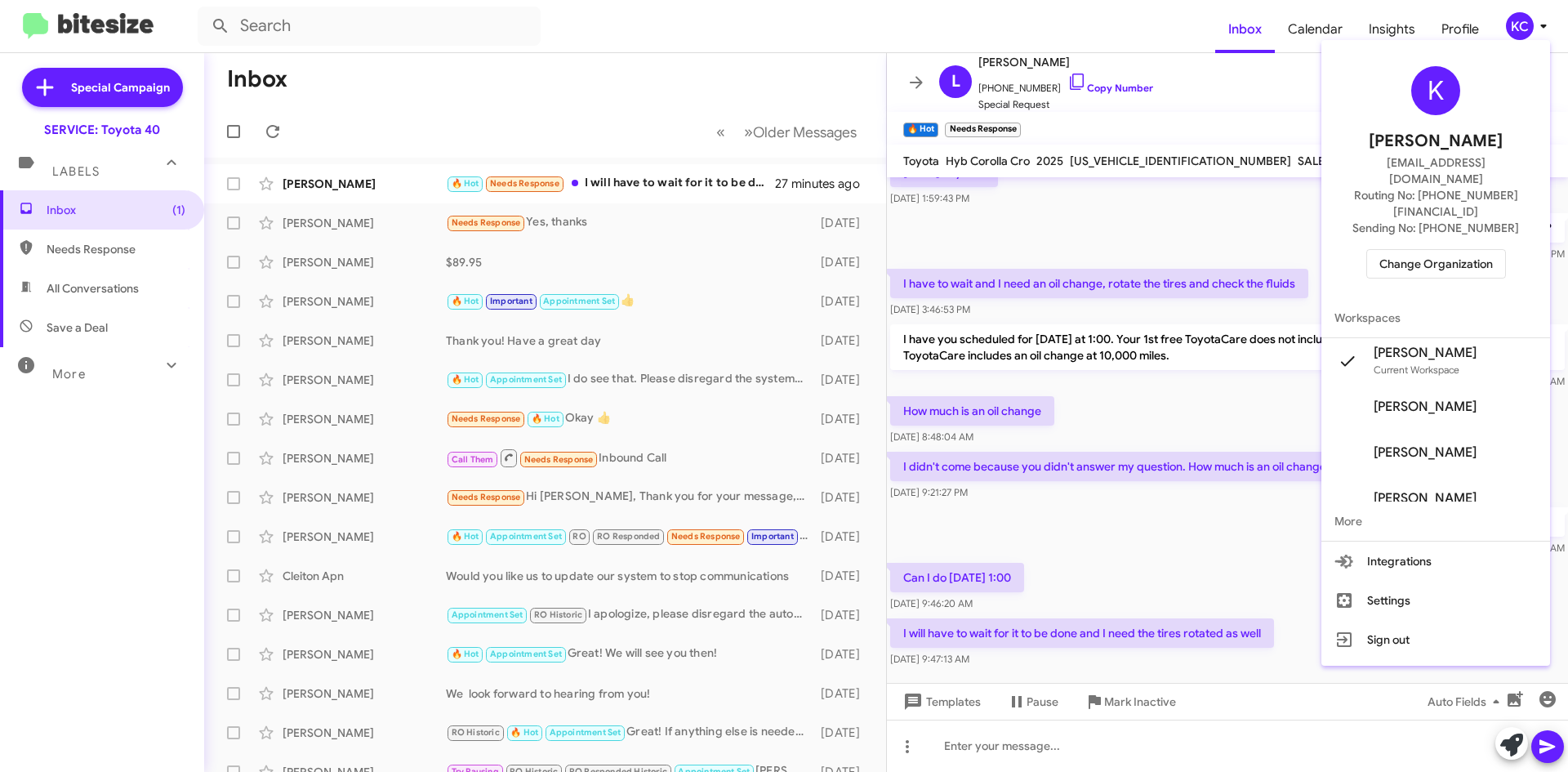
click at [1459, 250] on span "Change Organization" at bounding box center [1436, 264] width 114 height 28
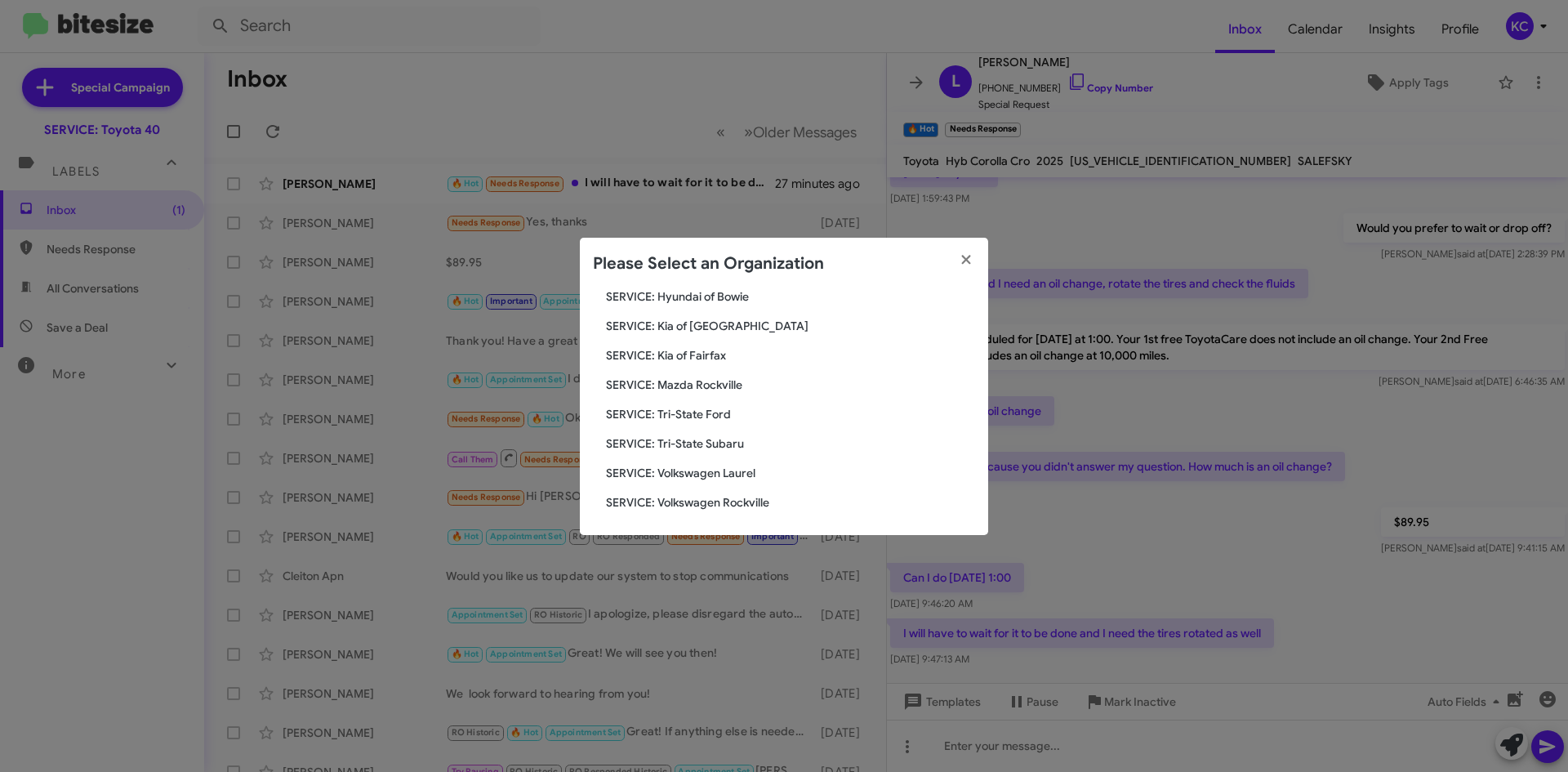
scroll to position [302, 0]
click at [708, 411] on span "SERVICE: Tri-State Ford" at bounding box center [790, 412] width 369 height 16
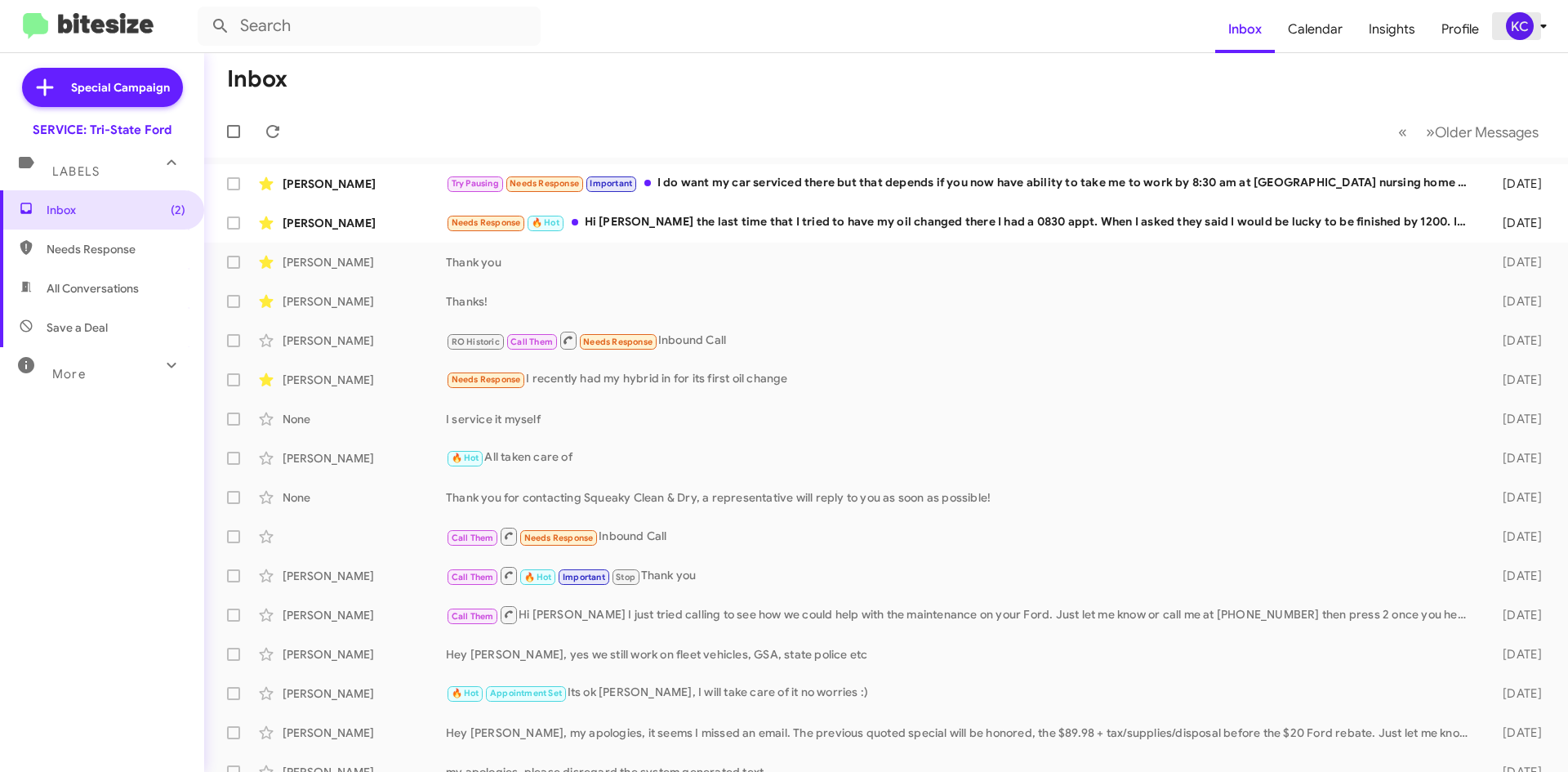
click at [1506, 27] on div "KC" at bounding box center [1519, 26] width 28 height 28
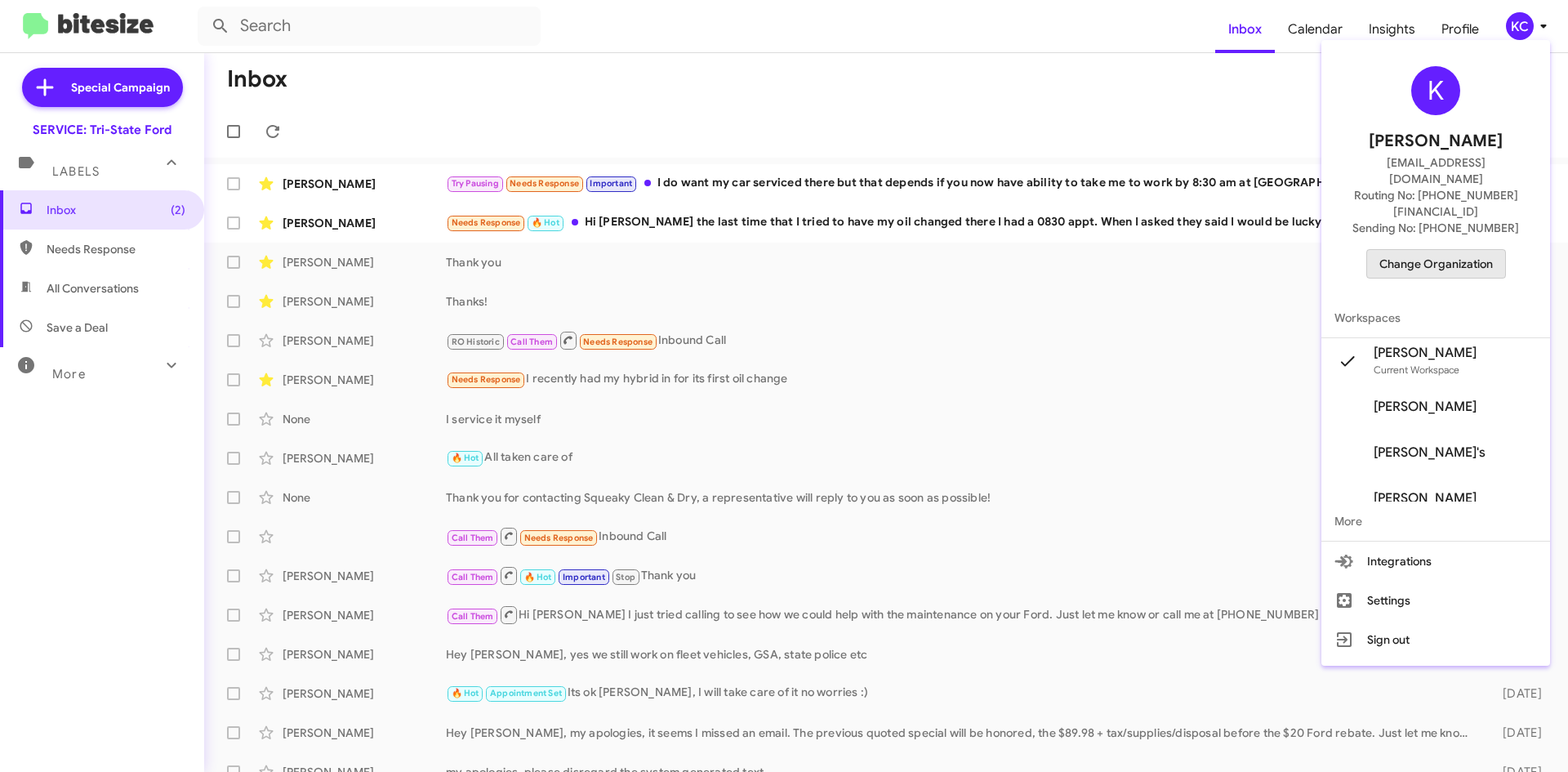
click at [1490, 250] on span "Change Organization" at bounding box center [1436, 264] width 114 height 28
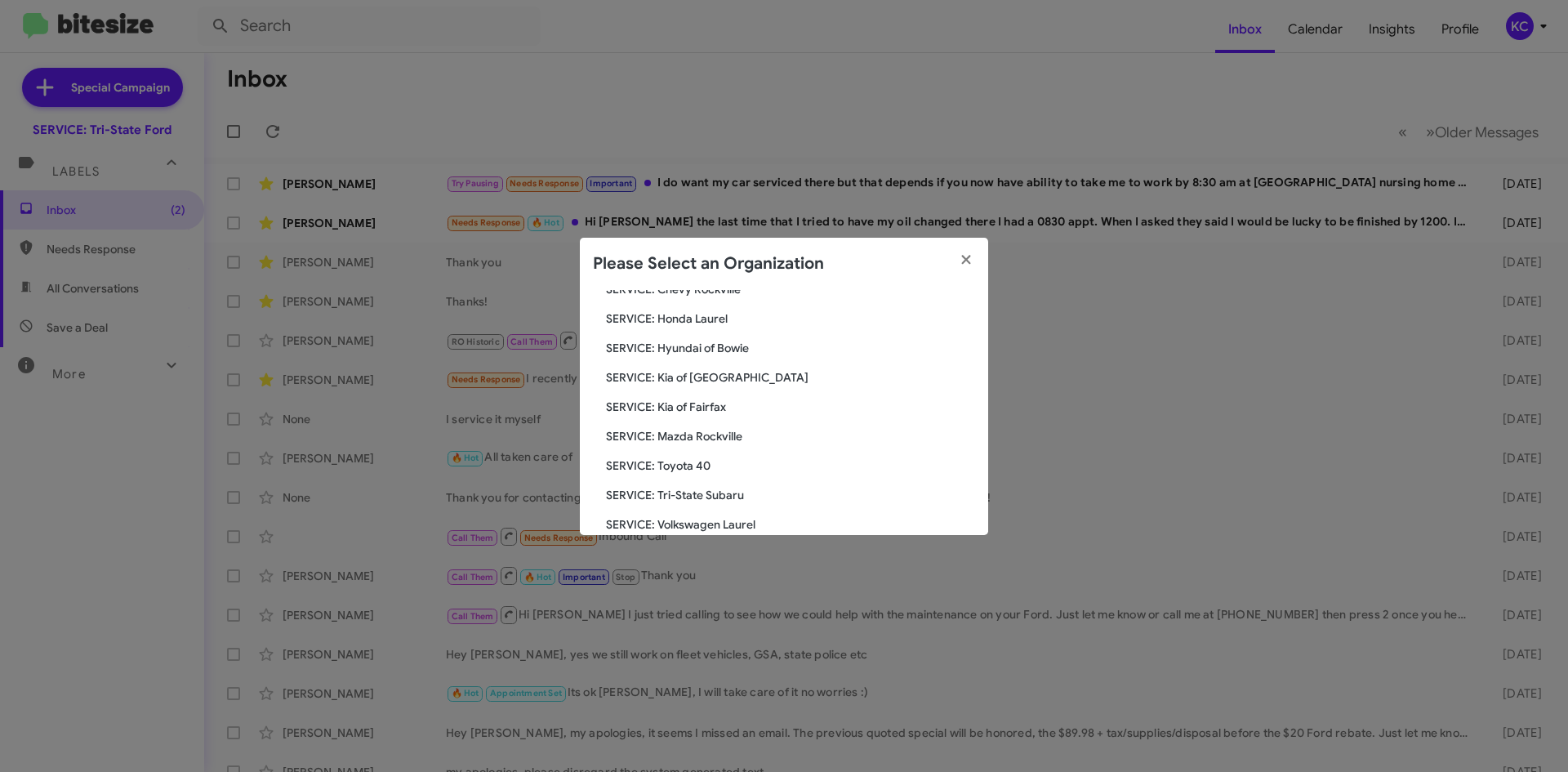
scroll to position [219, 0]
click at [706, 382] on span "SERVICE: Hyundai of Bowie" at bounding box center [790, 376] width 369 height 16
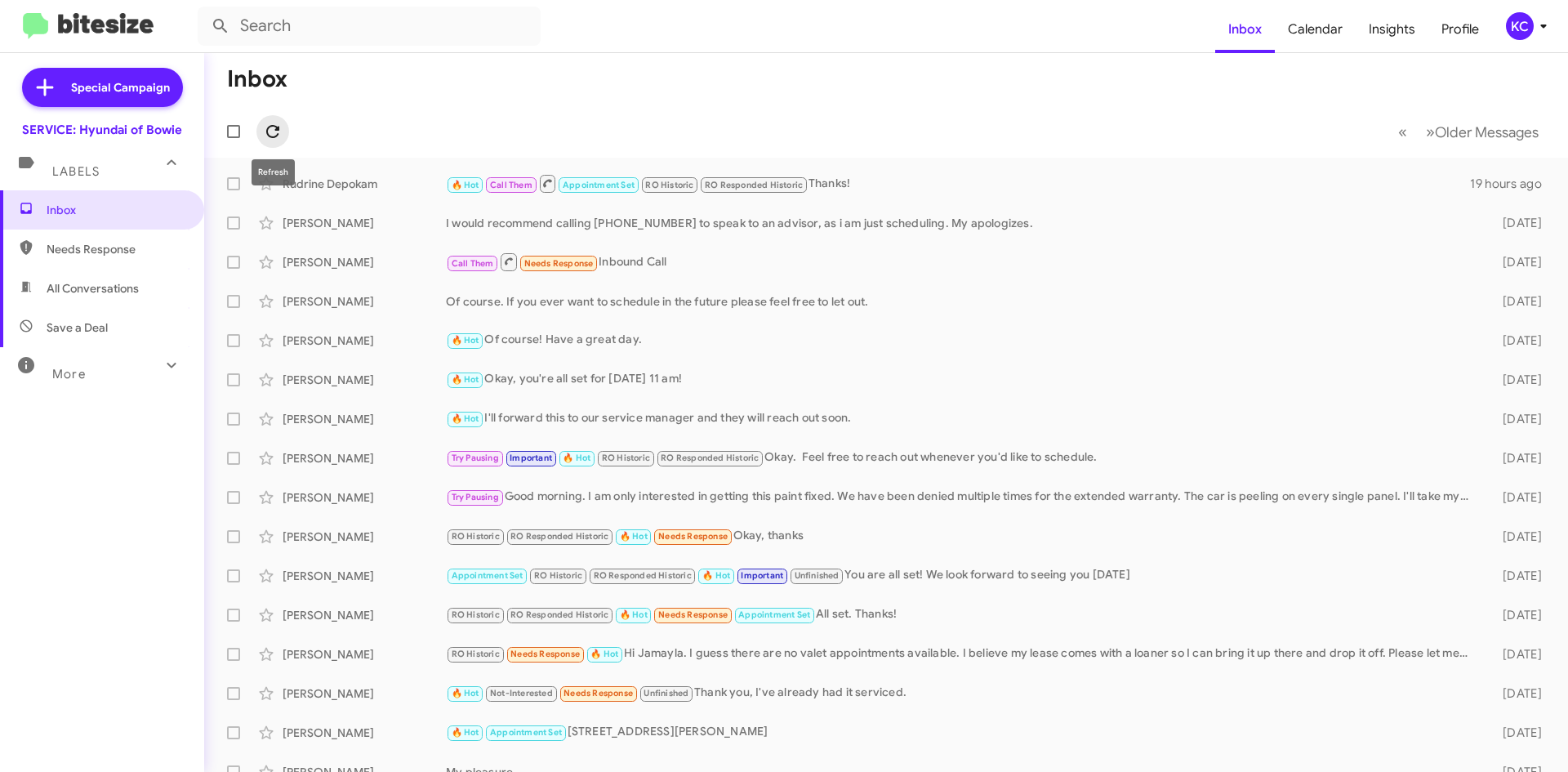
click at [271, 127] on icon at bounding box center [273, 132] width 13 height 13
